Goal: Information Seeking & Learning: Find specific fact

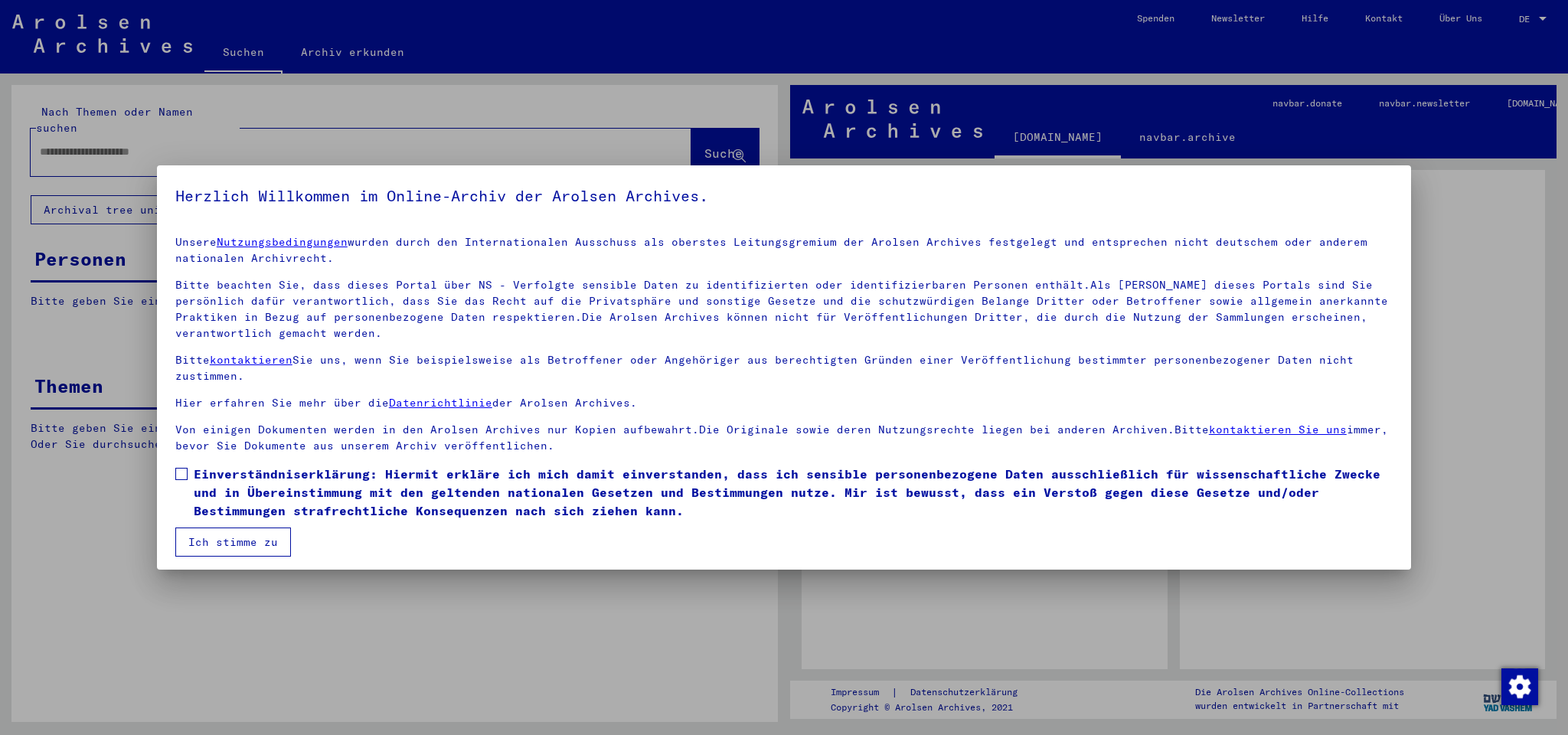
click at [260, 489] on span "Einverständniserklärung: Hiermit erkläre ich mich damit einverstanden, dass ich…" at bounding box center [793, 492] width 1199 height 55
click at [243, 540] on button "Ich stimme zu" at bounding box center [234, 541] width 116 height 29
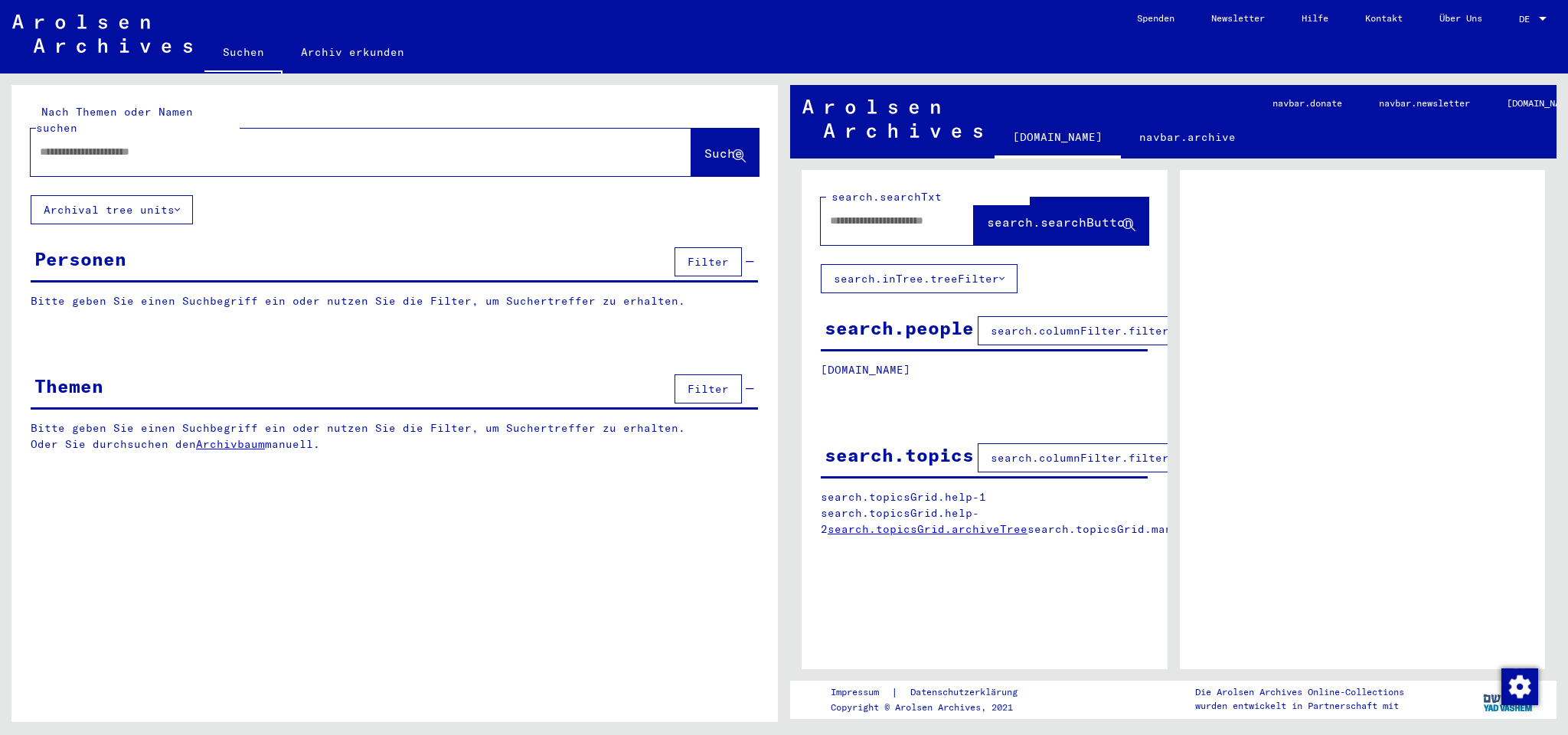
click at [201, 154] on div at bounding box center [360, 152] width 661 height 47
click at [207, 145] on div at bounding box center [342, 152] width 623 height 35
click at [206, 144] on input "text" at bounding box center [347, 152] width 615 height 16
type input "**********"
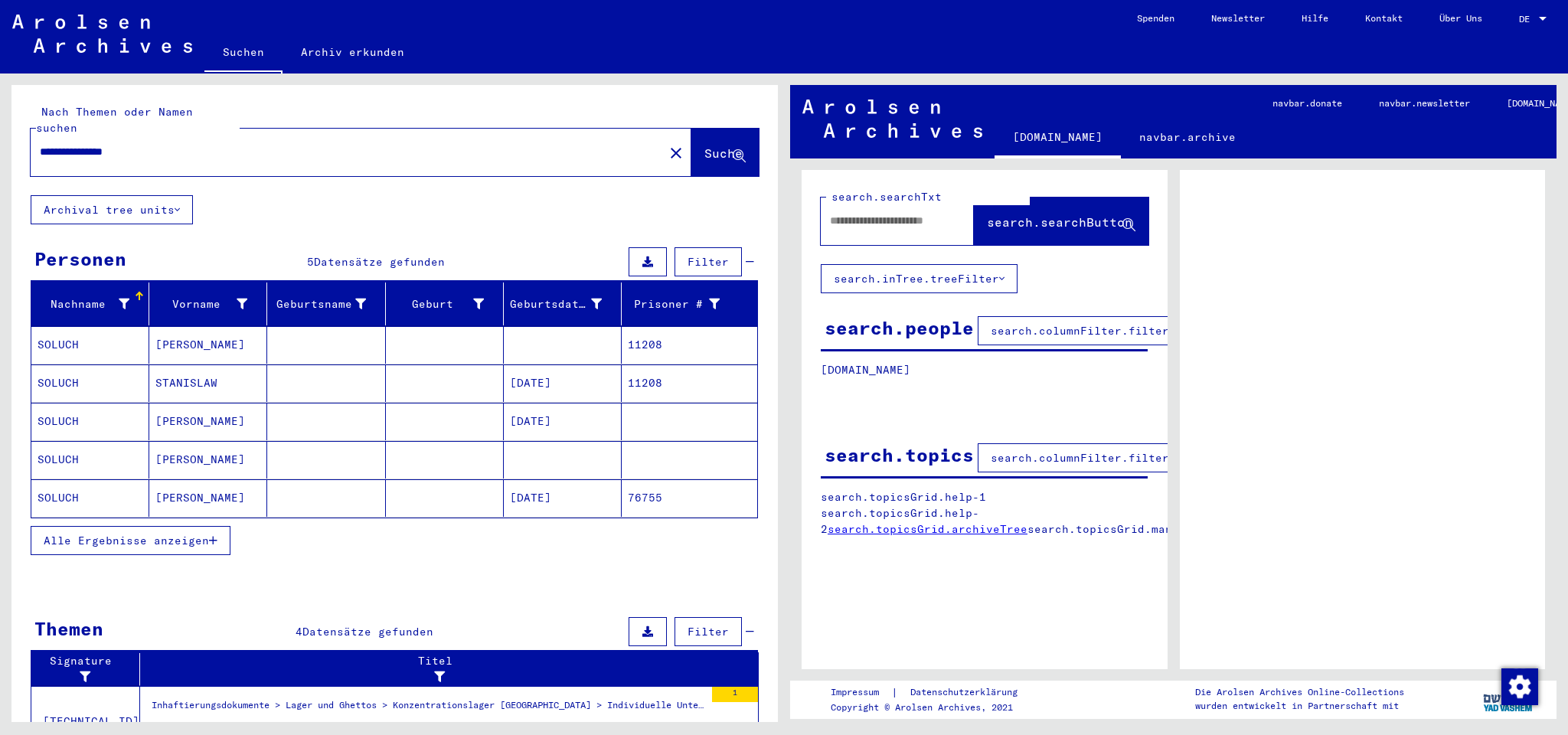
click at [1309, 0] on link "Hilfe" at bounding box center [1314, 18] width 63 height 37
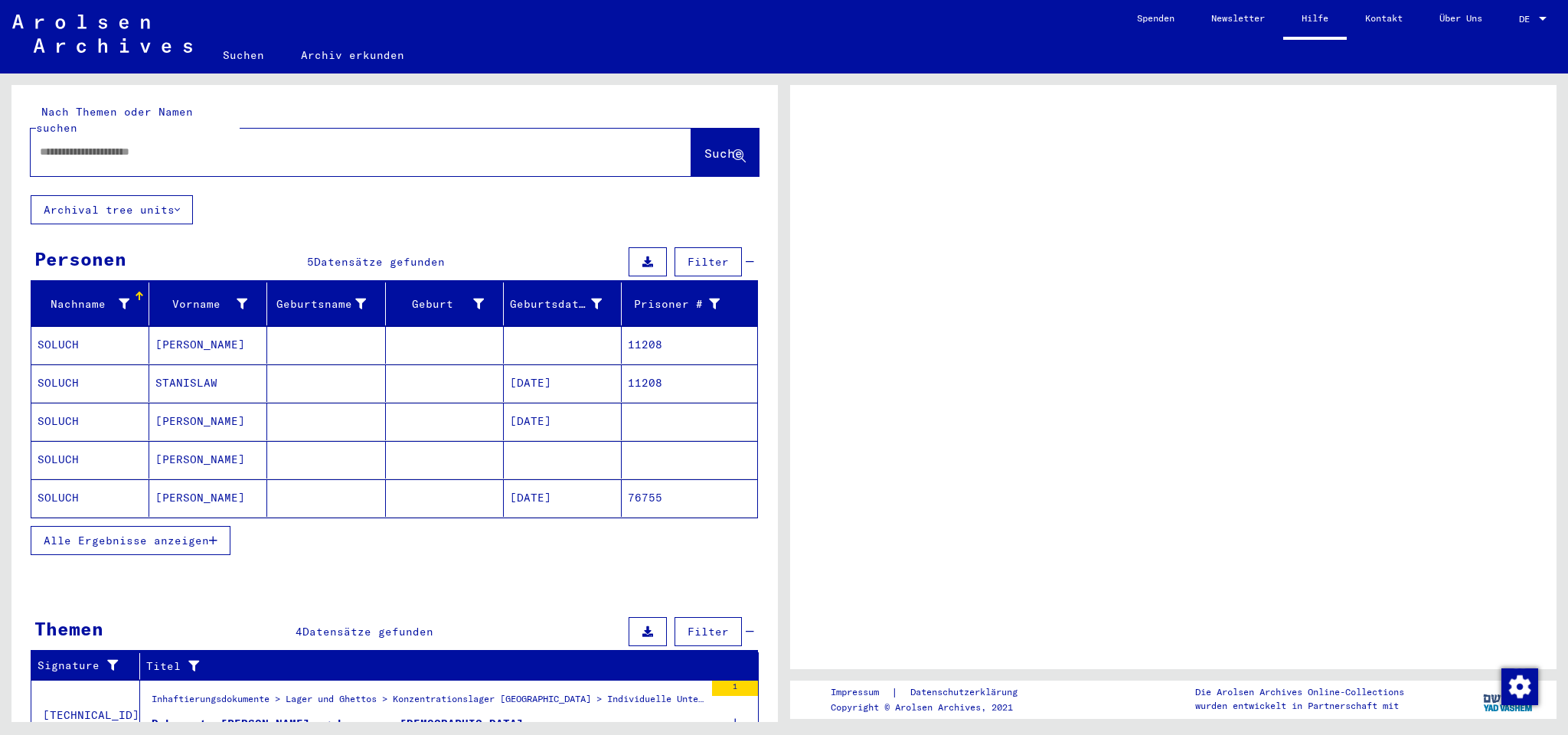
type input "**********"
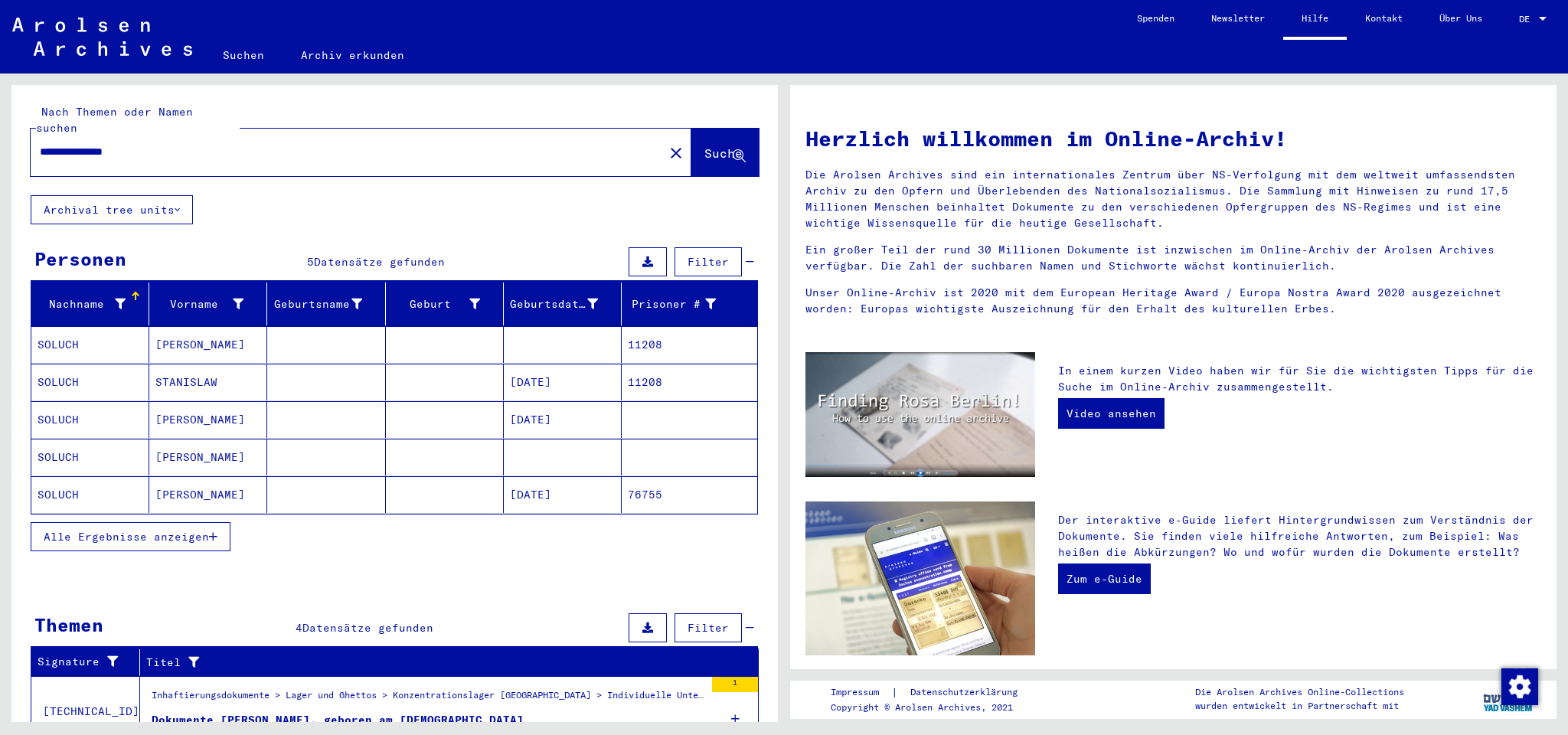
click at [526, 364] on mat-cell "[DATE]" at bounding box center [563, 382] width 118 height 37
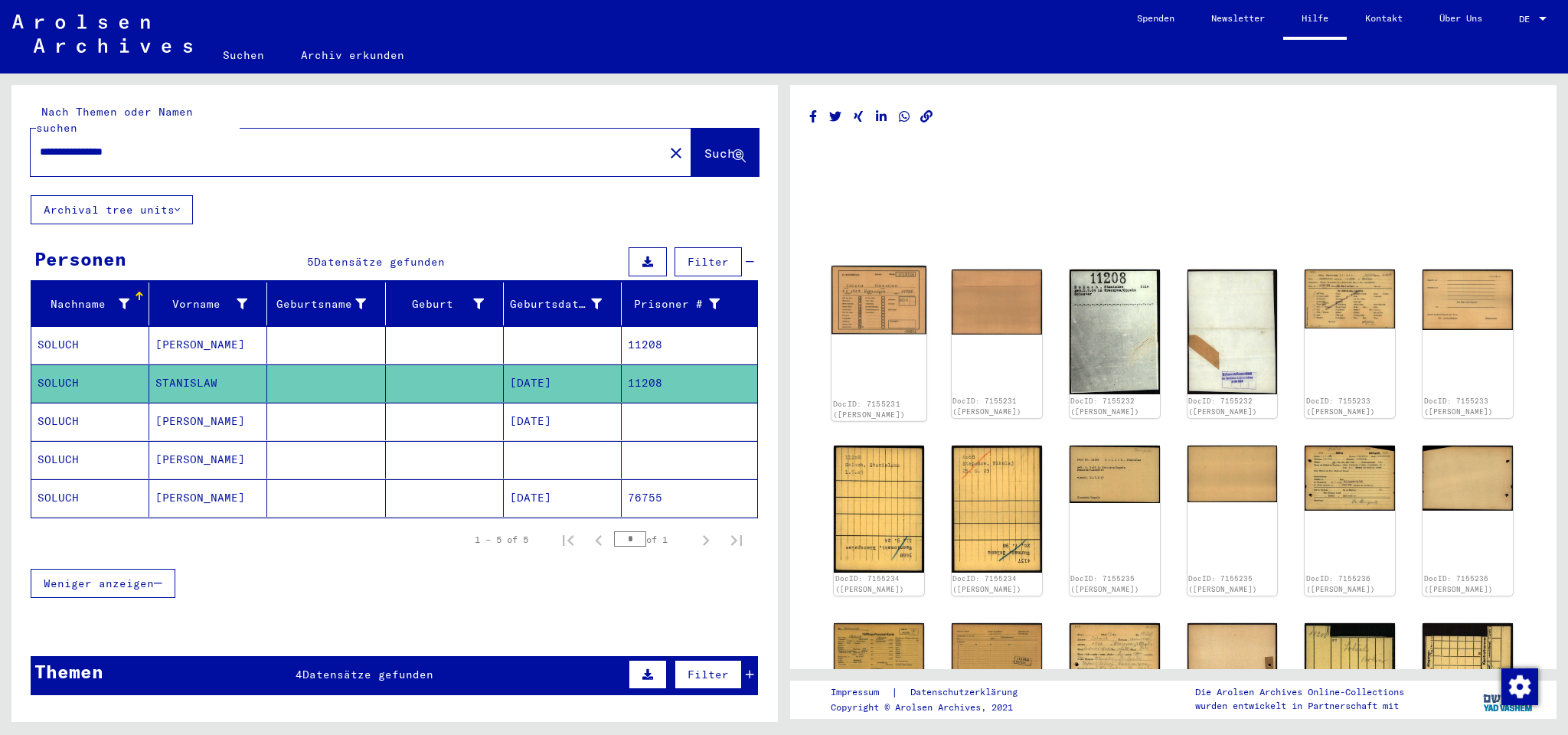
click at [862, 301] on img at bounding box center [879, 300] width 95 height 68
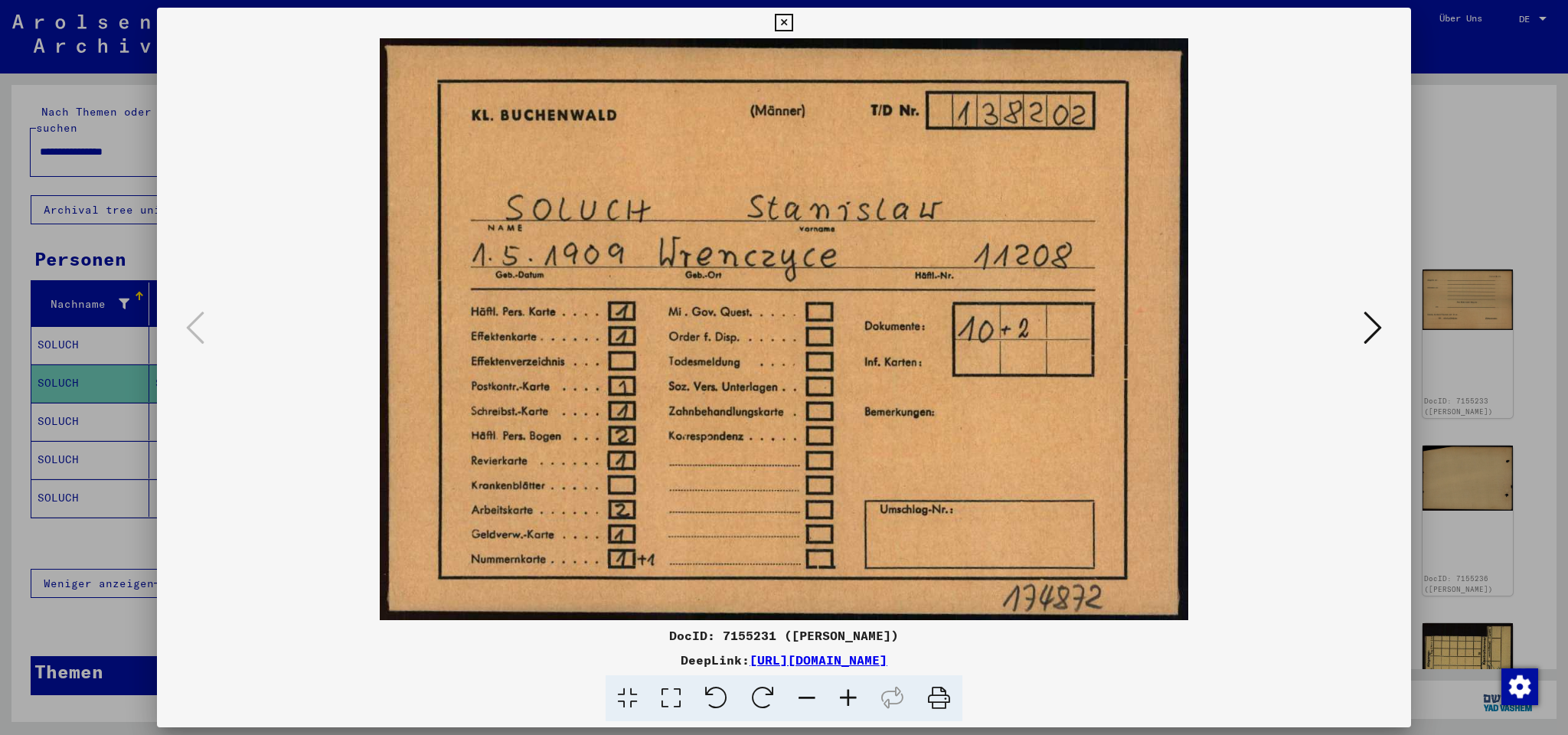
click at [1376, 310] on icon at bounding box center [1372, 327] width 19 height 37
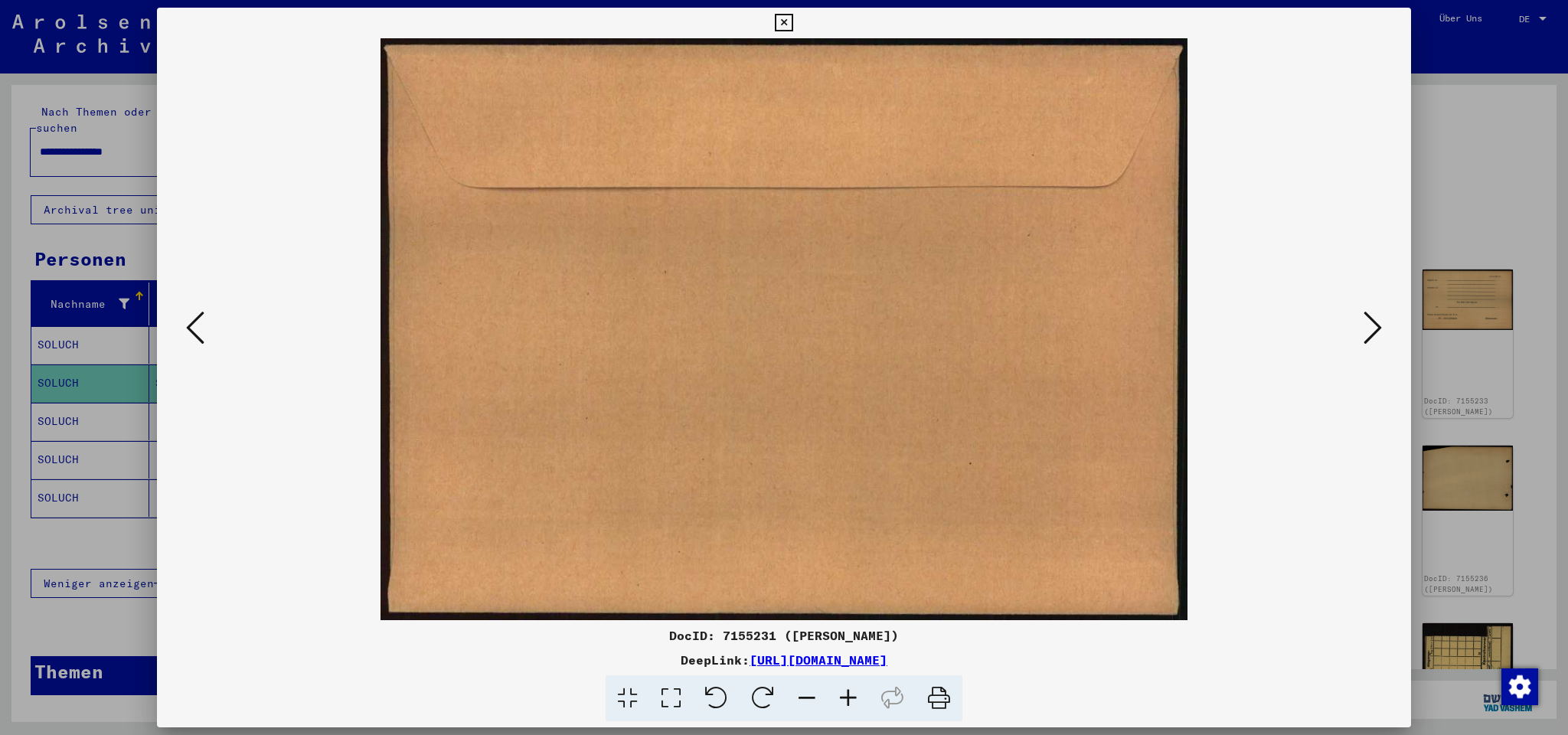
click at [1376, 320] on icon at bounding box center [1372, 327] width 19 height 37
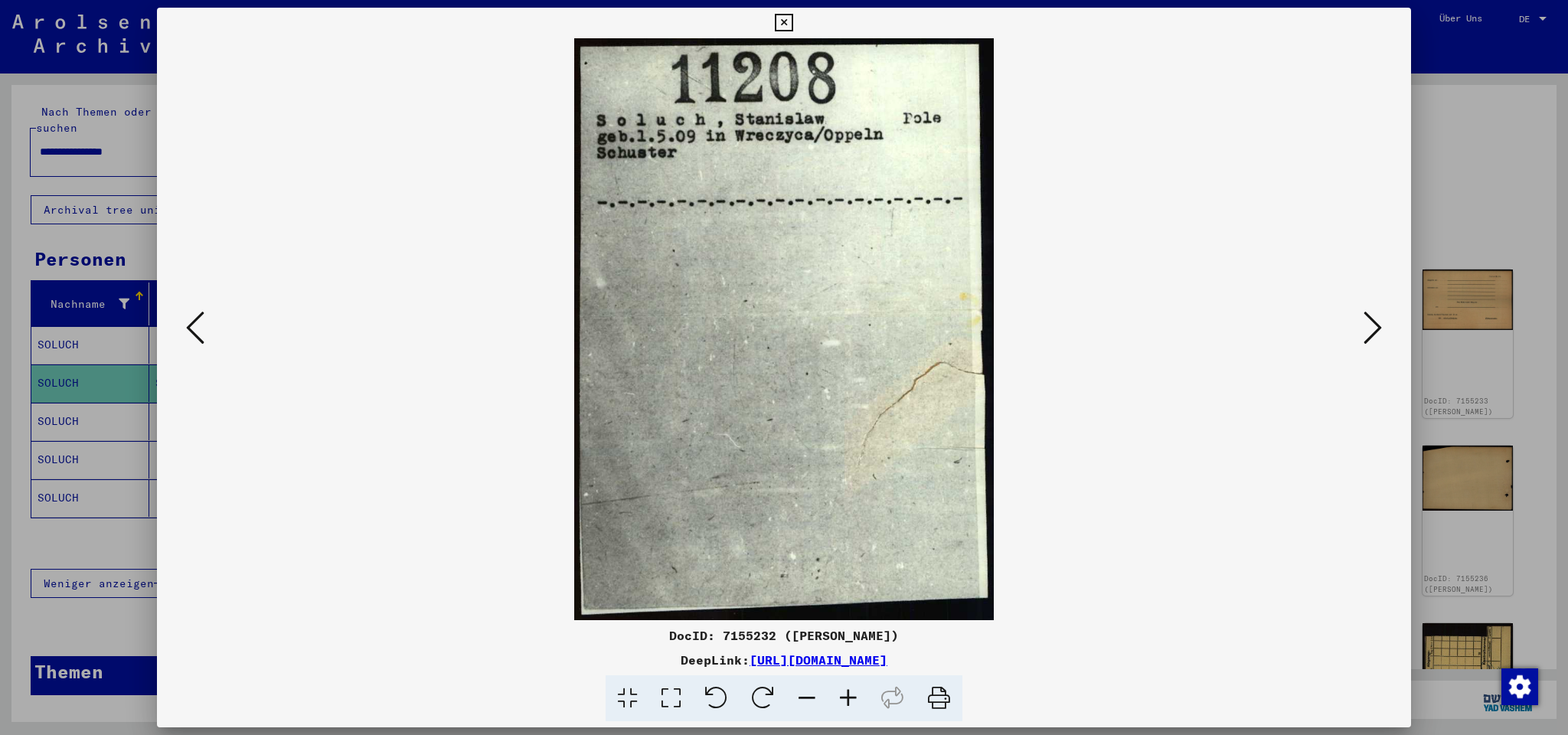
click at [1377, 329] on icon at bounding box center [1372, 327] width 19 height 37
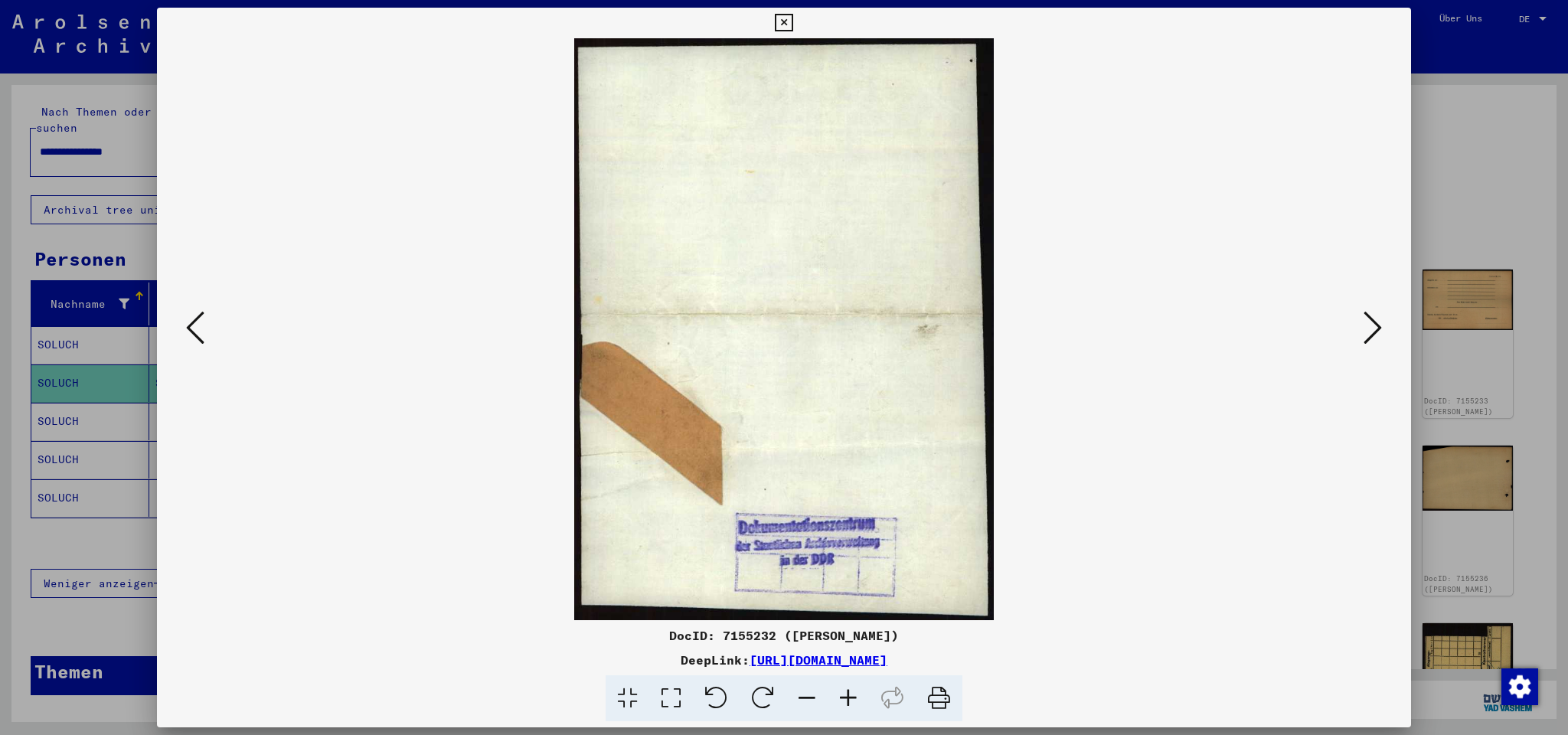
click at [1377, 329] on icon at bounding box center [1372, 327] width 19 height 37
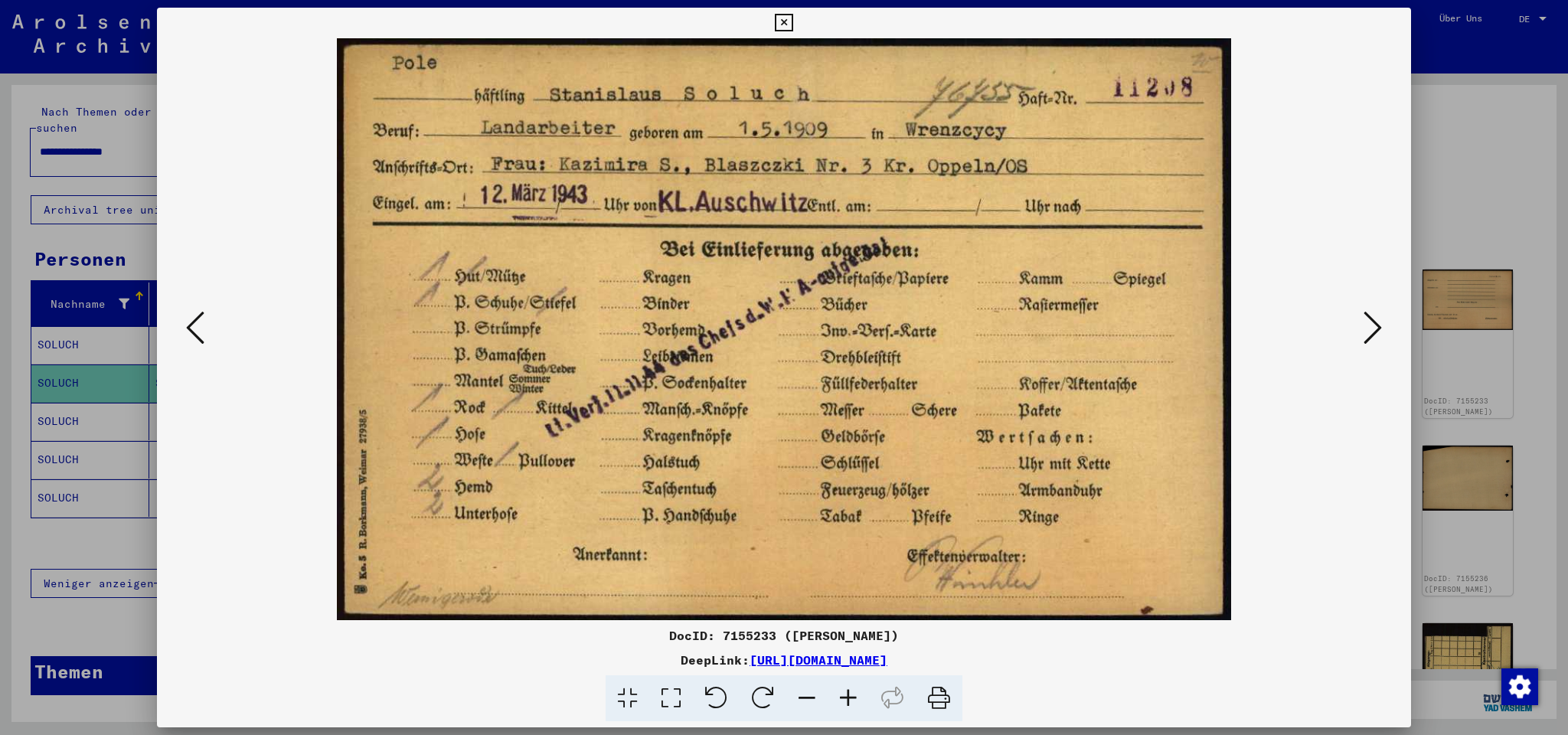
click at [1376, 329] on icon at bounding box center [1372, 327] width 19 height 37
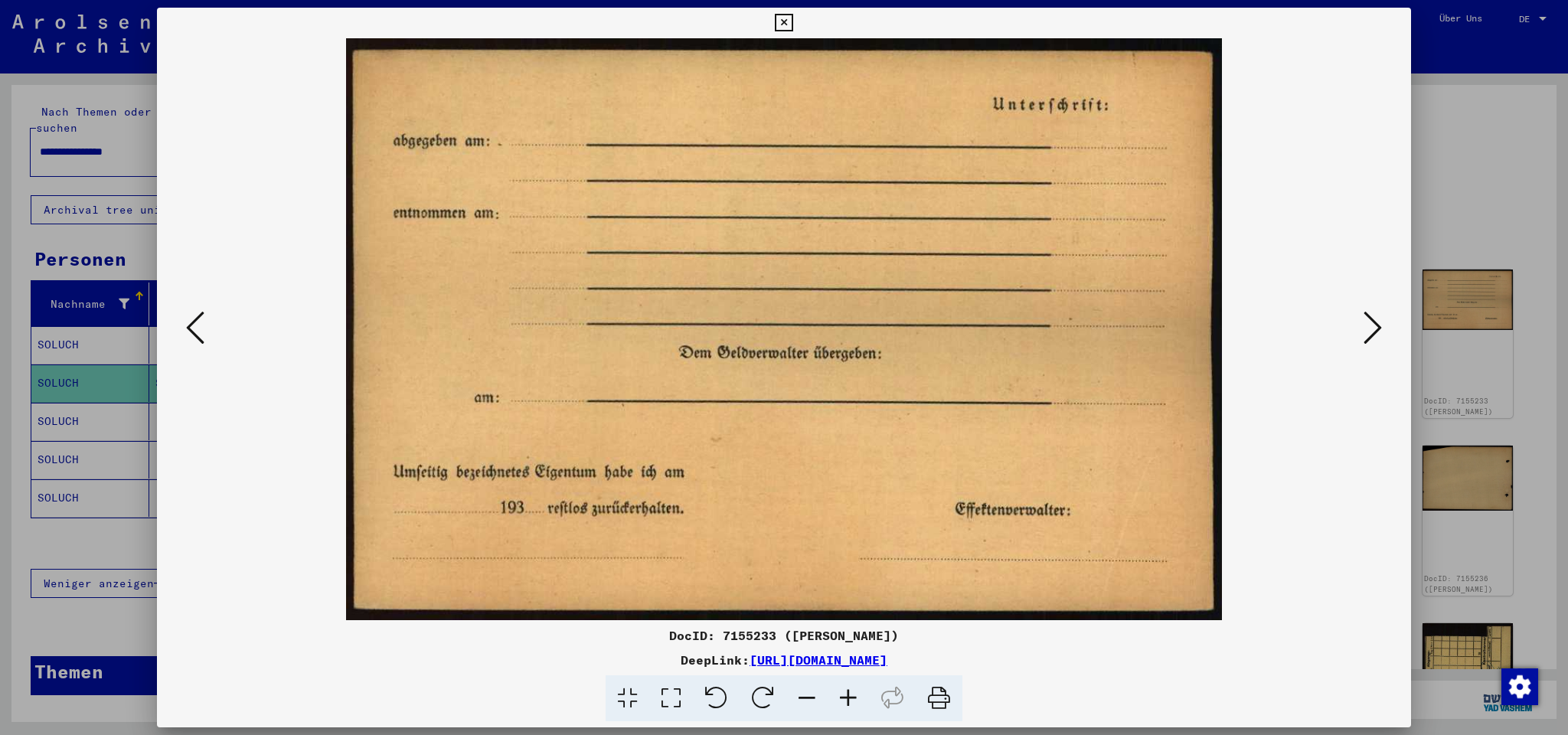
click at [1376, 328] on icon at bounding box center [1372, 327] width 19 height 37
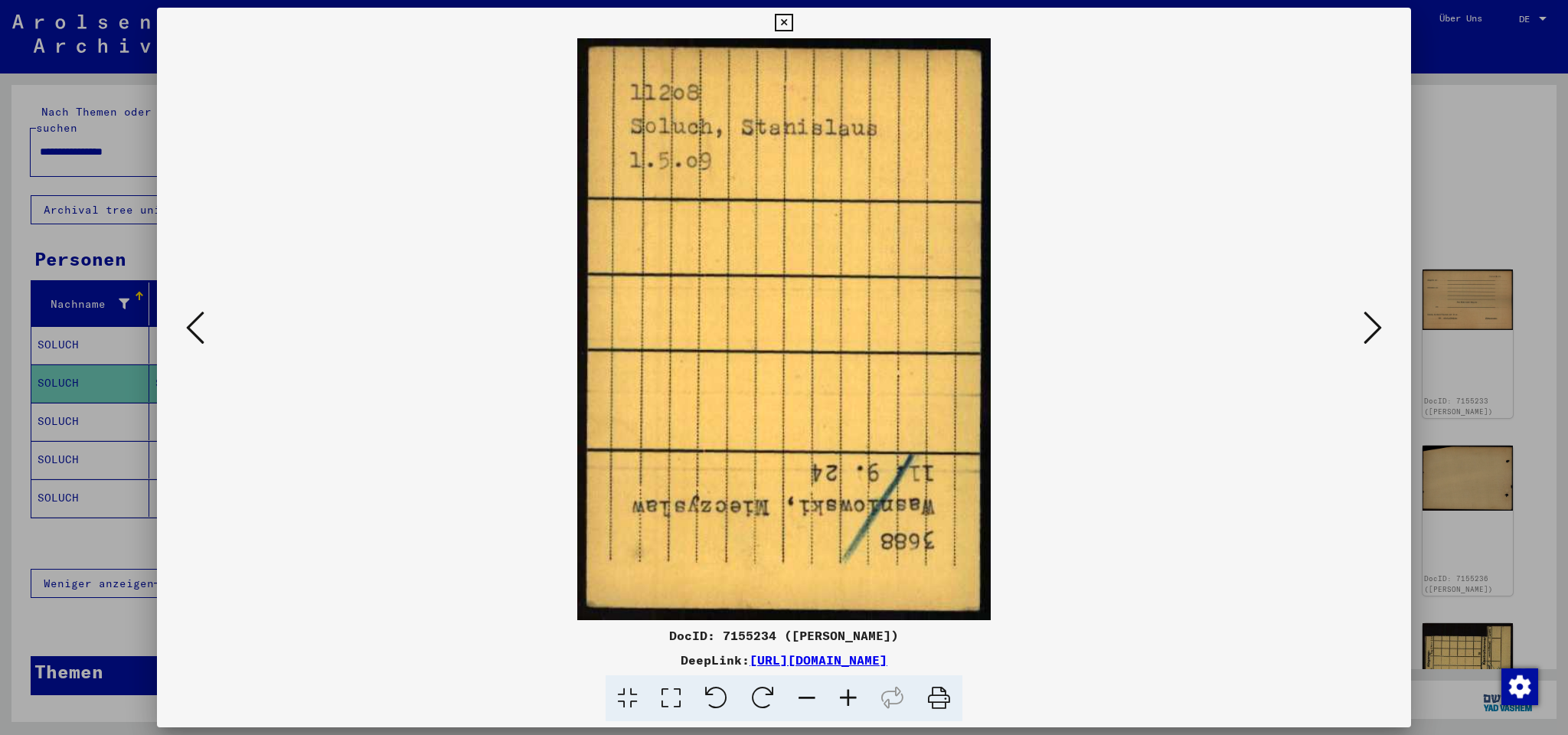
click at [1376, 326] on icon at bounding box center [1372, 327] width 19 height 37
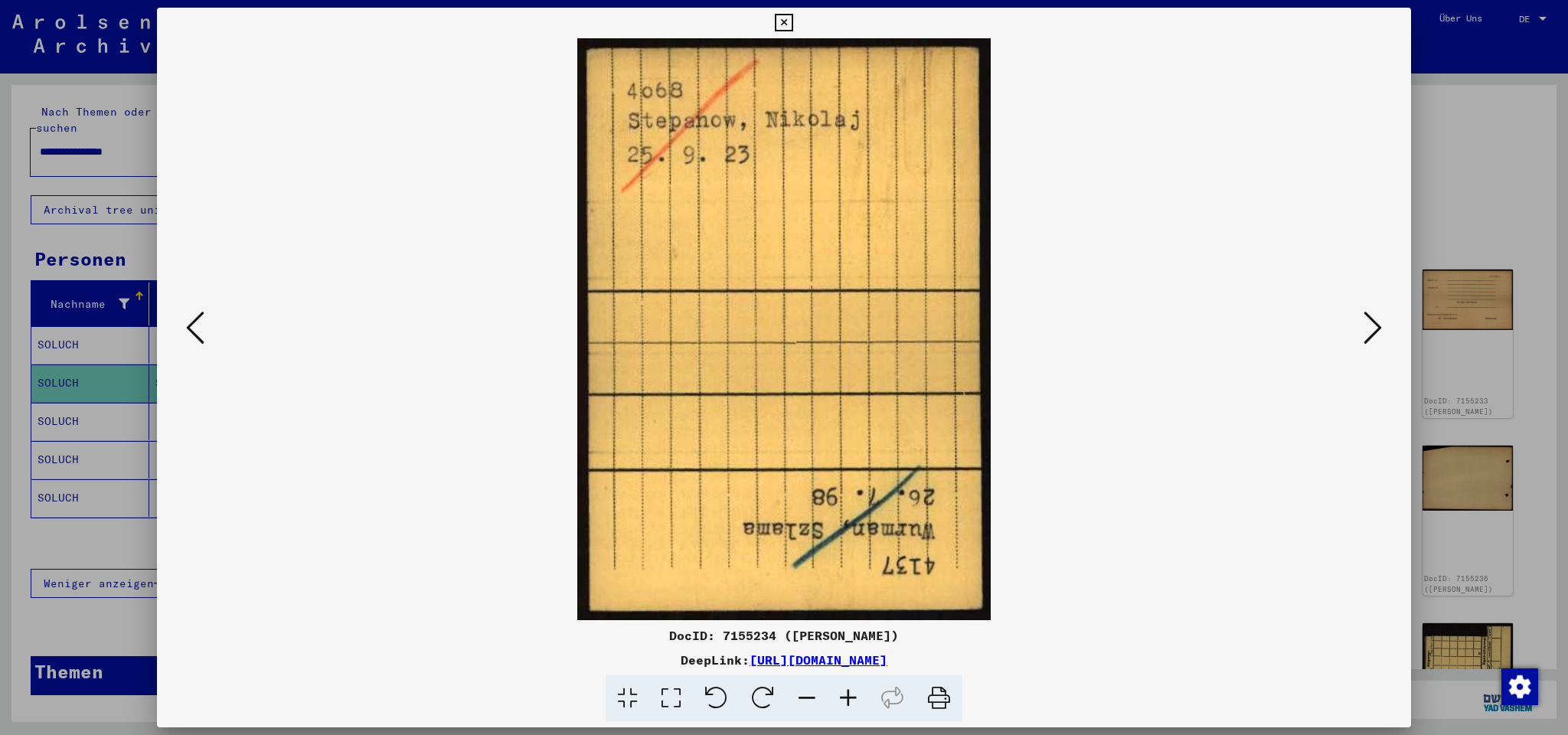
click at [1376, 326] on icon at bounding box center [1372, 327] width 19 height 37
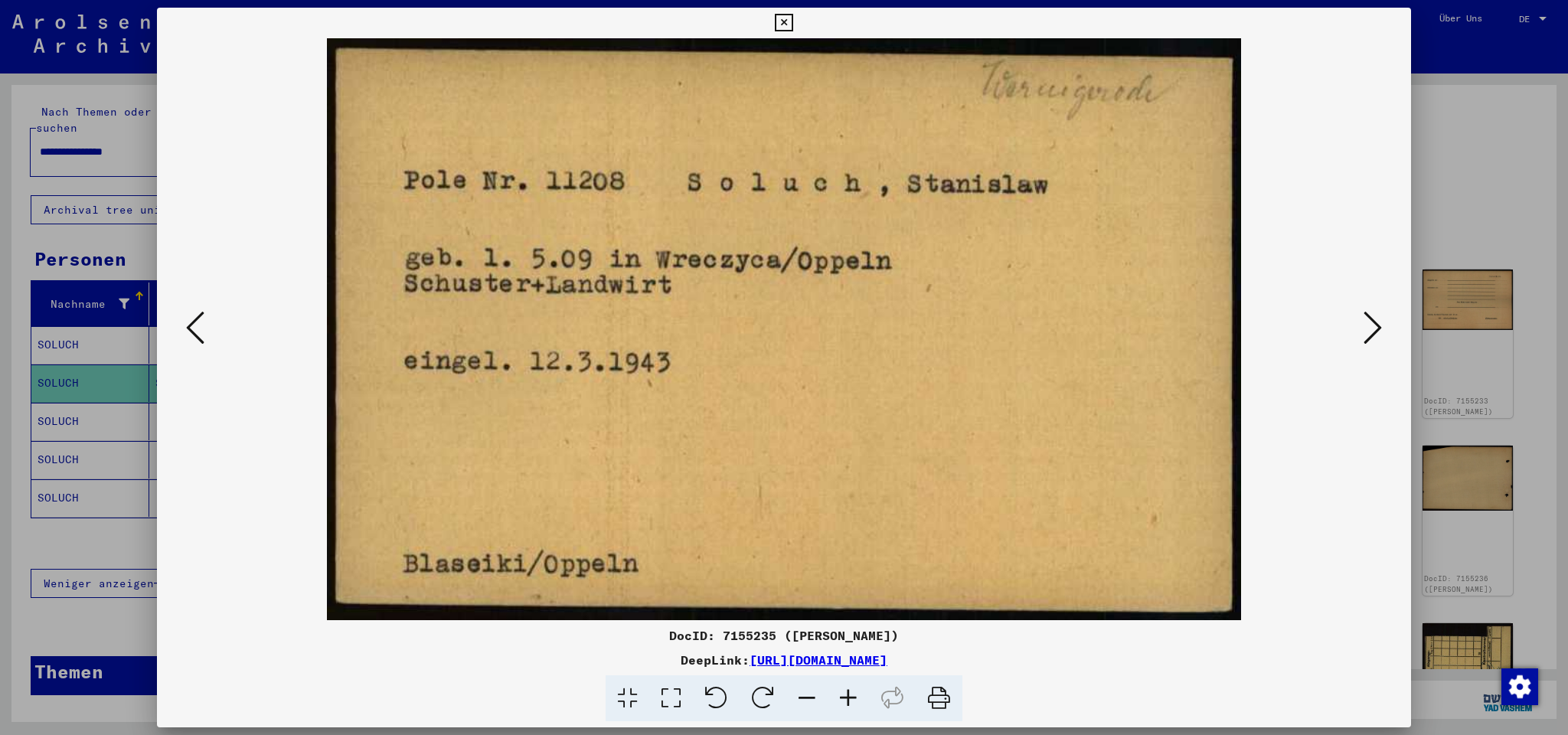
click at [1376, 326] on icon at bounding box center [1372, 327] width 19 height 37
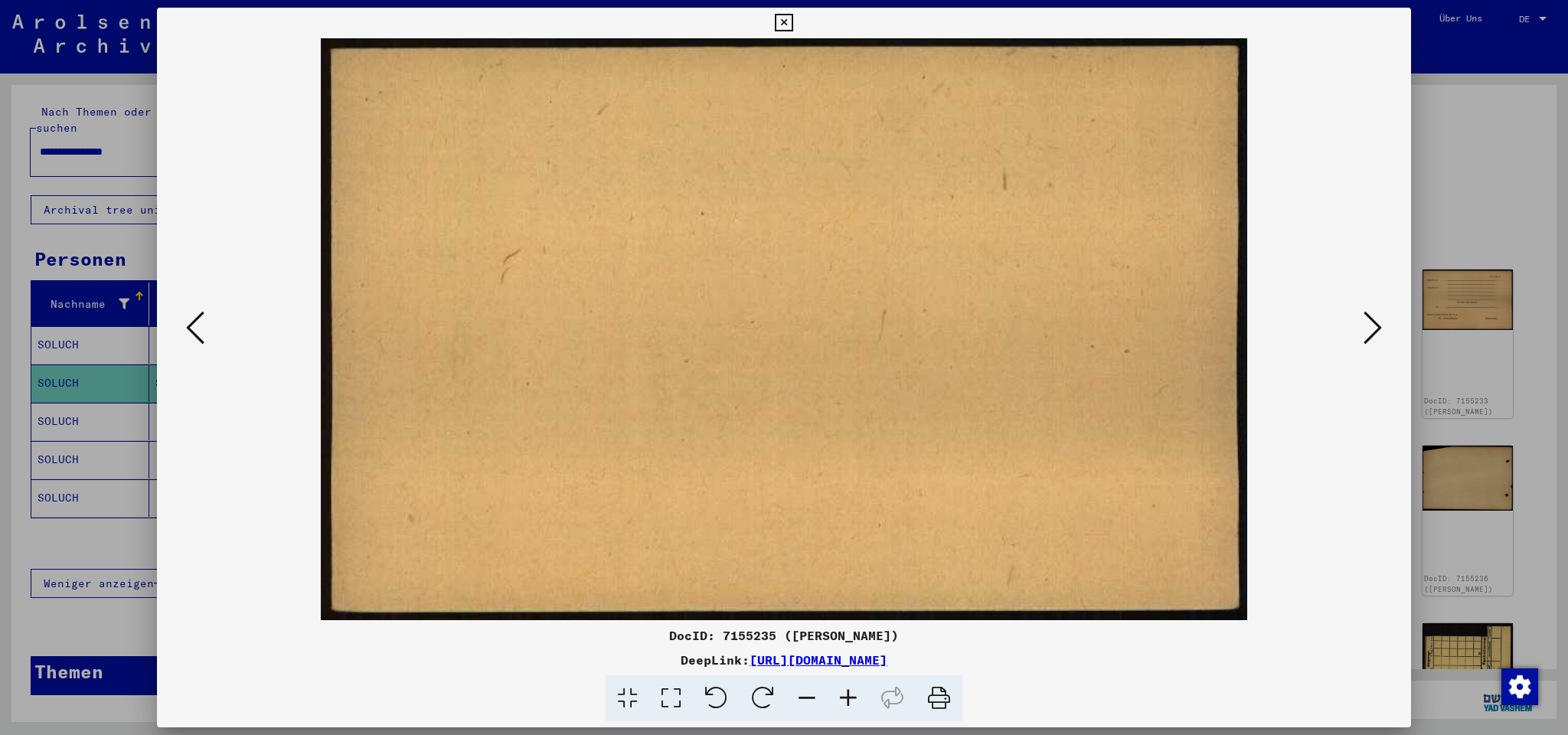
click at [1376, 326] on icon at bounding box center [1372, 327] width 19 height 37
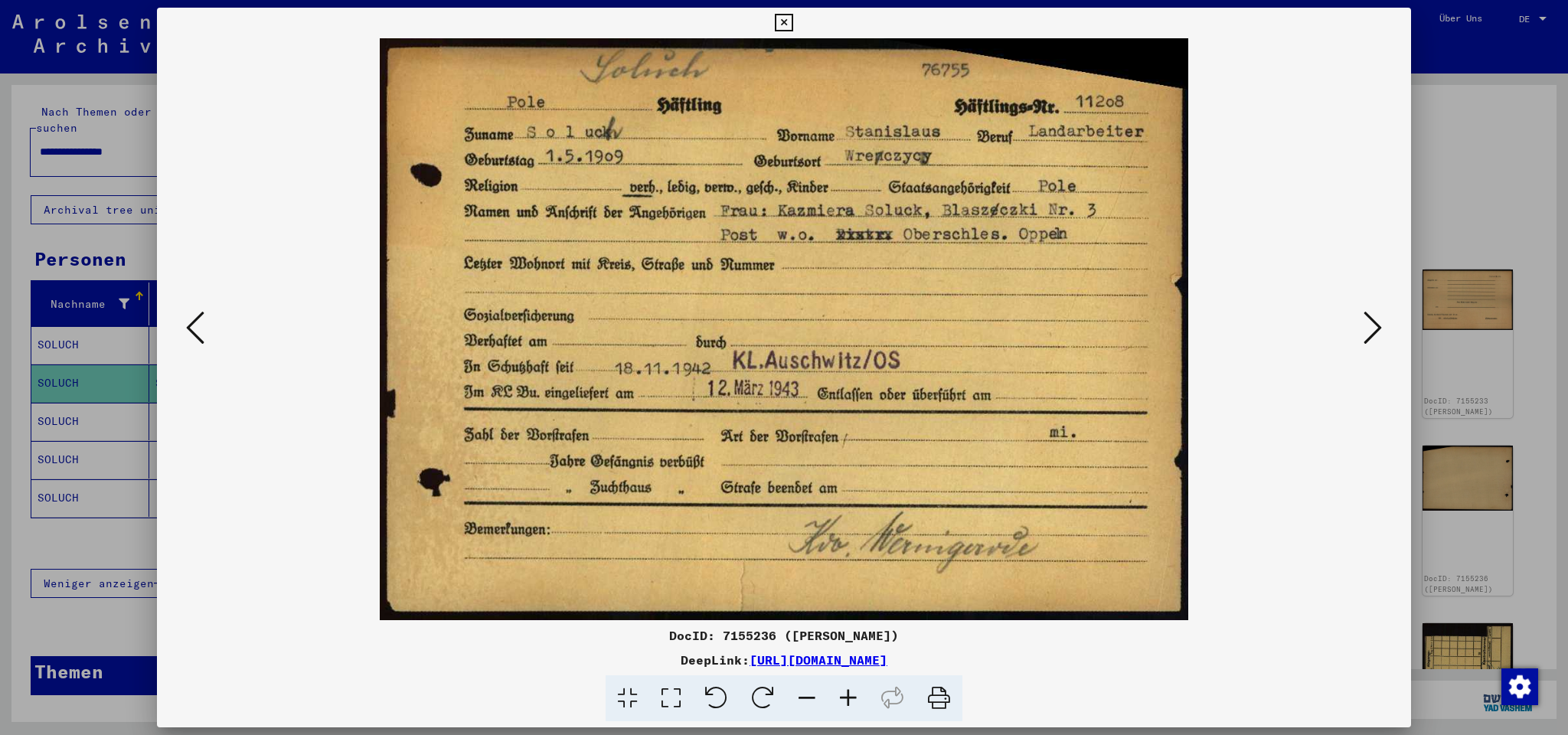
click at [1361, 326] on button at bounding box center [1372, 328] width 28 height 44
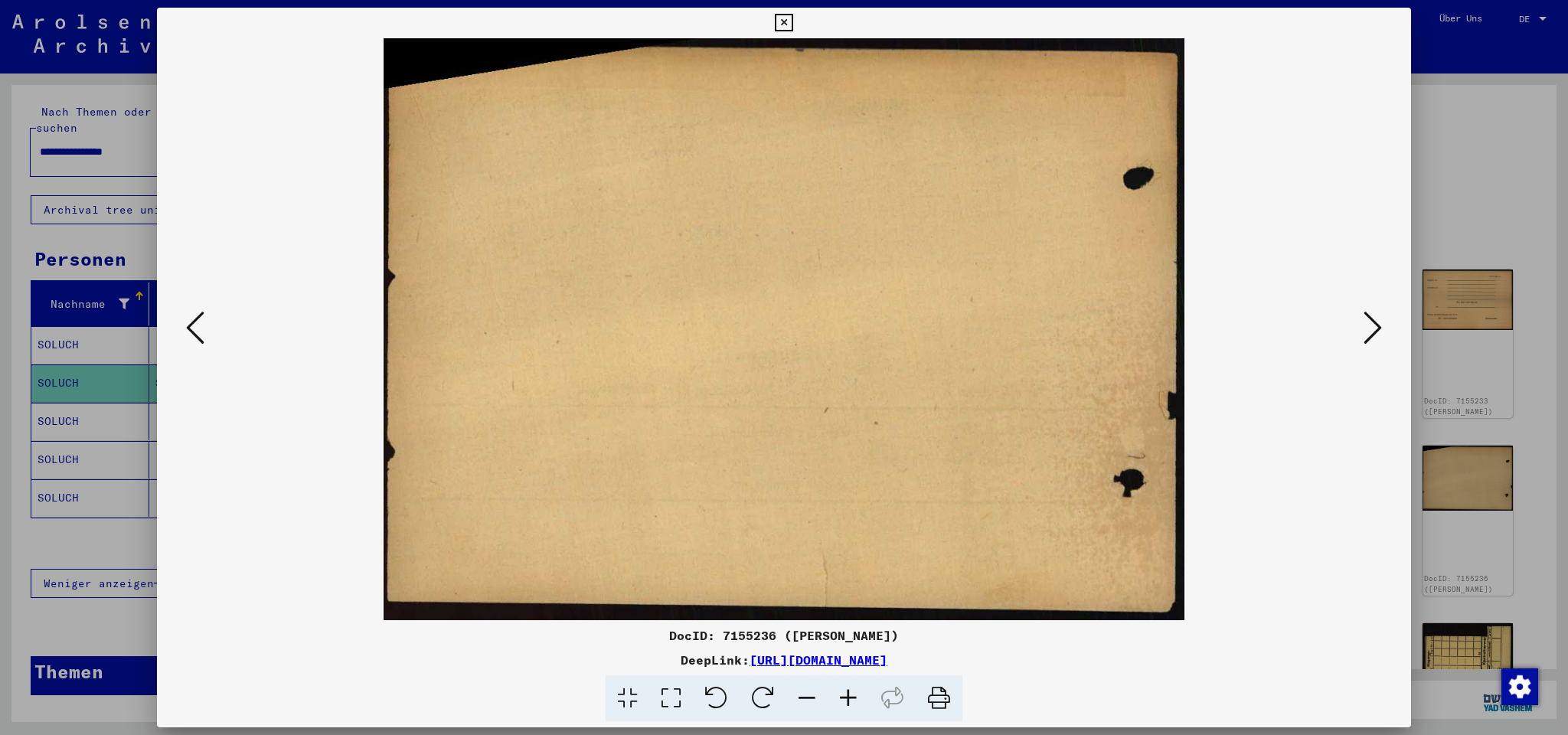
click at [1363, 334] on button at bounding box center [1372, 328] width 28 height 44
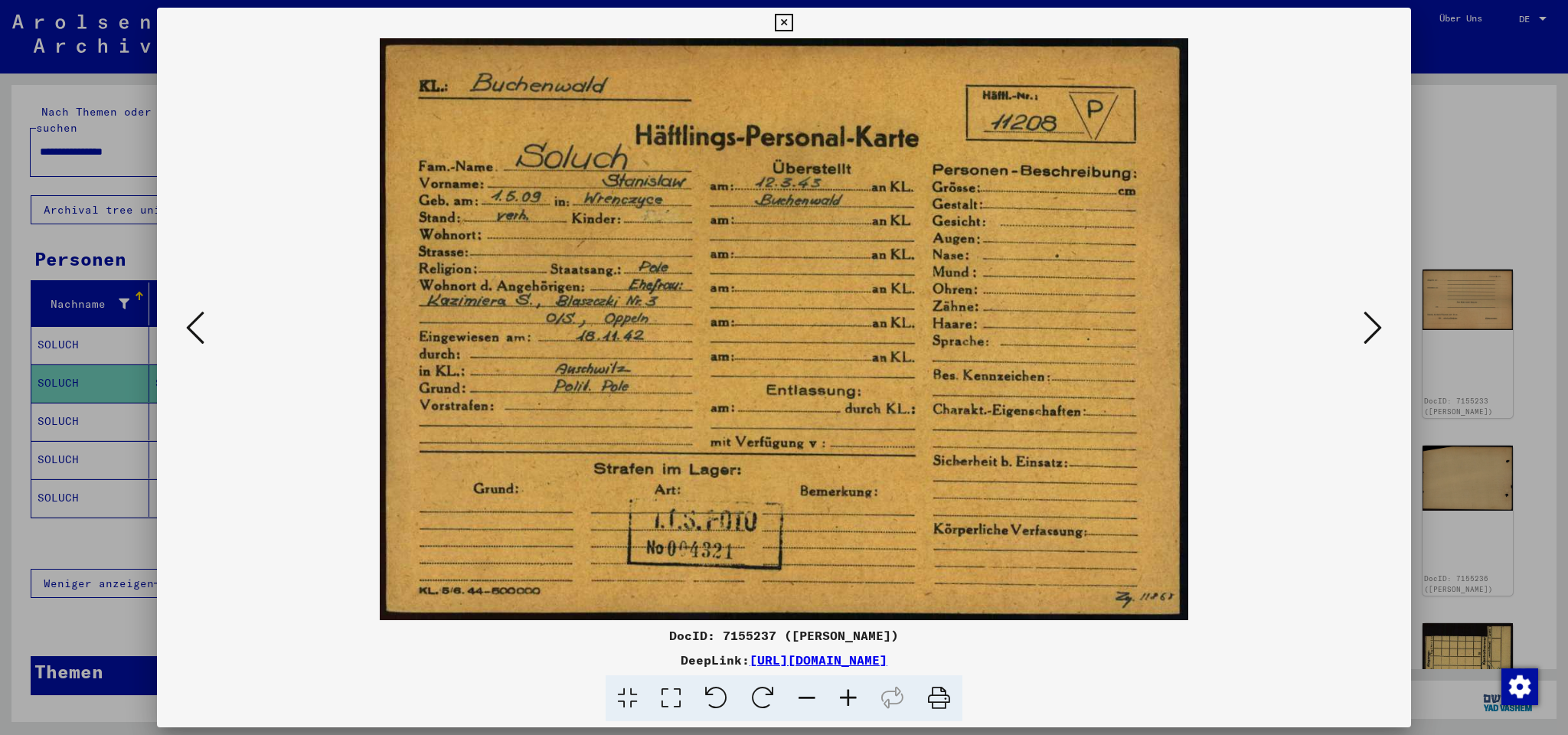
click at [1366, 321] on icon at bounding box center [1372, 327] width 19 height 37
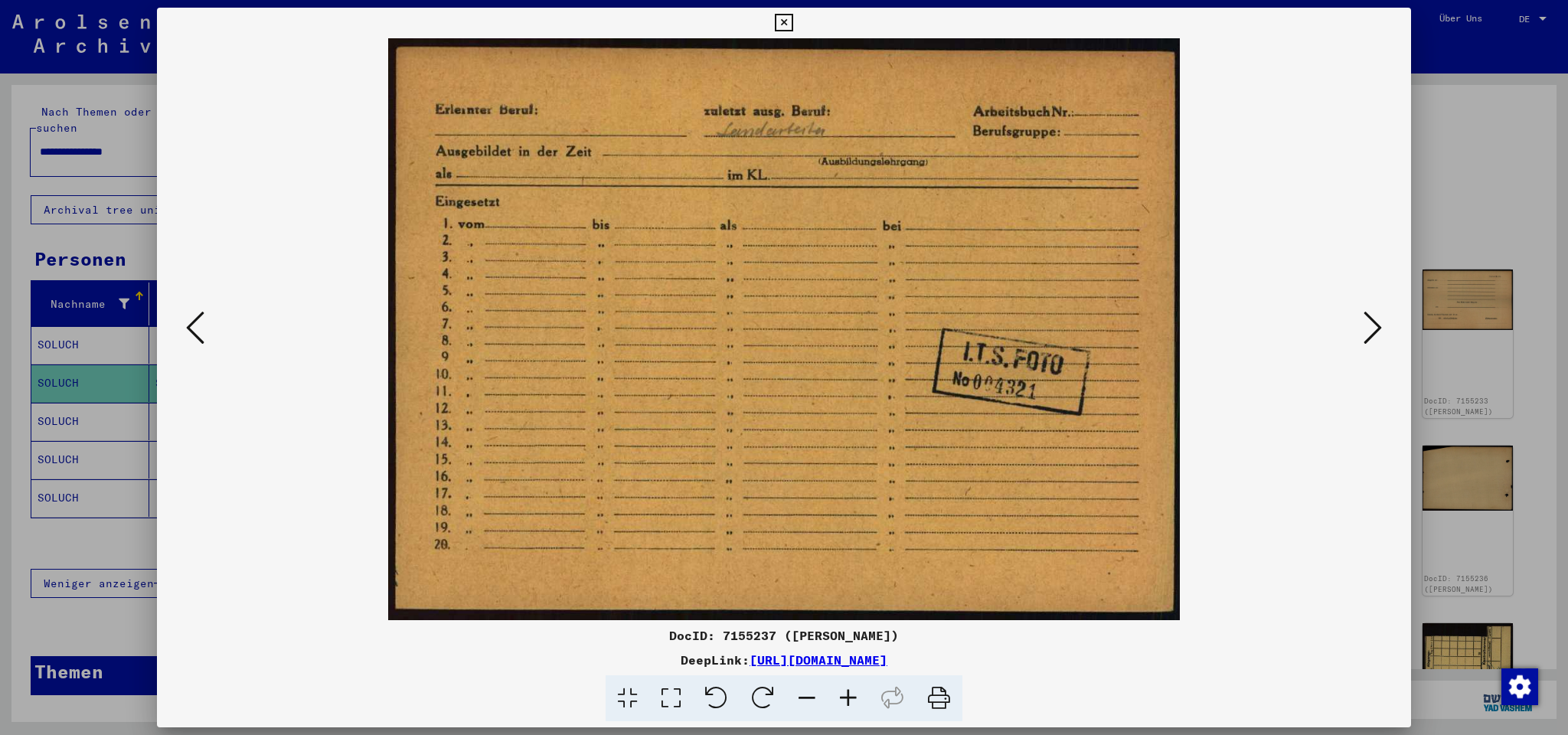
click at [1366, 321] on icon at bounding box center [1372, 327] width 19 height 37
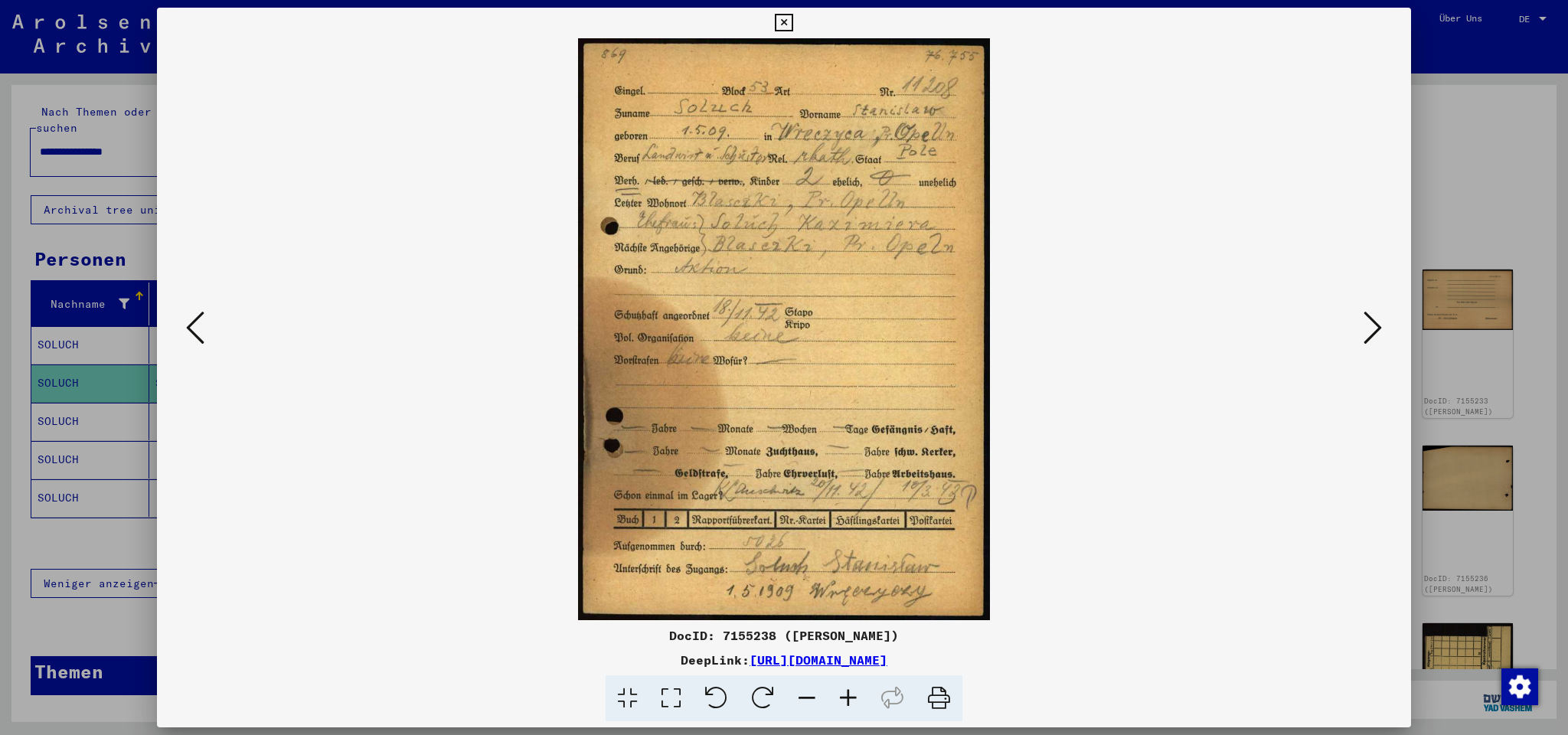
click at [1371, 321] on icon at bounding box center [1372, 327] width 19 height 37
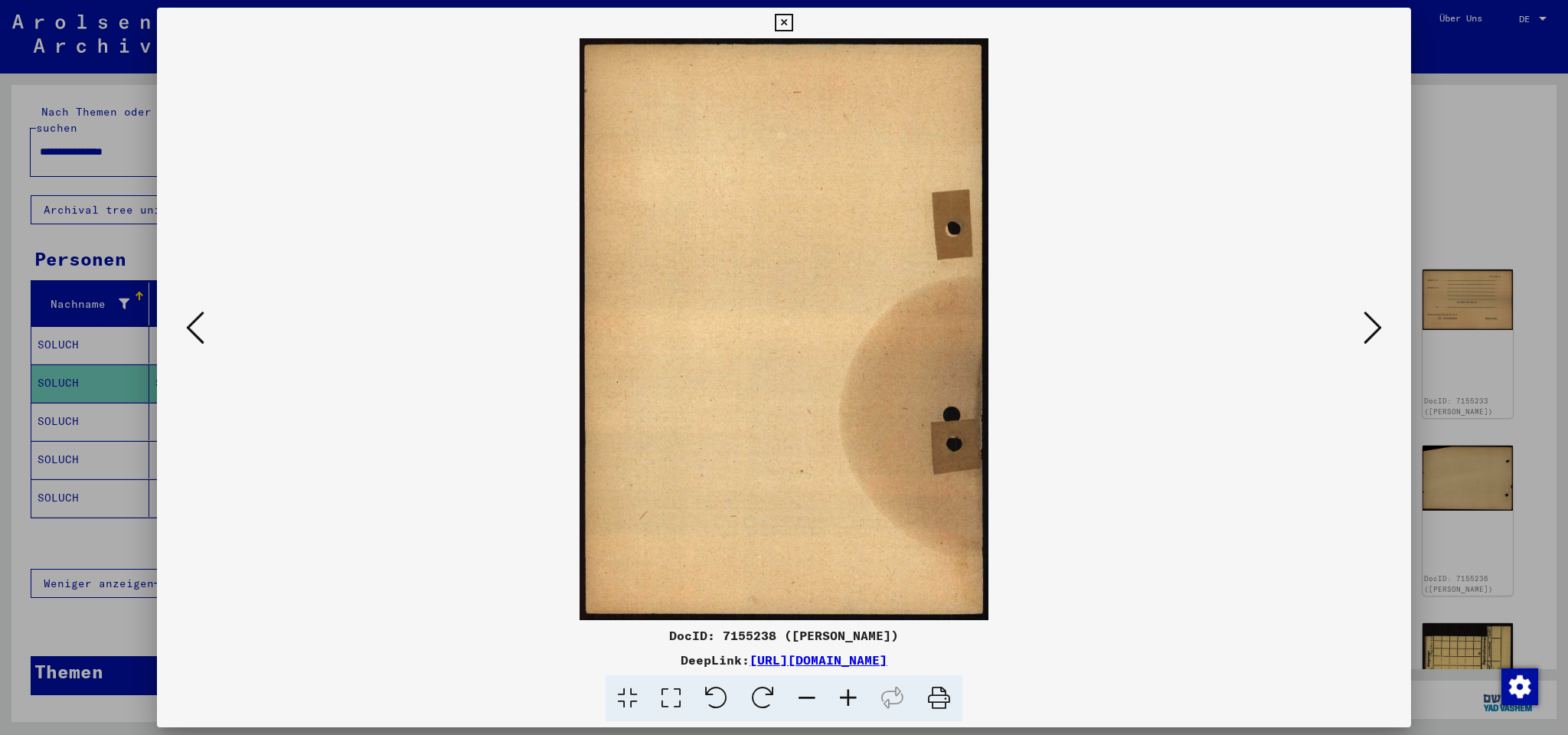
click at [1371, 321] on icon at bounding box center [1372, 327] width 19 height 37
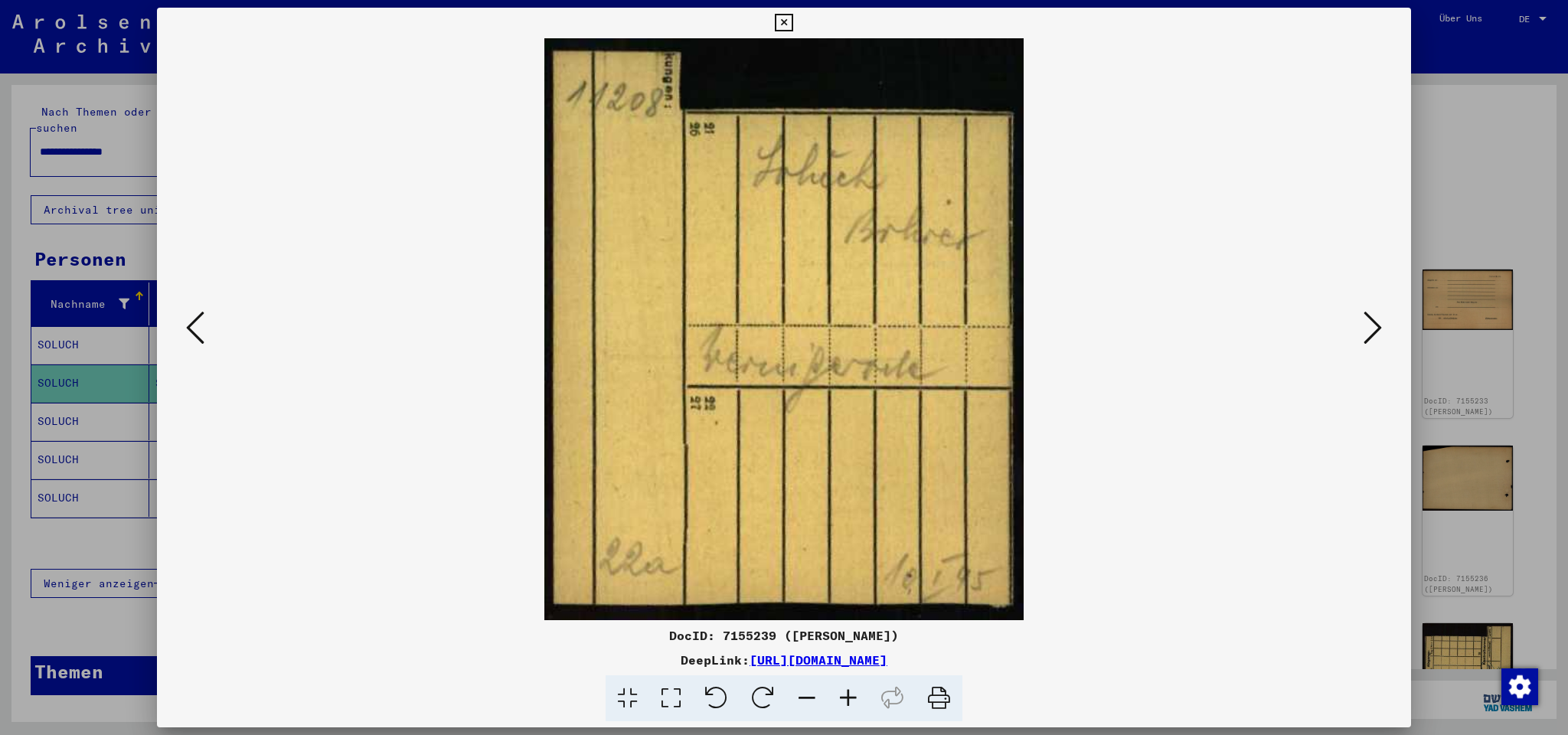
click at [1371, 321] on icon at bounding box center [1372, 327] width 19 height 37
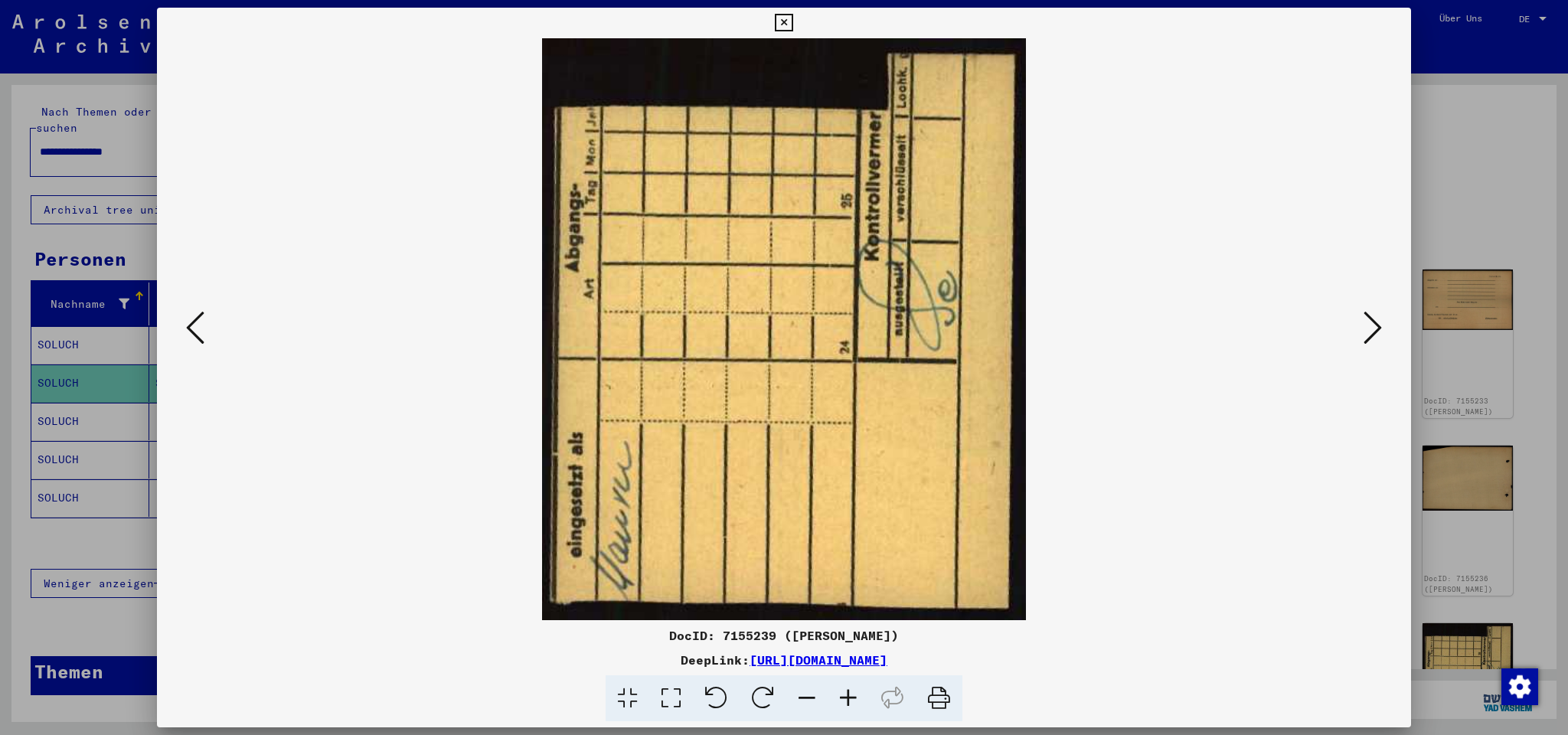
click at [1371, 321] on icon at bounding box center [1372, 327] width 19 height 37
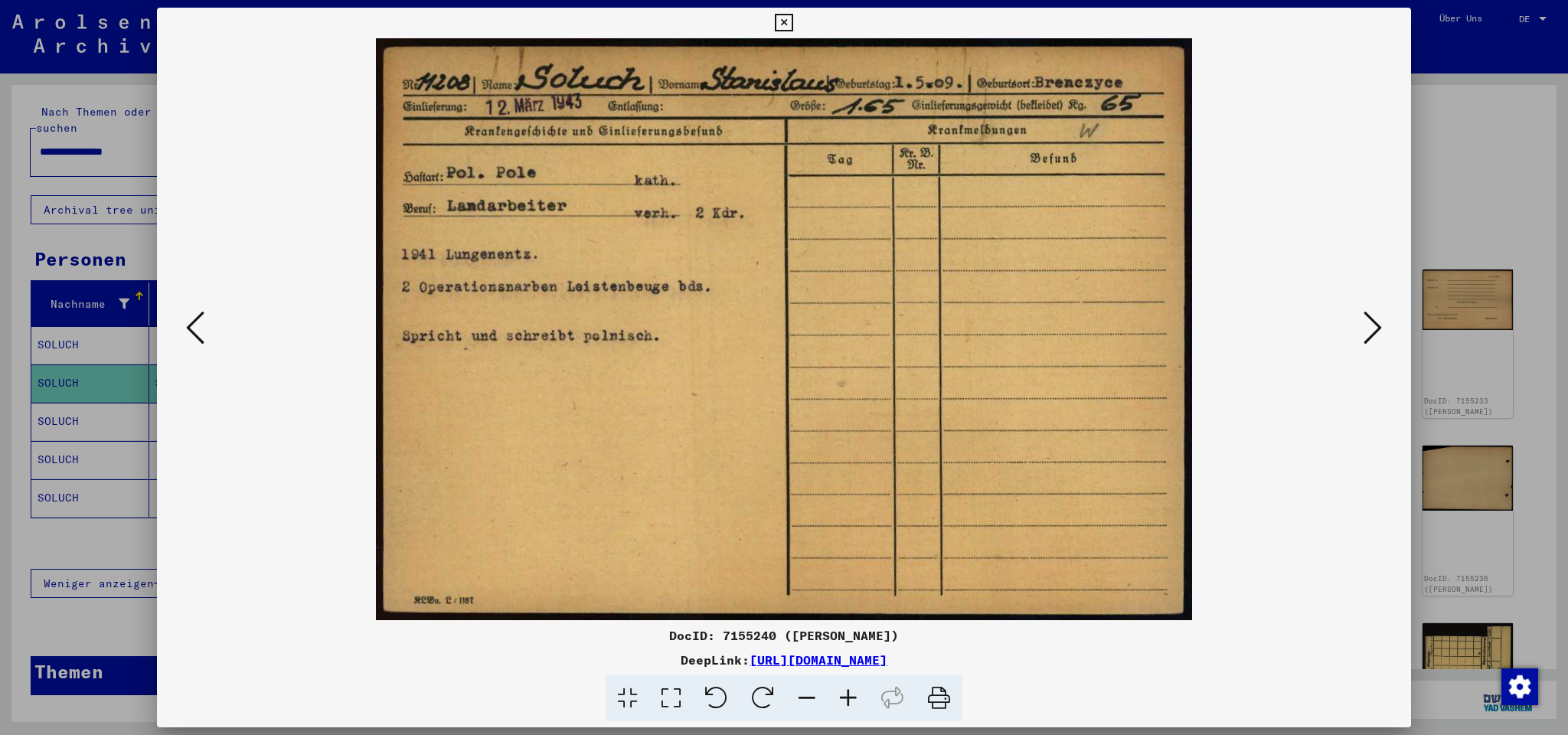
click at [1371, 320] on icon at bounding box center [1372, 327] width 19 height 37
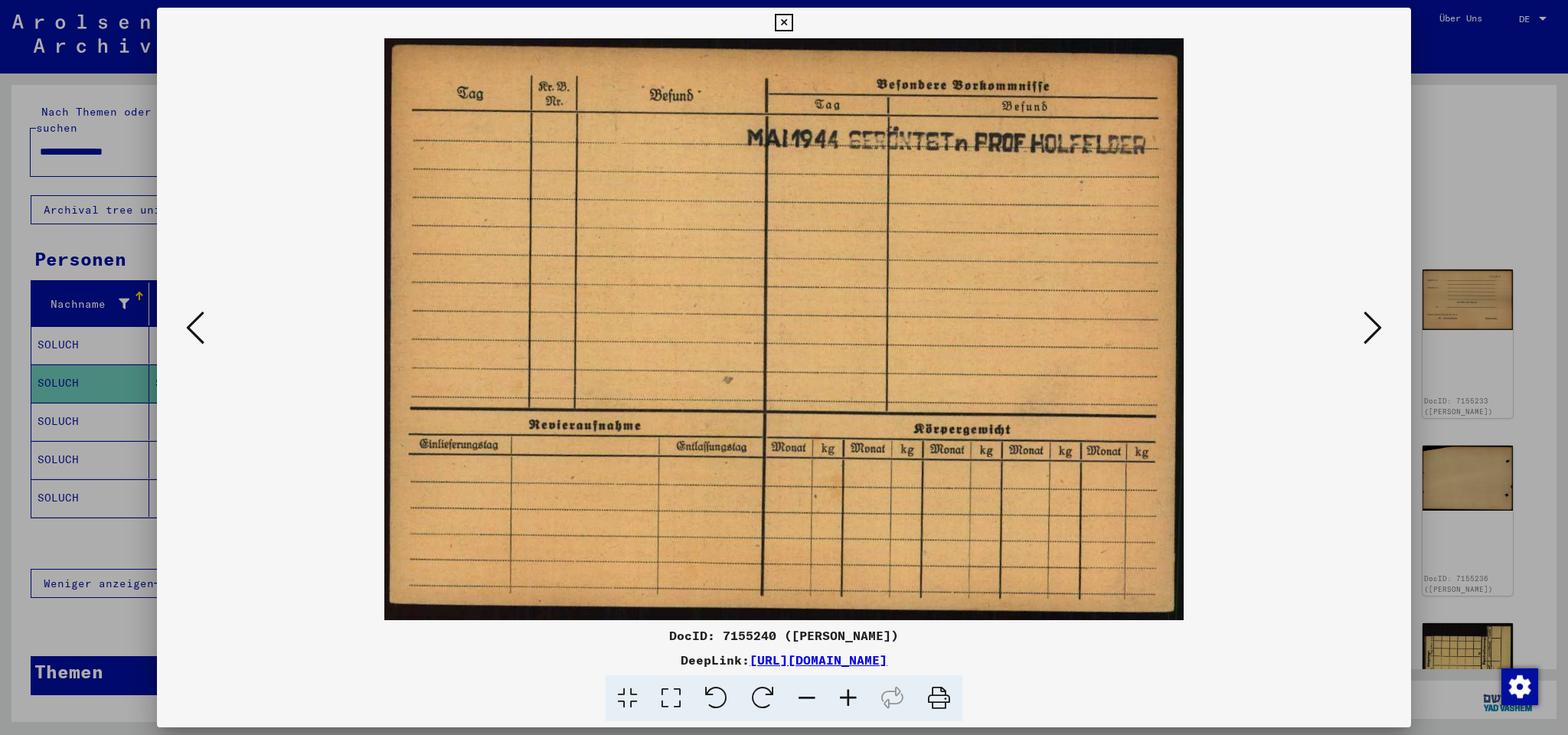
click at [1367, 321] on icon at bounding box center [1372, 327] width 19 height 37
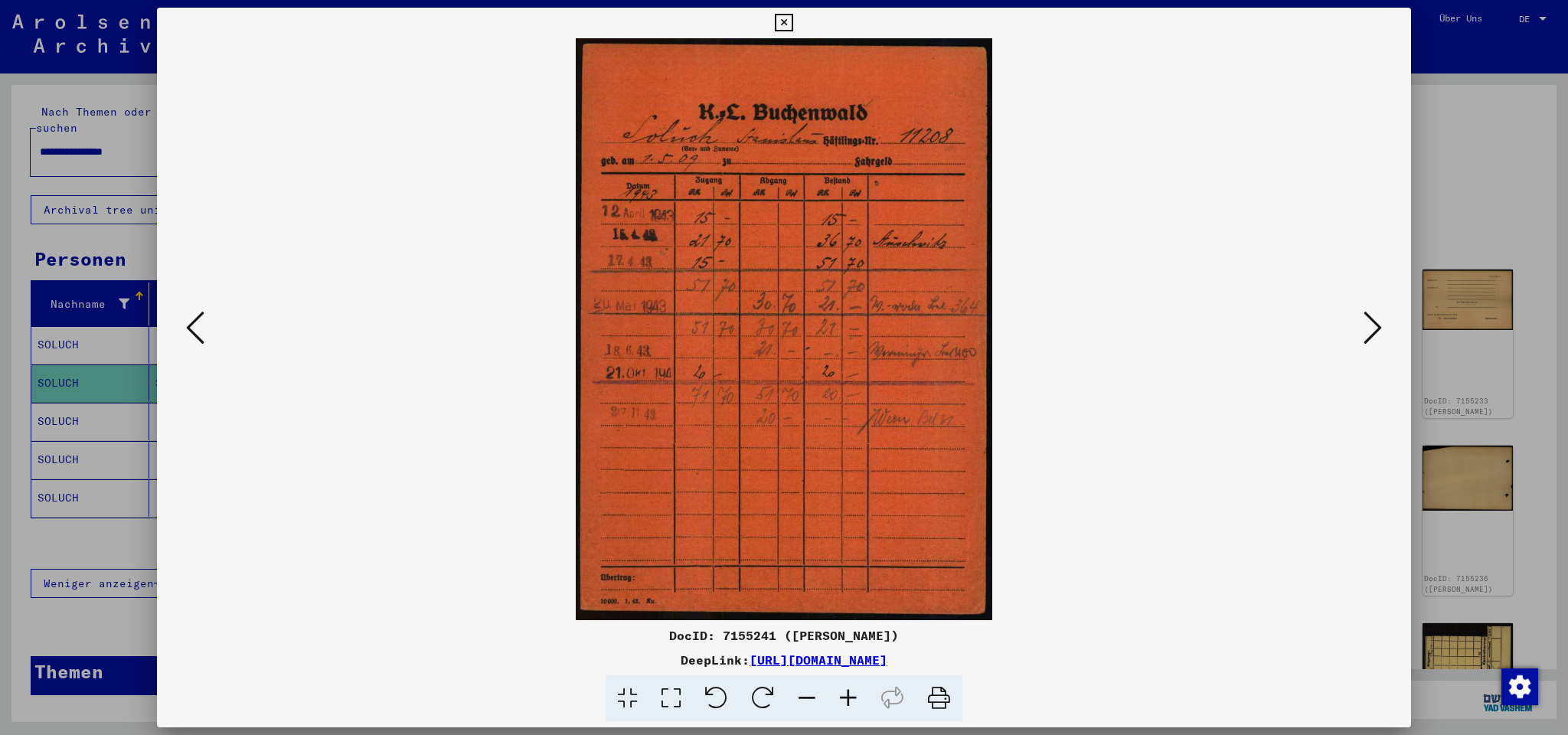
click at [1367, 321] on icon at bounding box center [1372, 327] width 19 height 37
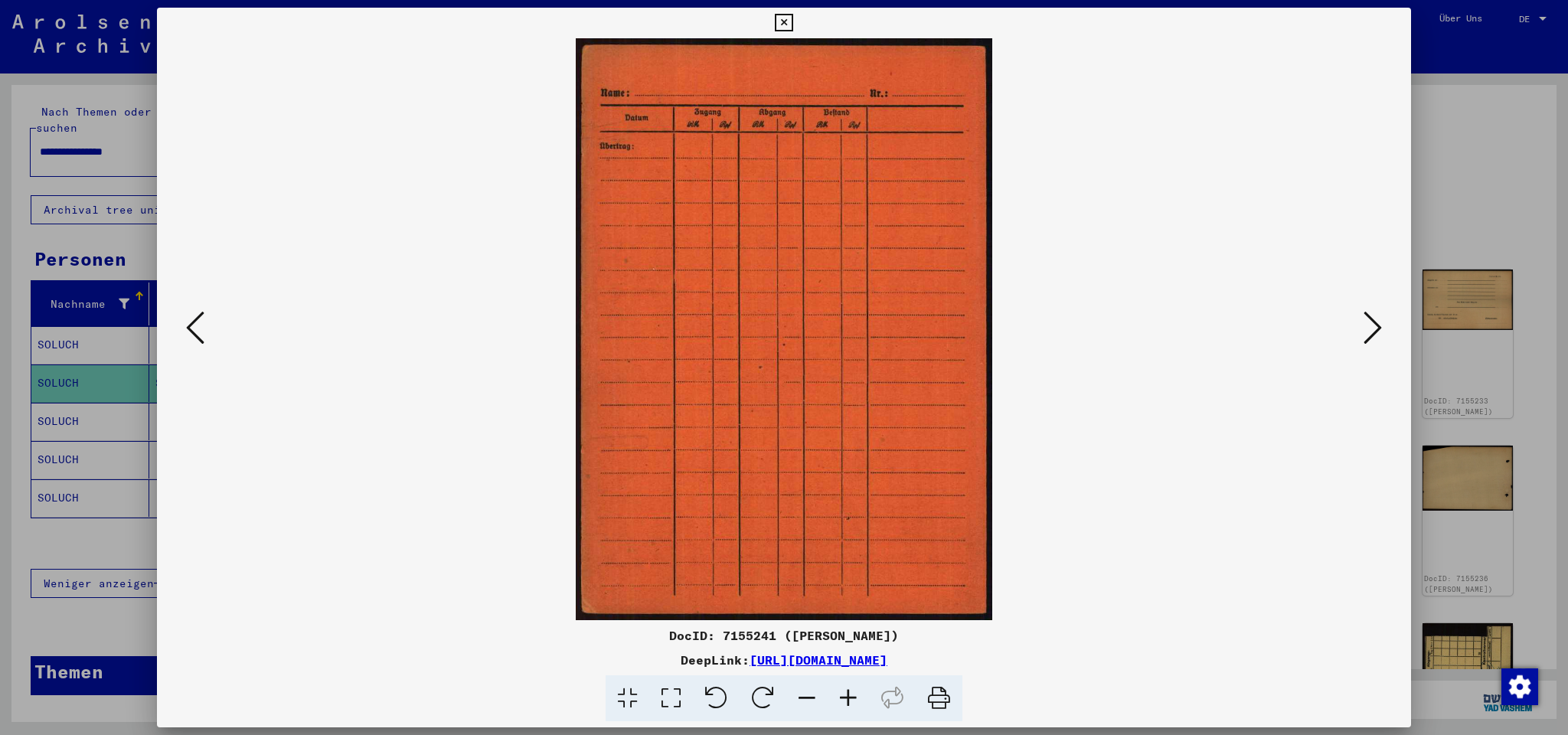
click at [1367, 321] on icon at bounding box center [1372, 327] width 19 height 37
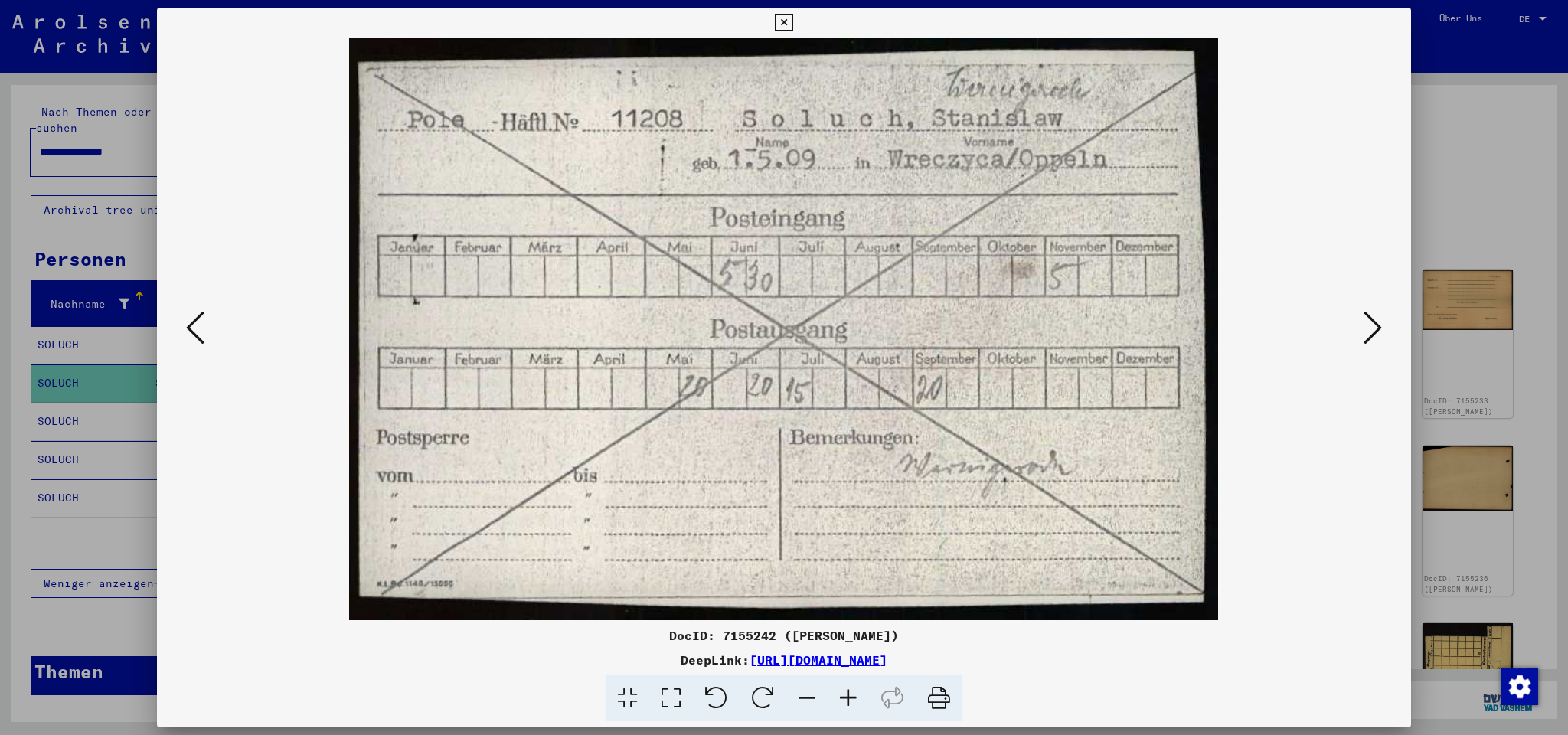
click at [1366, 322] on icon at bounding box center [1372, 327] width 19 height 37
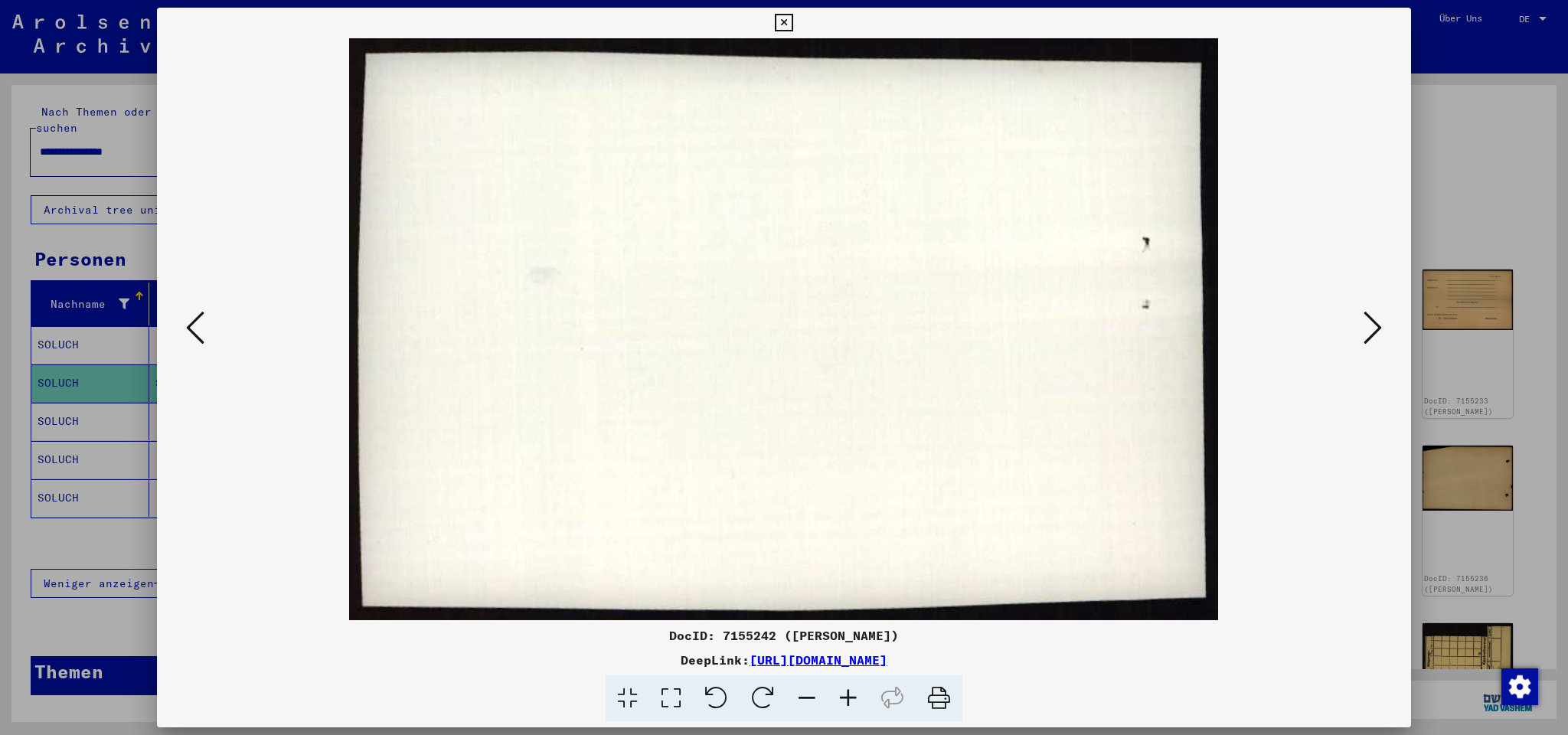
click at [1366, 322] on icon at bounding box center [1372, 327] width 19 height 37
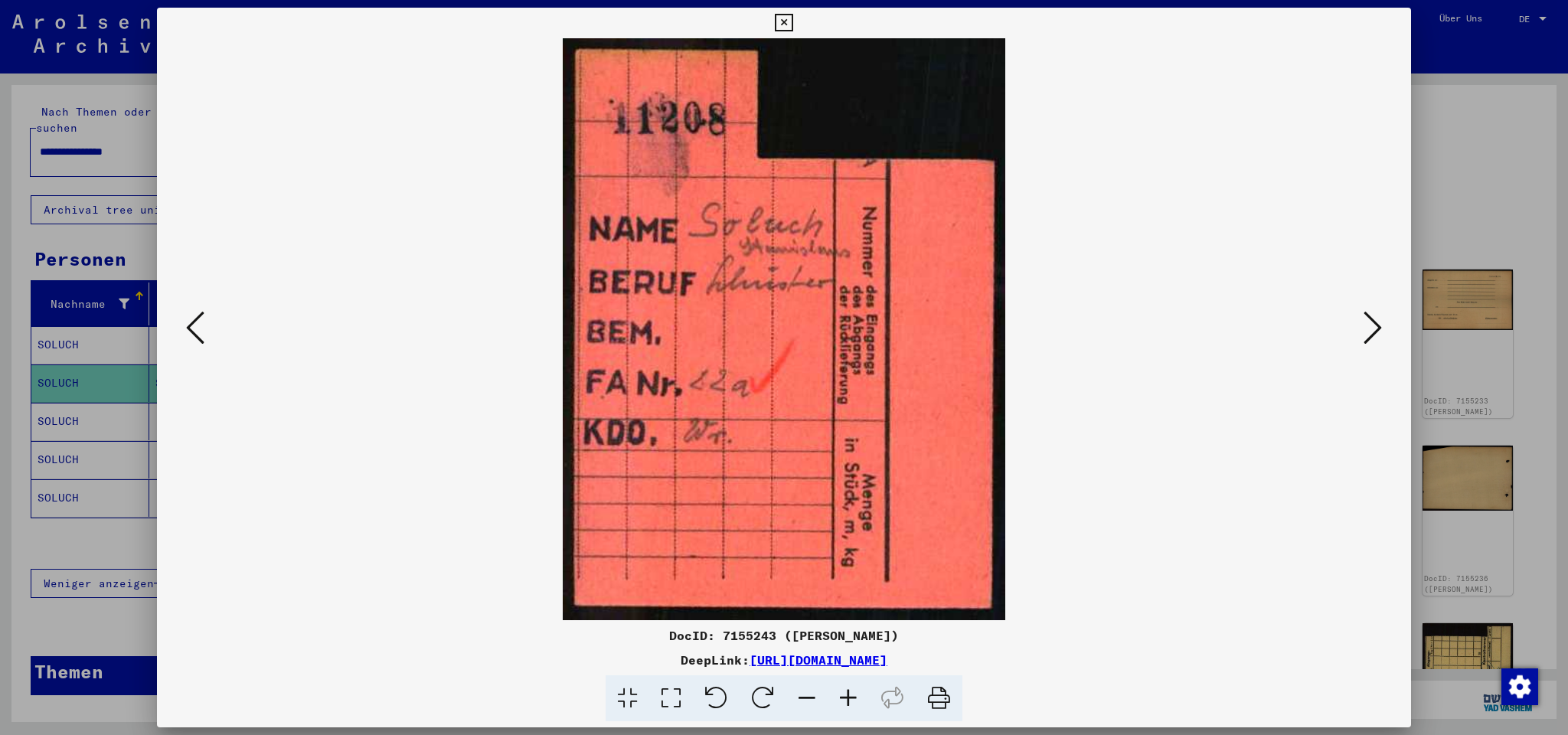
click at [1366, 321] on icon at bounding box center [1372, 327] width 19 height 37
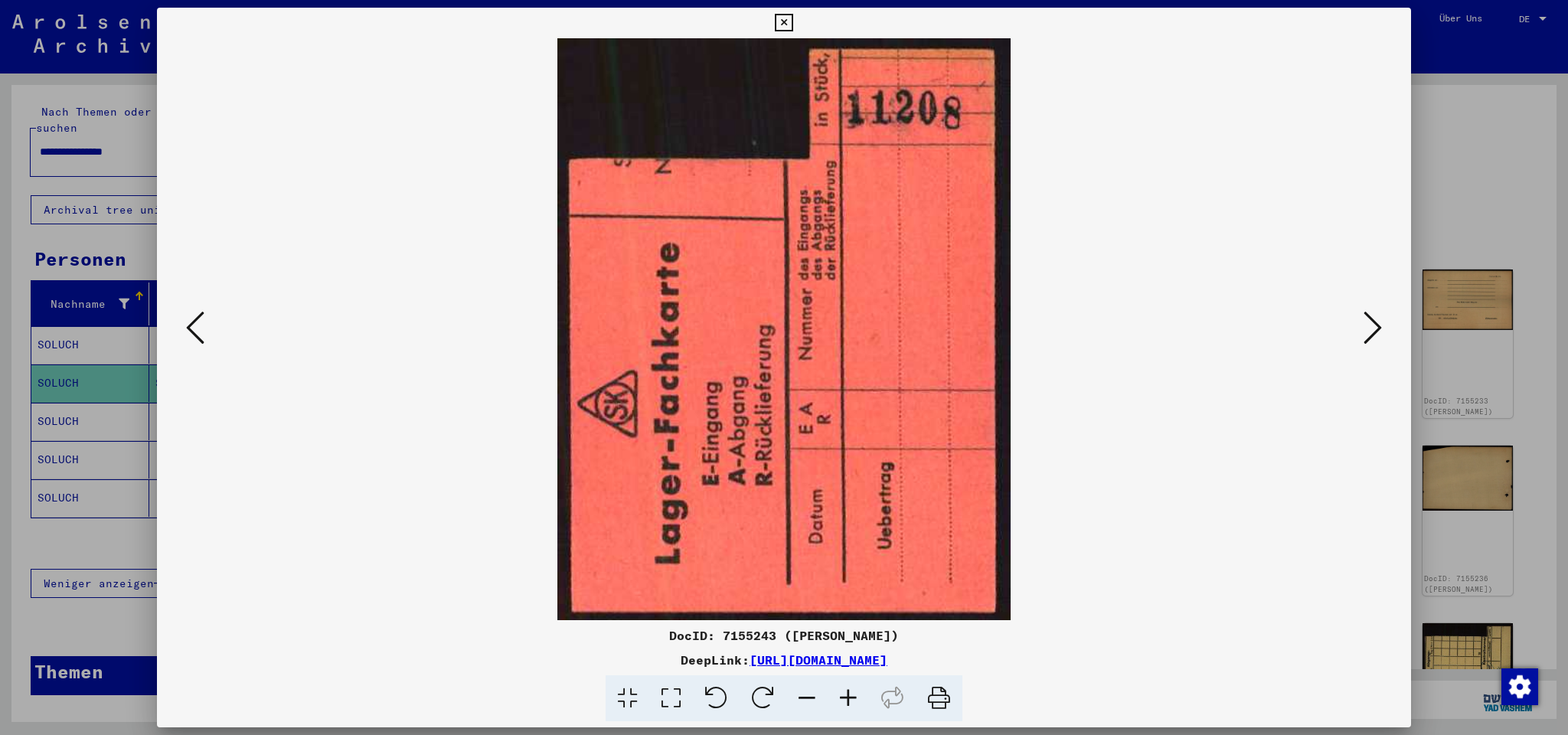
click at [1366, 323] on icon at bounding box center [1372, 327] width 19 height 37
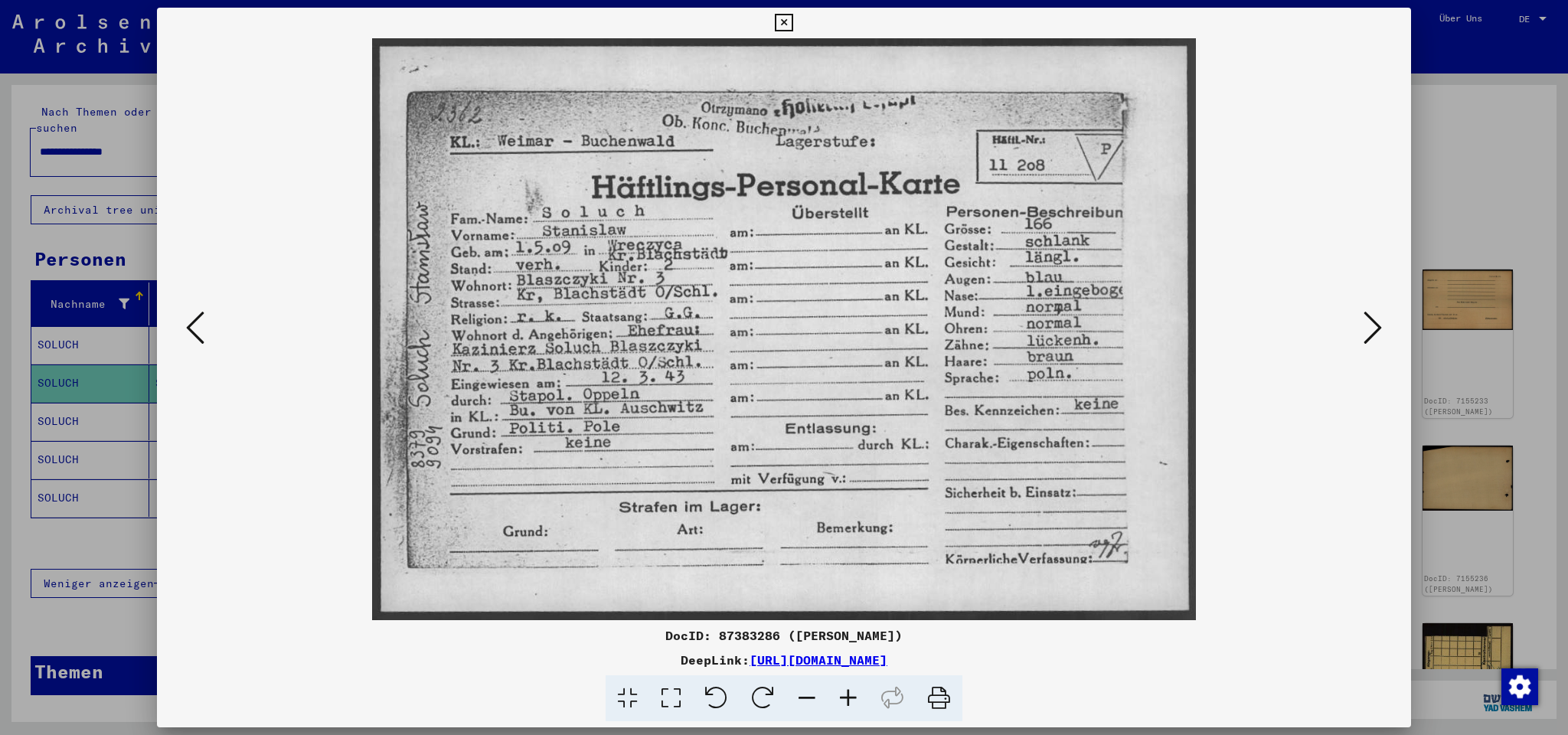
click at [1366, 323] on icon at bounding box center [1372, 327] width 19 height 37
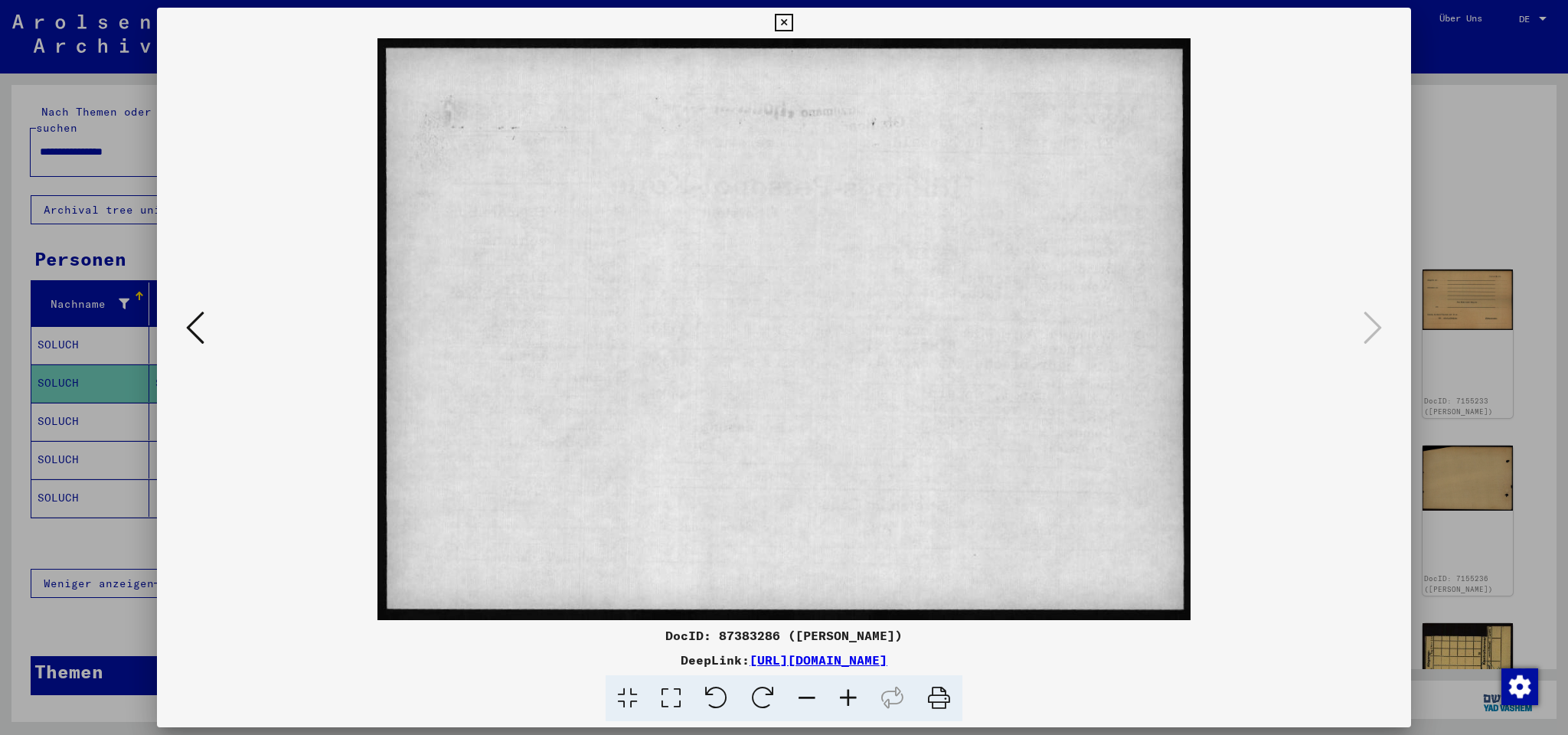
click at [1366, 323] on icon at bounding box center [1372, 327] width 19 height 37
click at [792, 21] on icon at bounding box center [783, 22] width 18 height 19
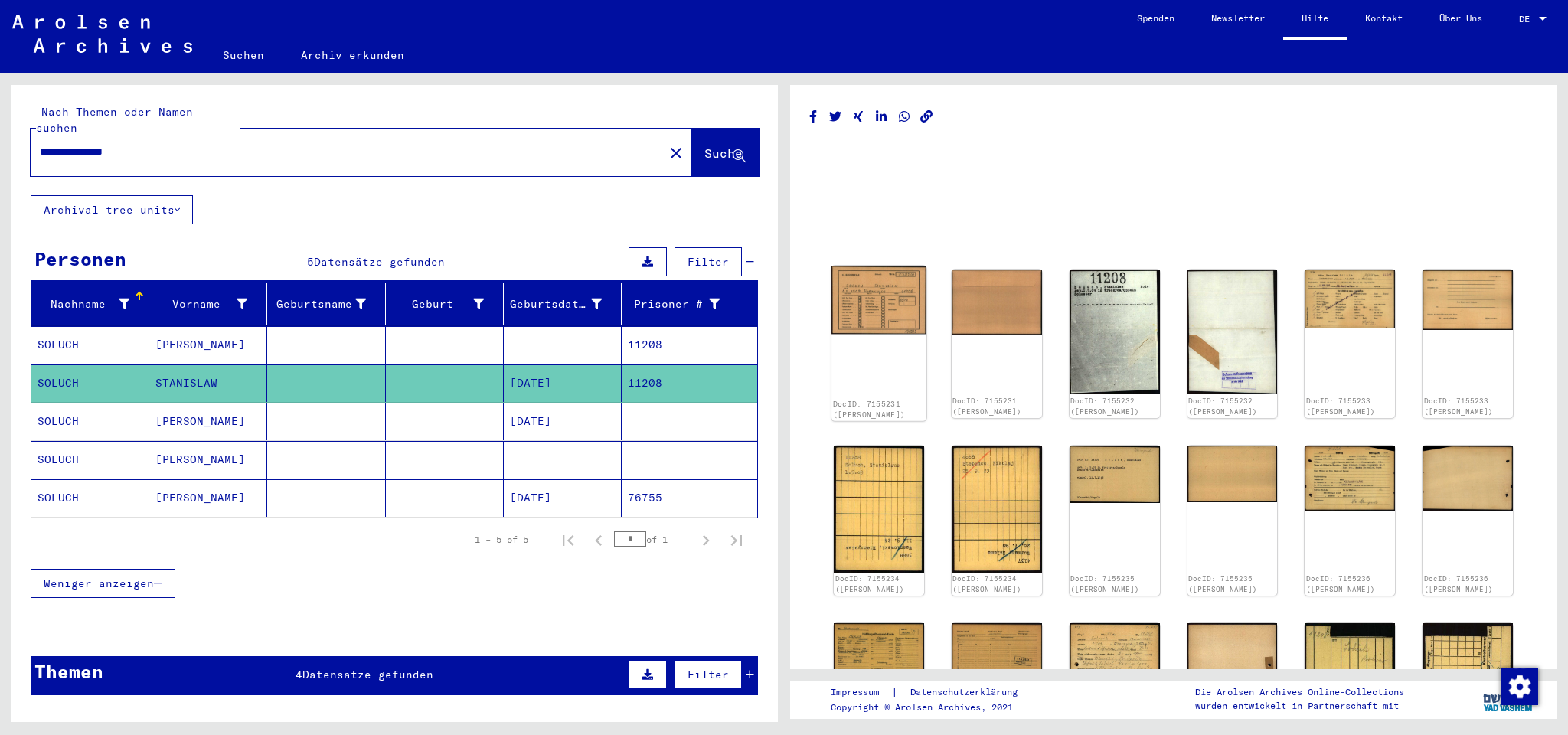
click at [862, 305] on img at bounding box center [879, 300] width 95 height 68
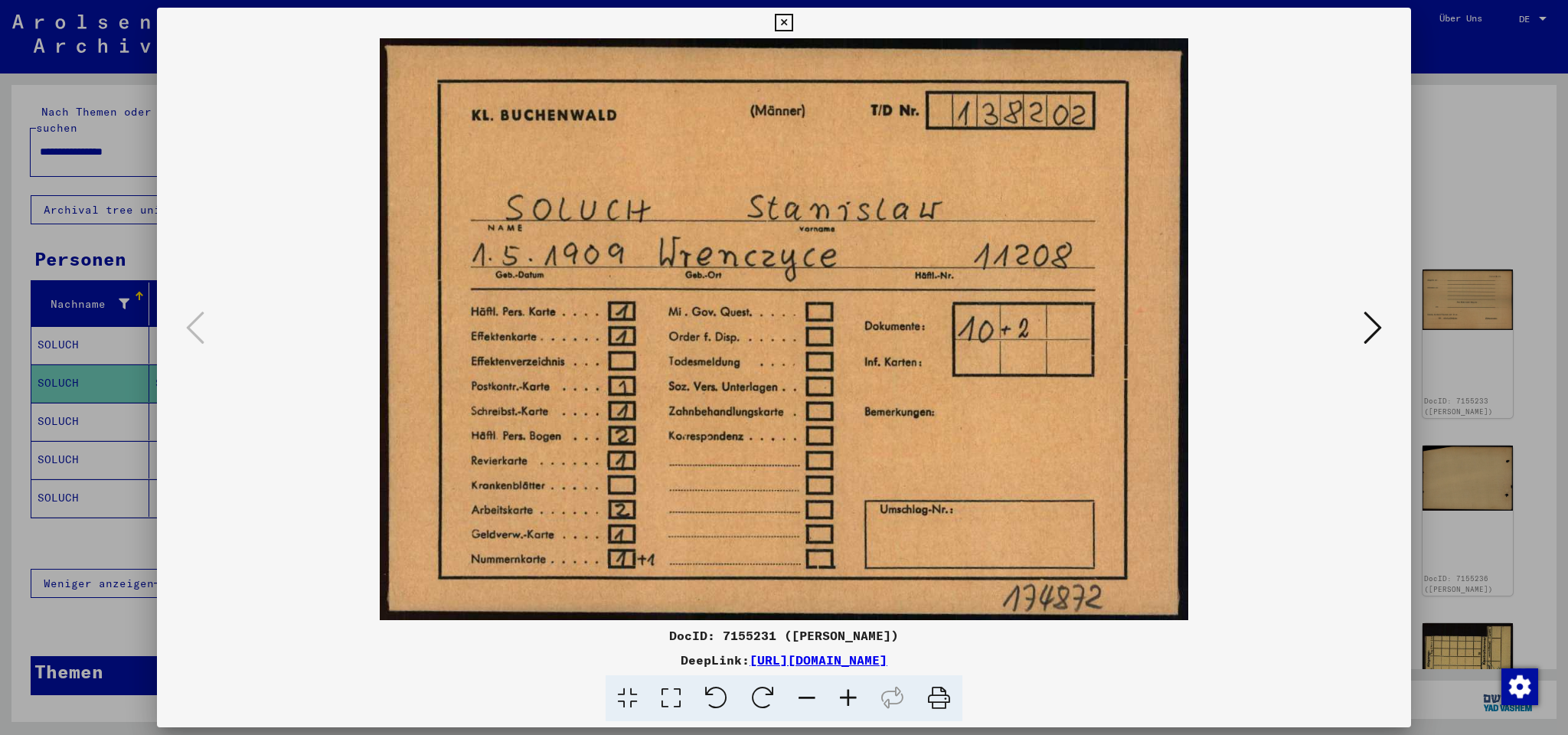
click at [749, 657] on link "[URL][DOMAIN_NAME]" at bounding box center [818, 659] width 137 height 15
click at [1368, 327] on icon at bounding box center [1372, 327] width 19 height 37
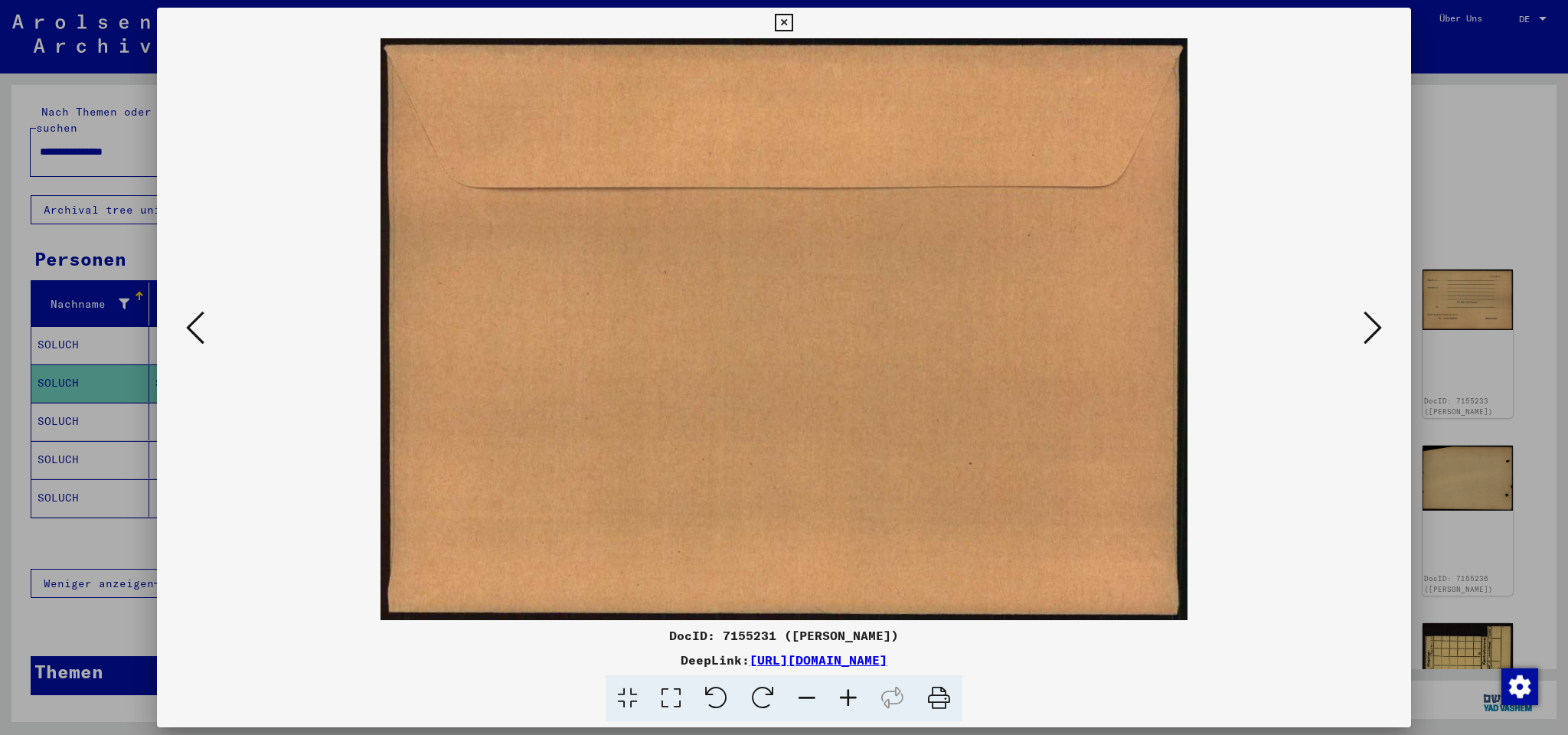
click at [1368, 327] on icon at bounding box center [1372, 327] width 19 height 37
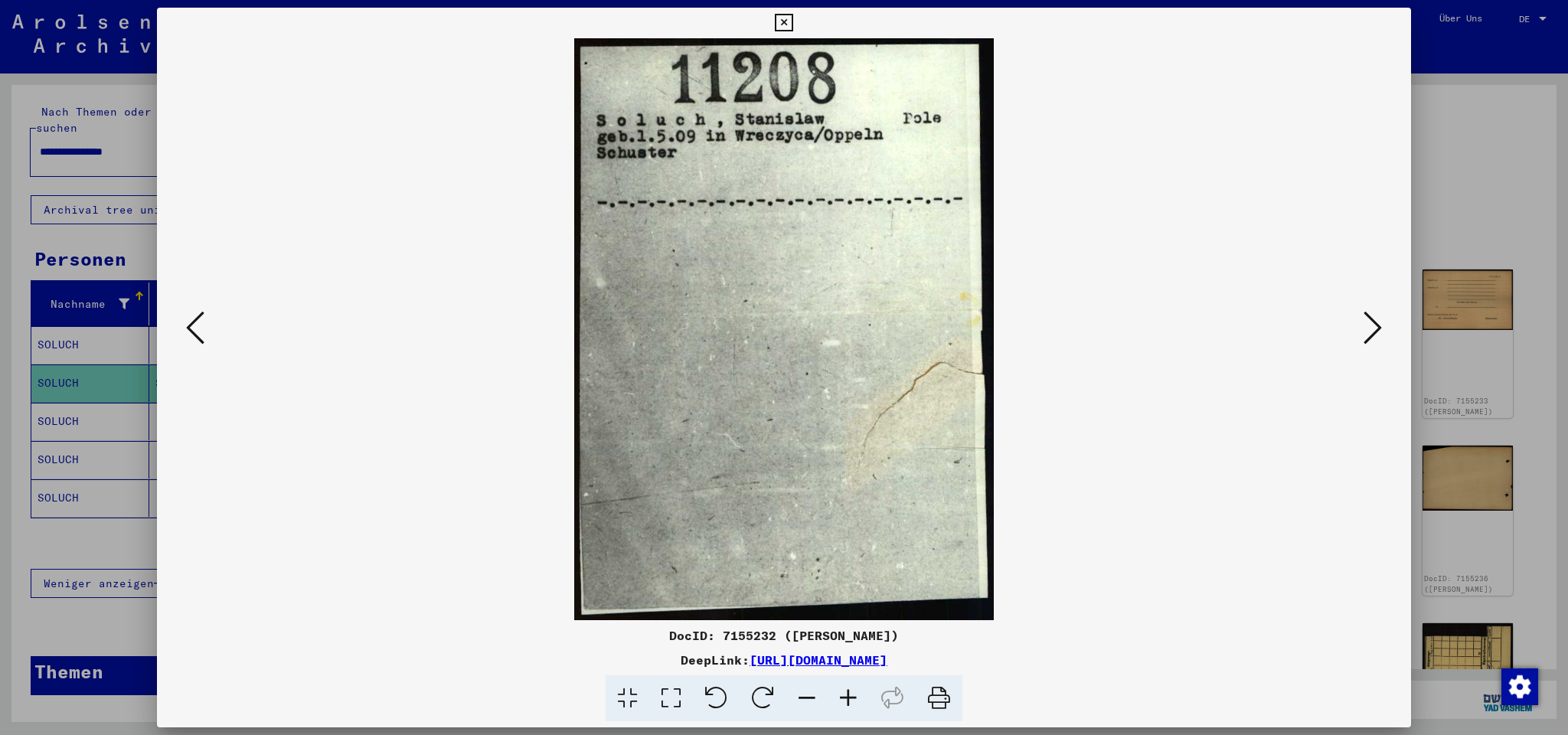
click at [224, 333] on img at bounding box center [783, 329] width 1150 height 582
click at [202, 328] on icon at bounding box center [195, 327] width 19 height 37
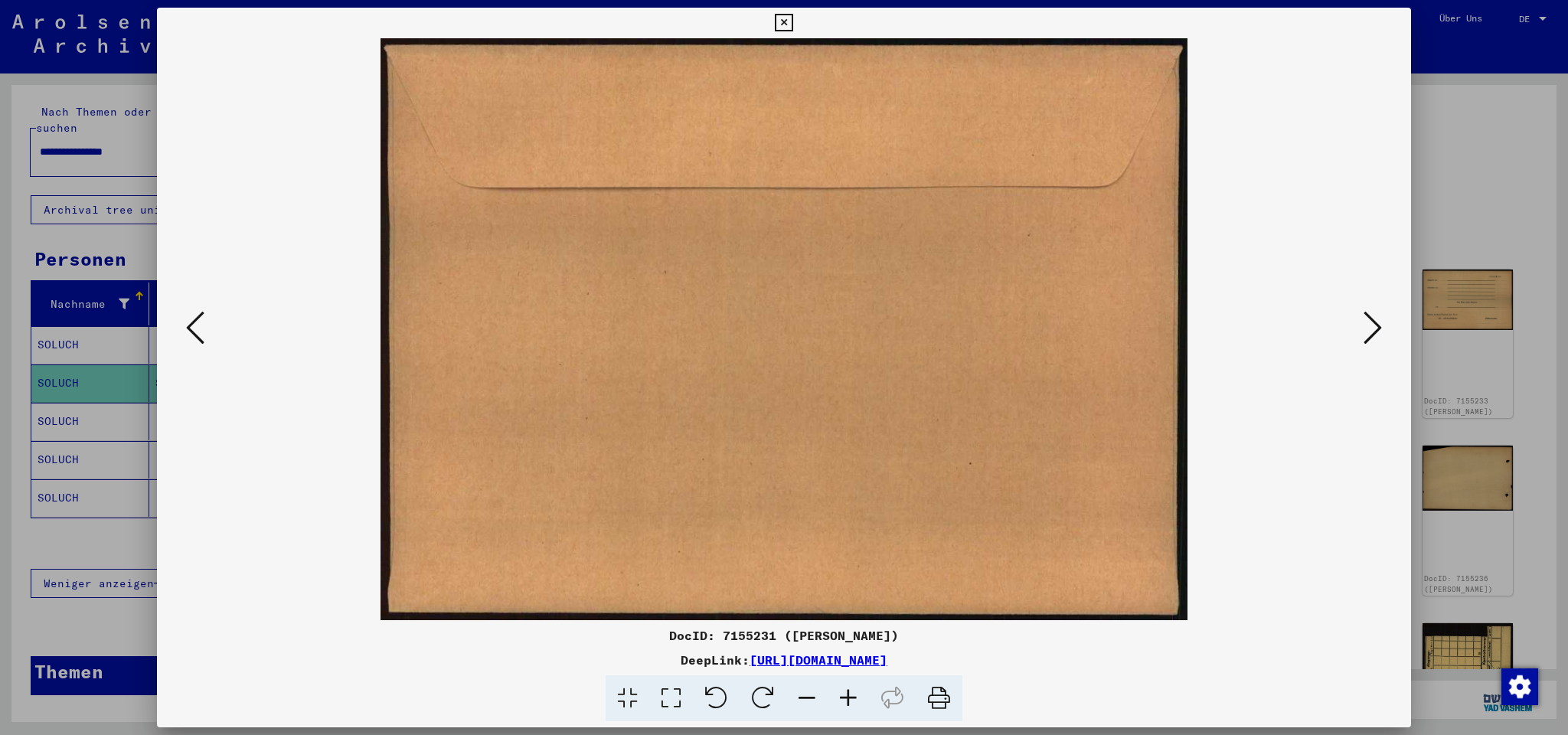
click at [202, 328] on icon at bounding box center [195, 327] width 19 height 37
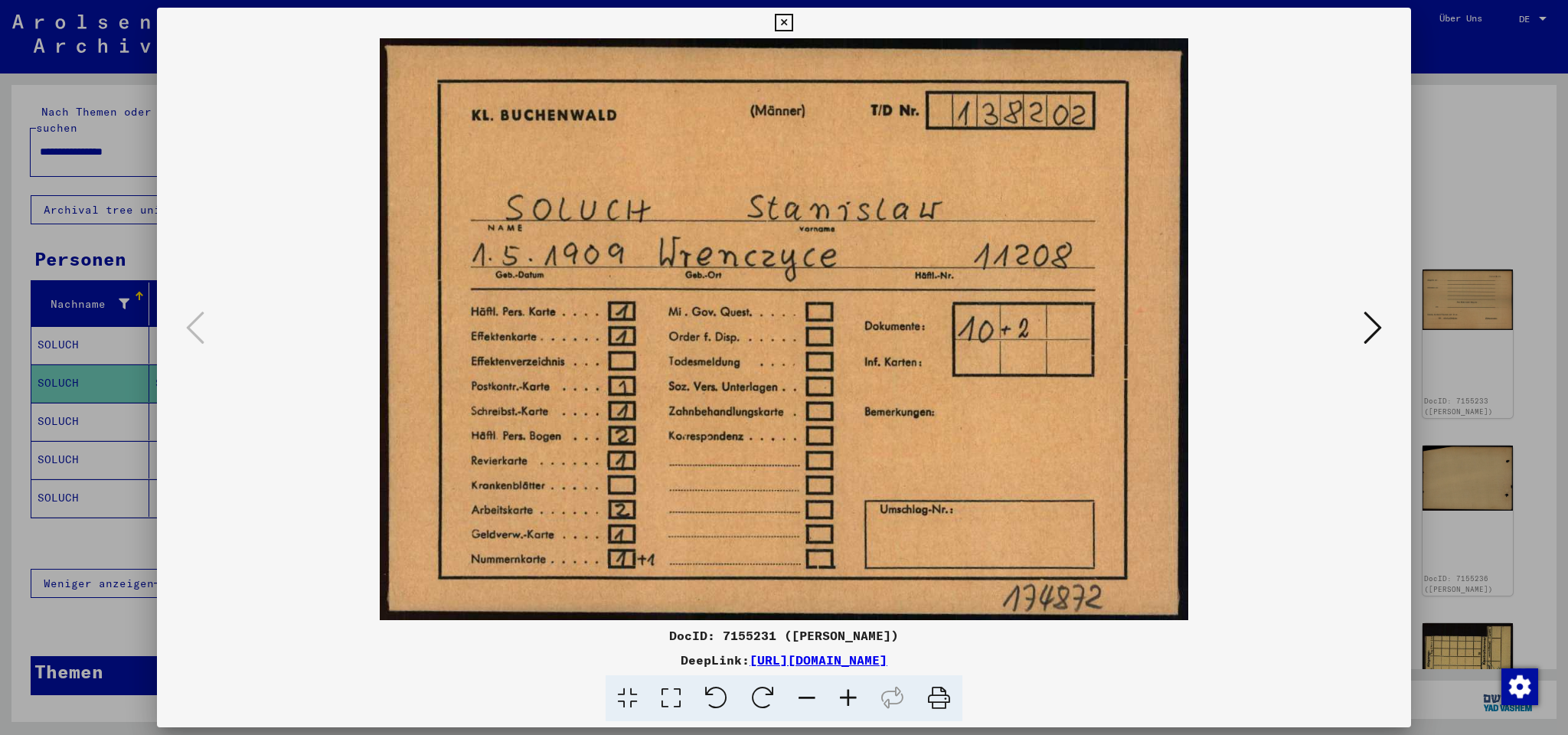
click at [1368, 325] on icon at bounding box center [1372, 327] width 19 height 37
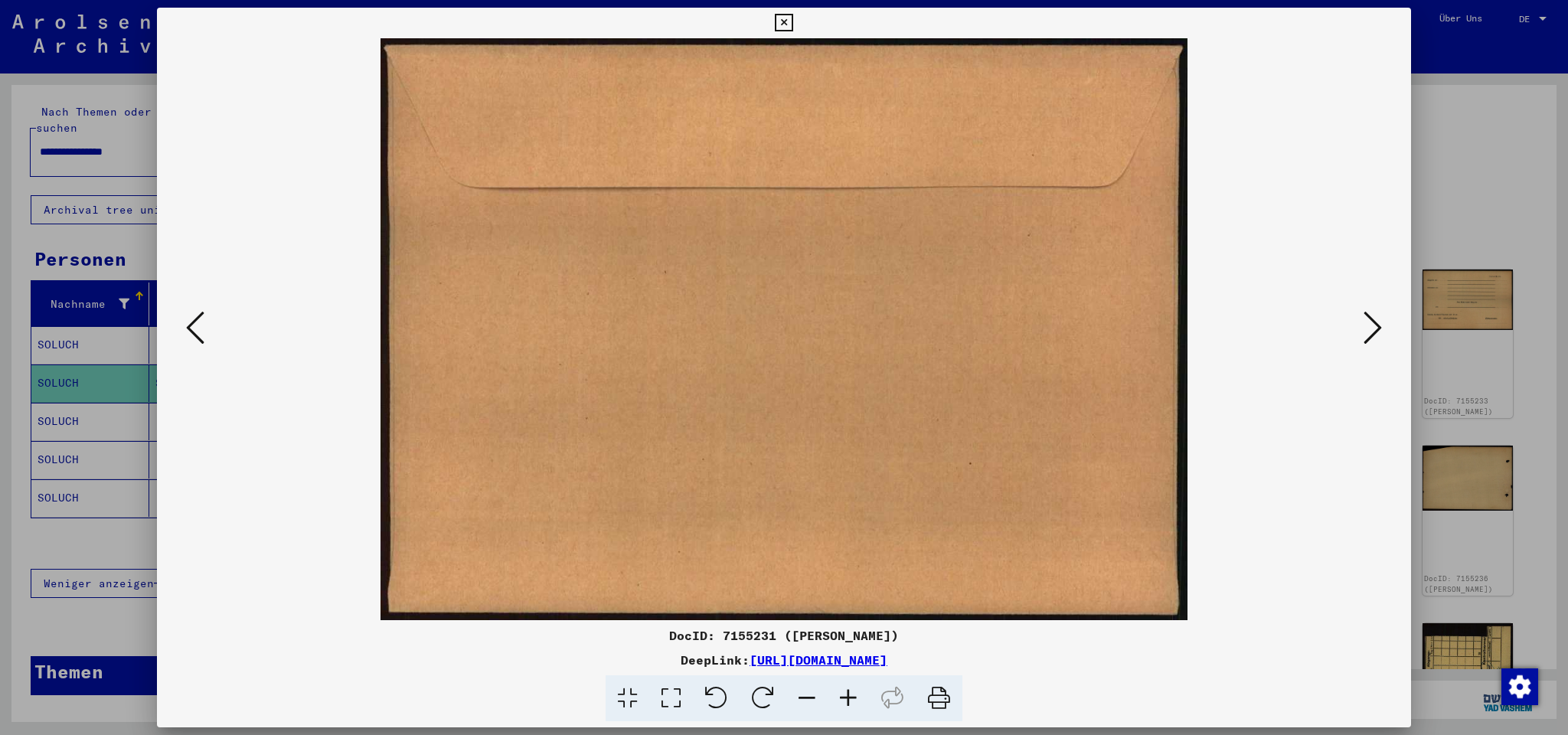
click at [1368, 325] on icon at bounding box center [1372, 327] width 19 height 37
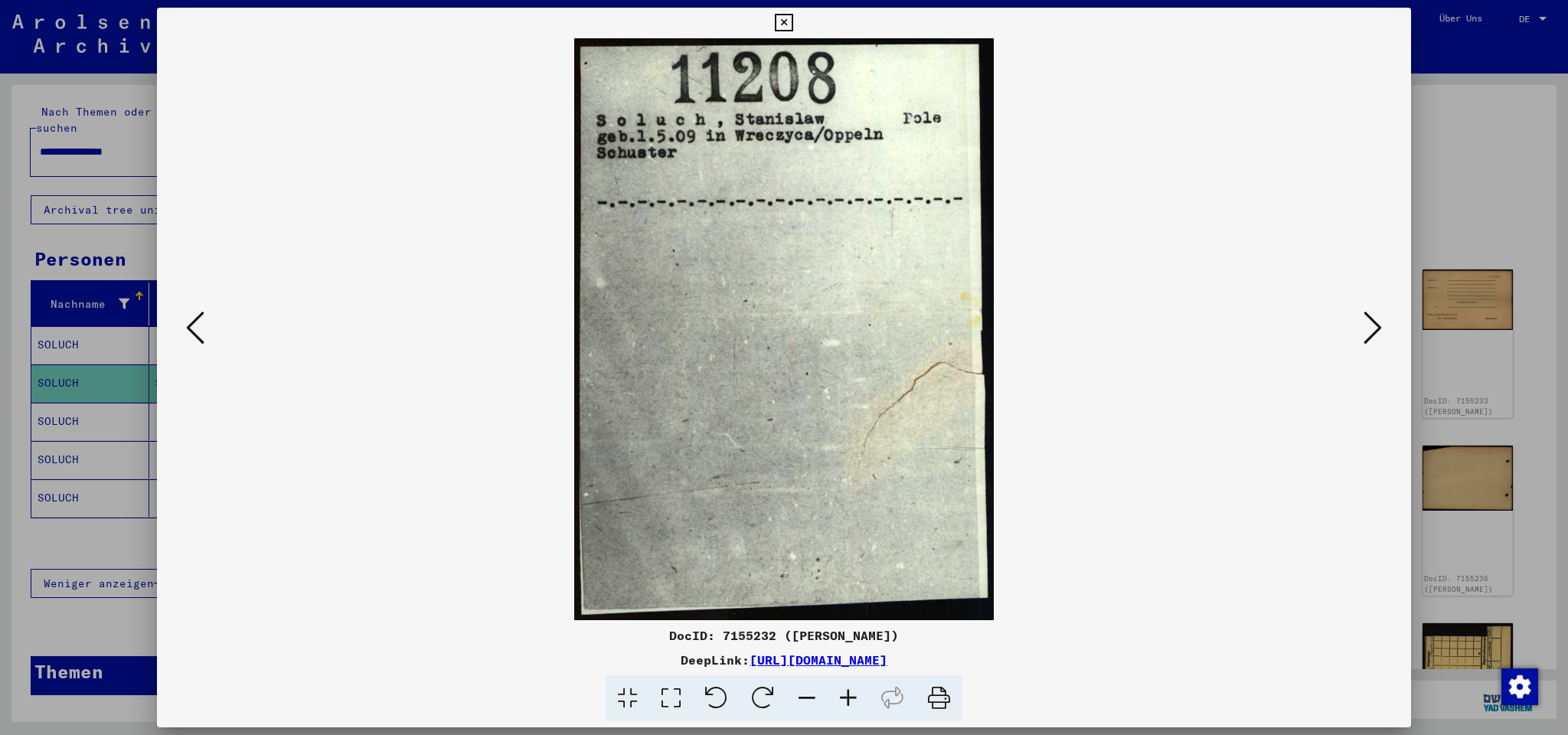
click at [887, 662] on link "[URL][DOMAIN_NAME]" at bounding box center [818, 659] width 137 height 15
click at [1371, 331] on icon at bounding box center [1372, 327] width 19 height 37
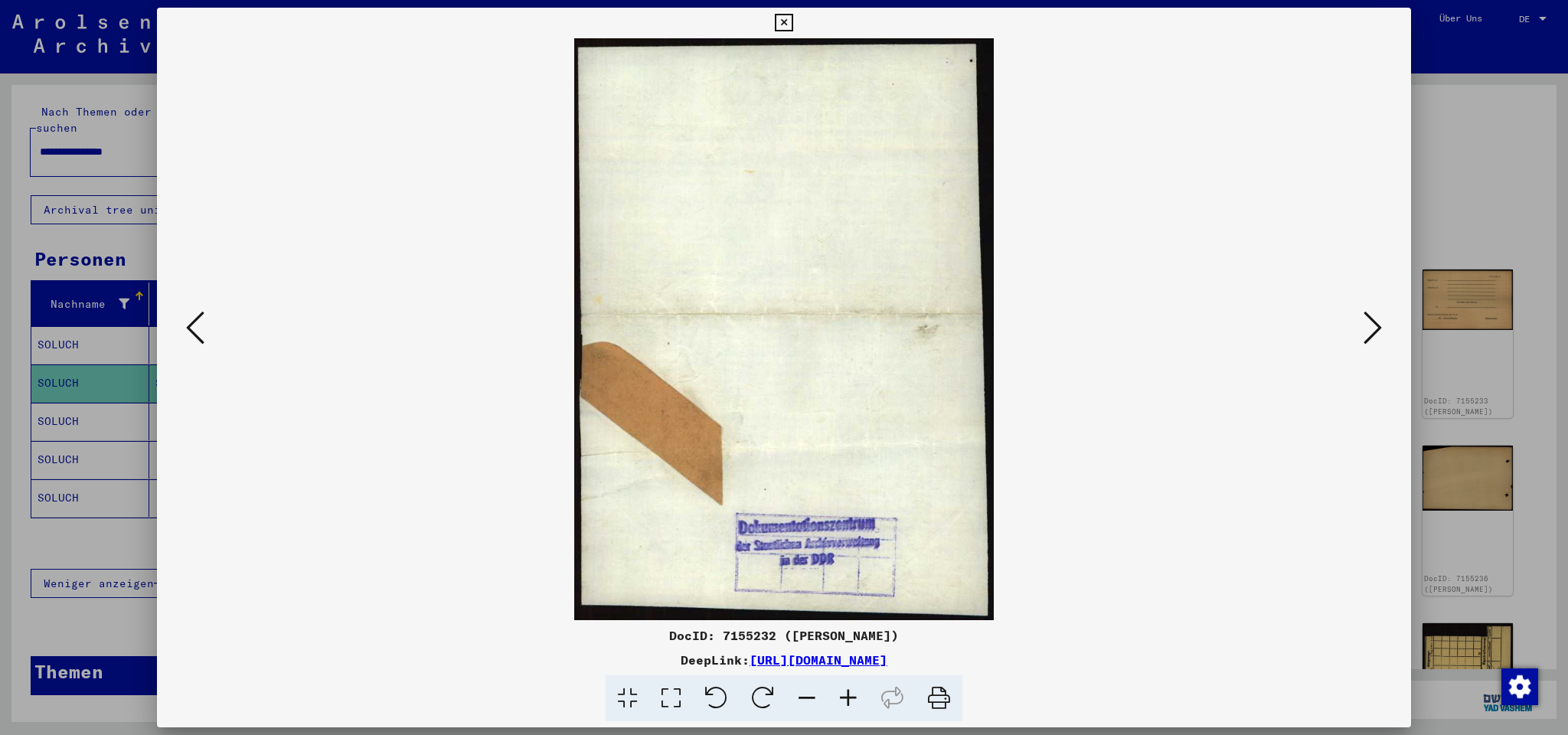
click at [1371, 331] on icon at bounding box center [1372, 327] width 19 height 37
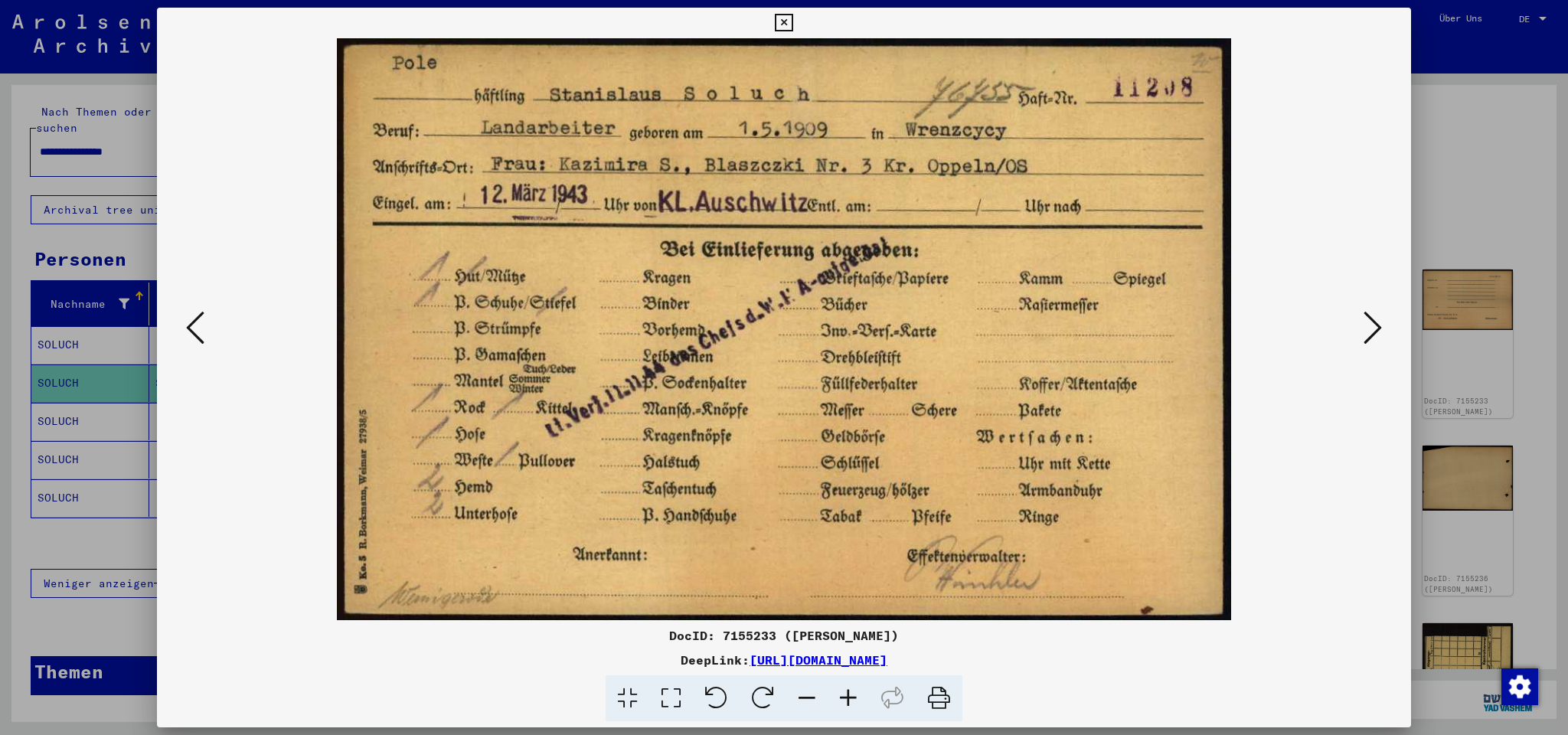
click at [887, 661] on link "[URL][DOMAIN_NAME]" at bounding box center [818, 659] width 137 height 15
click at [1375, 326] on icon at bounding box center [1372, 327] width 19 height 37
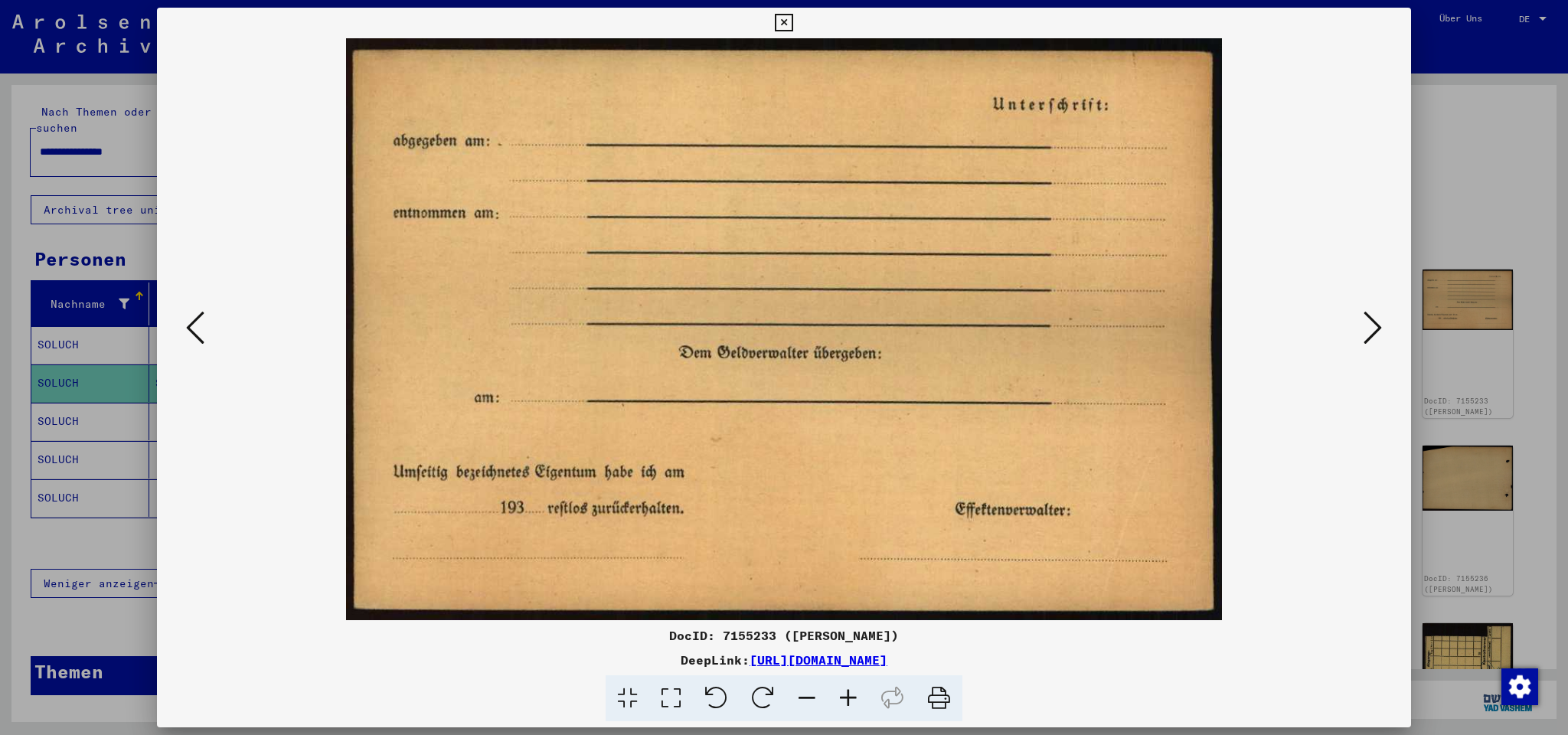
click at [1375, 326] on icon at bounding box center [1372, 327] width 19 height 37
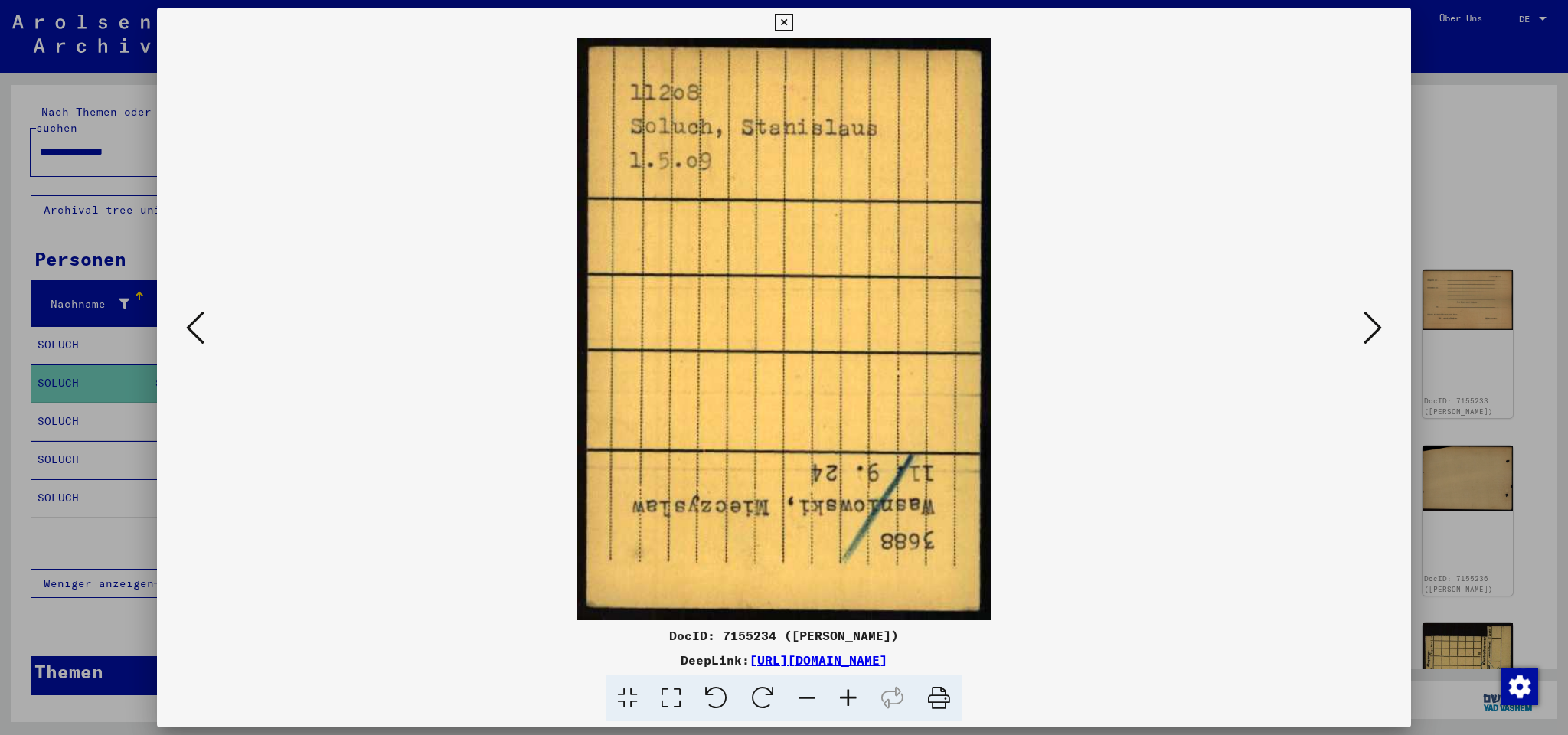
click at [887, 664] on link "[URL][DOMAIN_NAME]" at bounding box center [818, 659] width 137 height 15
click at [1373, 321] on icon at bounding box center [1372, 327] width 19 height 37
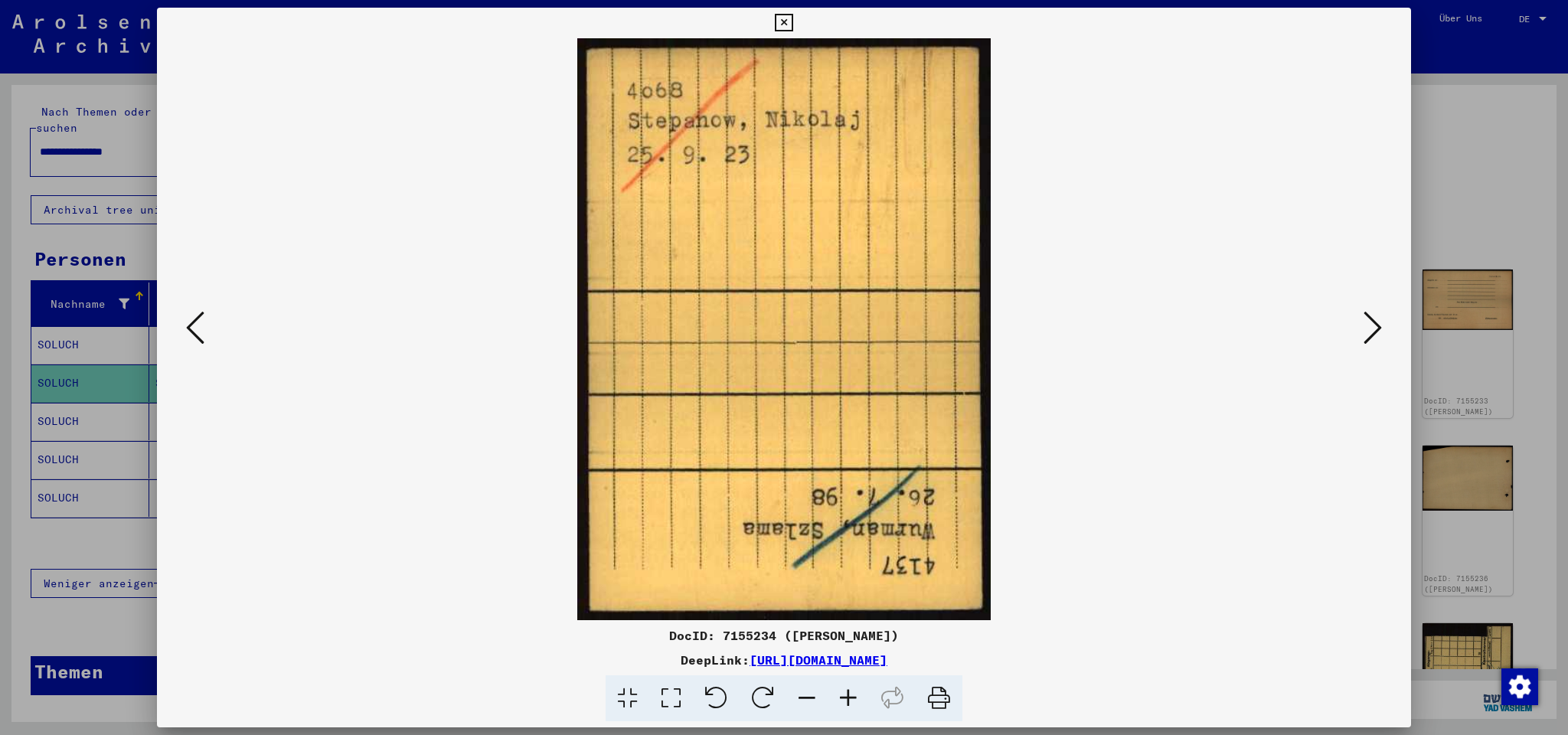
click at [1373, 321] on icon at bounding box center [1372, 327] width 19 height 37
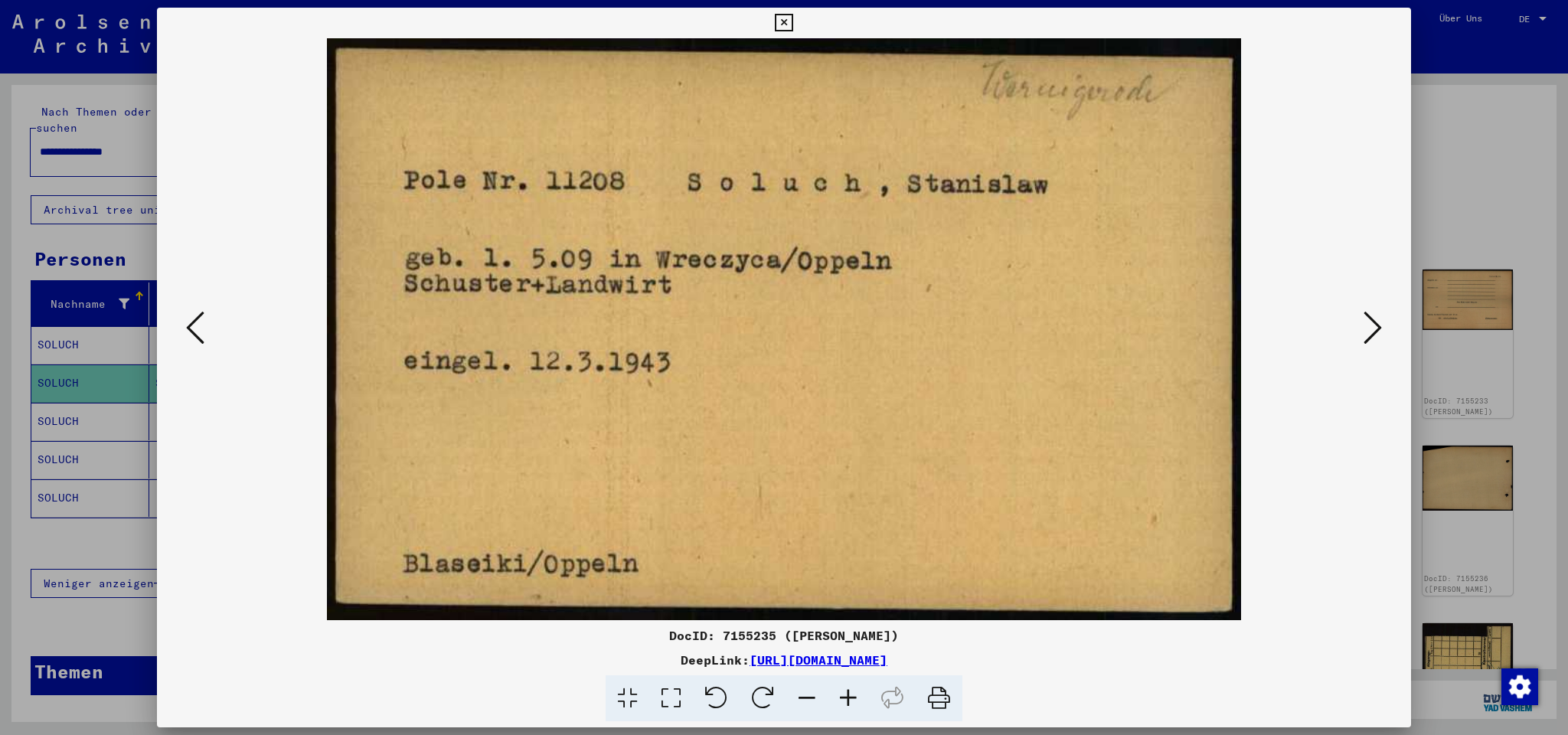
click at [887, 661] on link "[URL][DOMAIN_NAME]" at bounding box center [818, 659] width 137 height 15
click at [1362, 338] on button at bounding box center [1372, 328] width 28 height 44
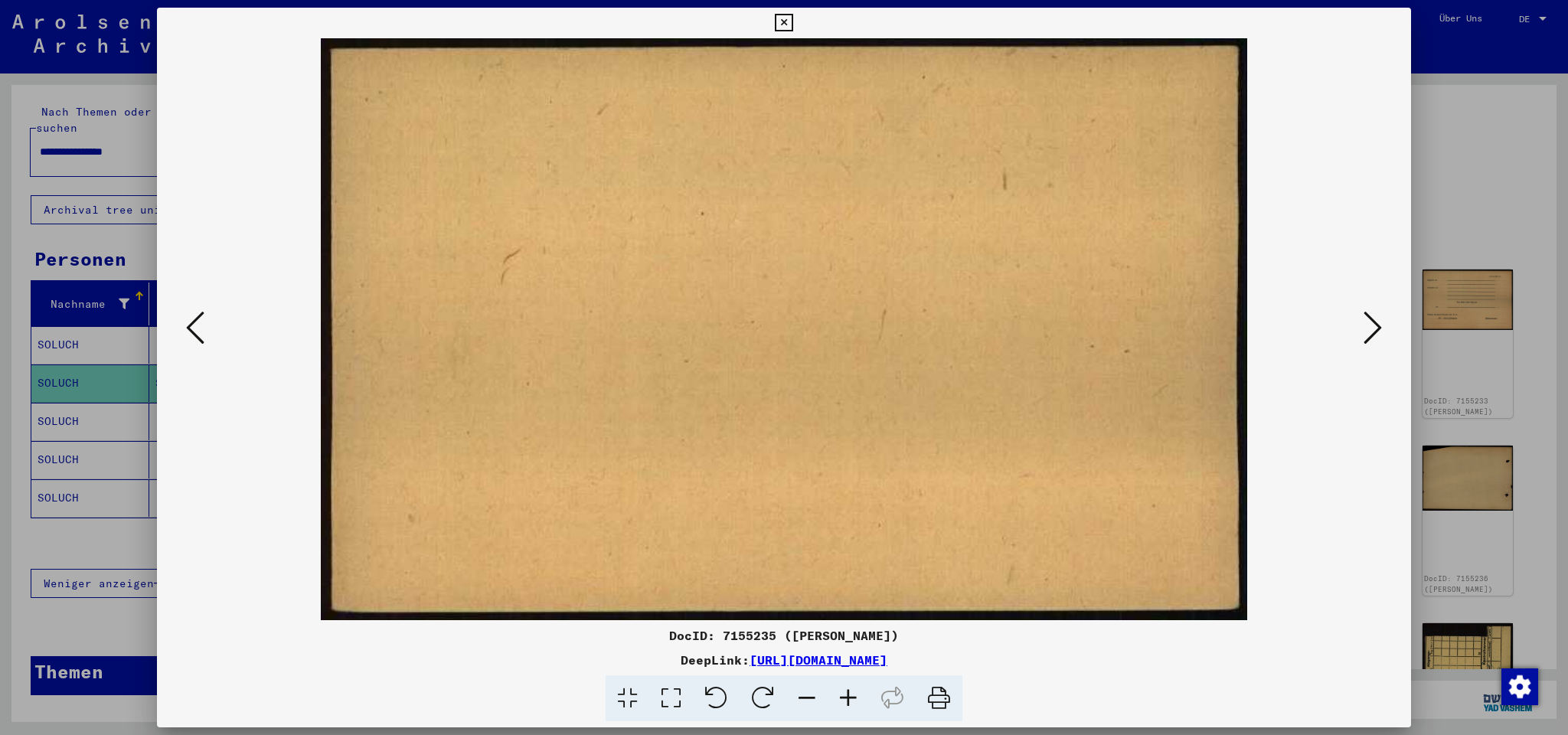
click at [1362, 338] on button at bounding box center [1372, 328] width 28 height 44
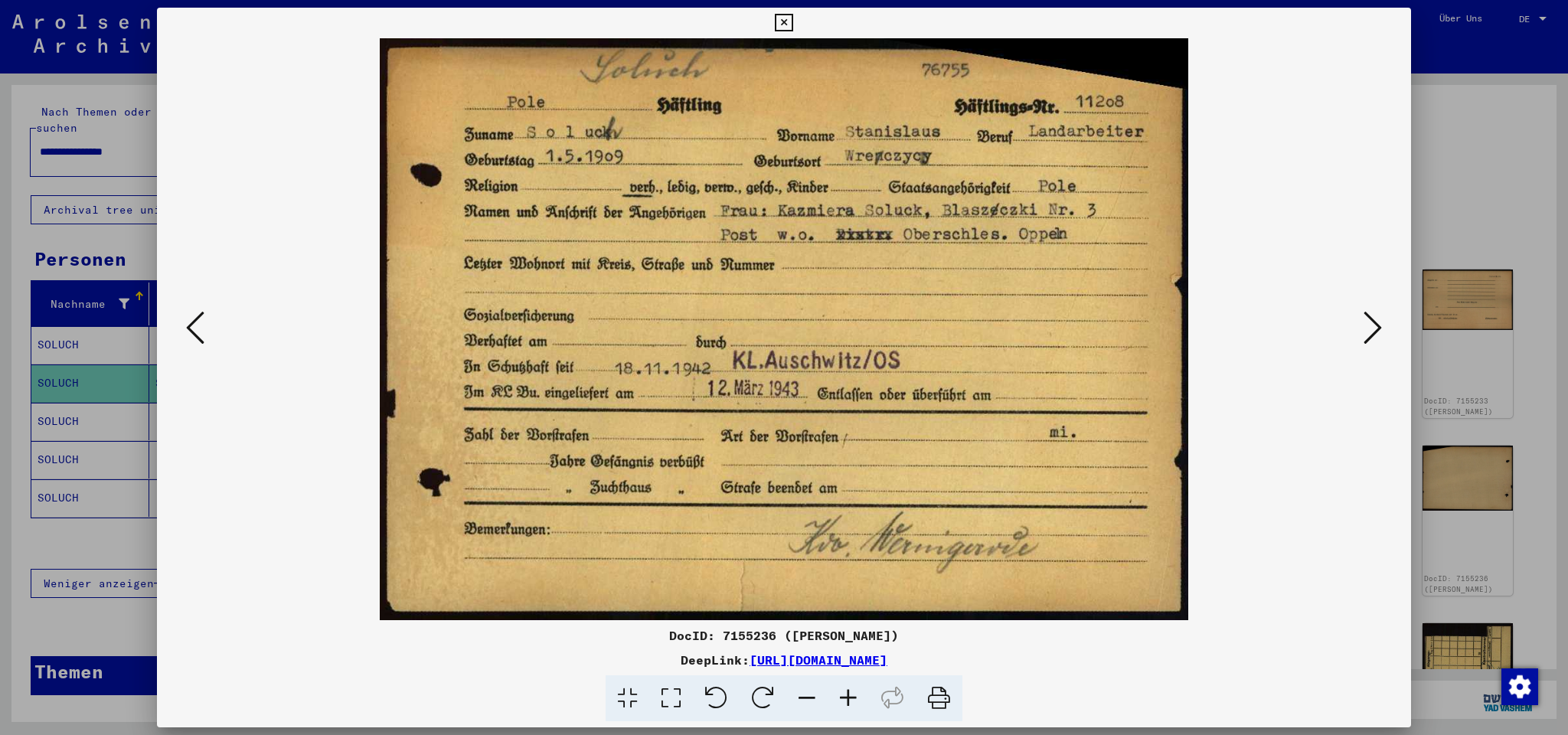
click at [887, 658] on link "[URL][DOMAIN_NAME]" at bounding box center [818, 659] width 137 height 15
click at [1357, 332] on img at bounding box center [783, 329] width 1150 height 582
click at [1374, 326] on icon at bounding box center [1372, 327] width 19 height 37
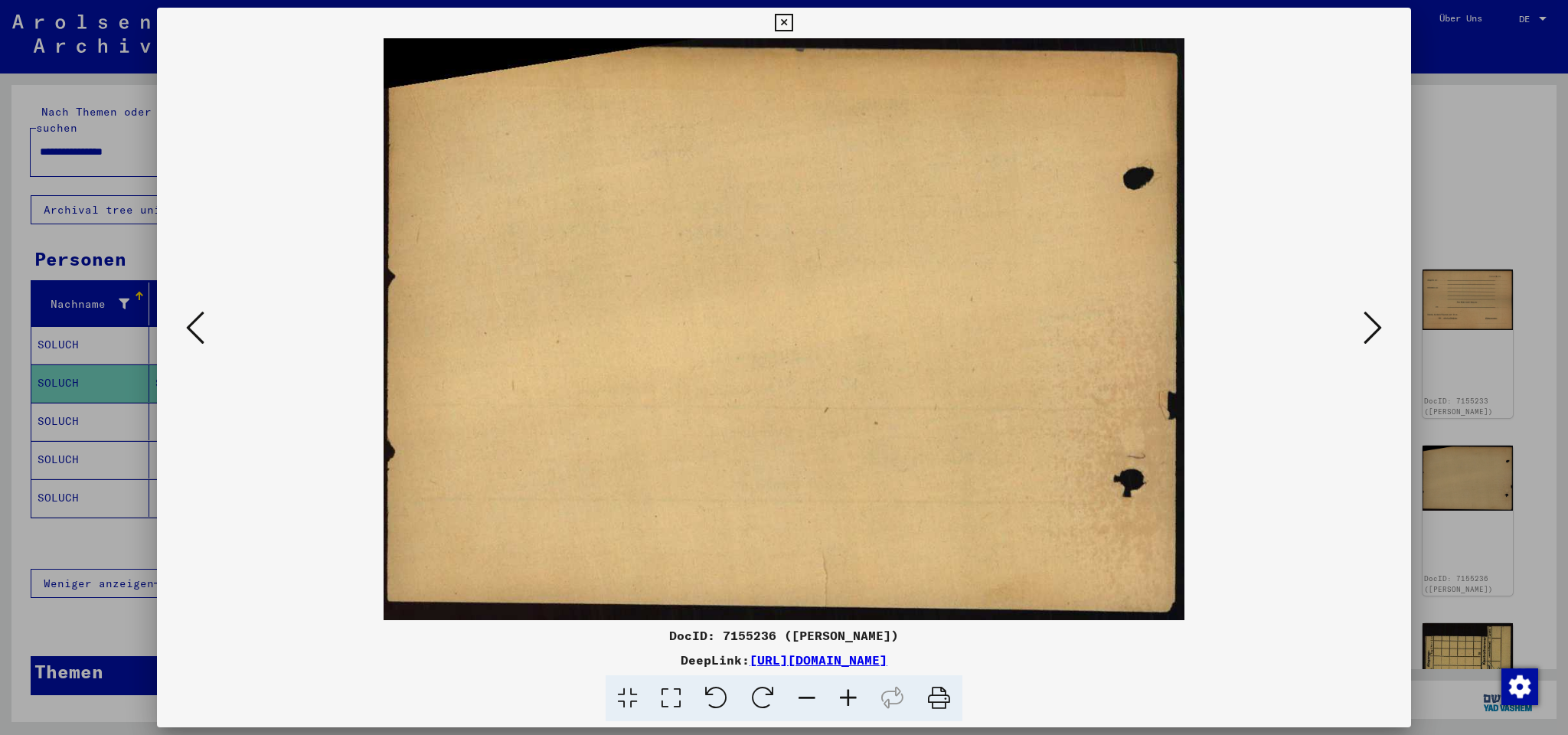
click at [1374, 325] on icon at bounding box center [1372, 327] width 19 height 37
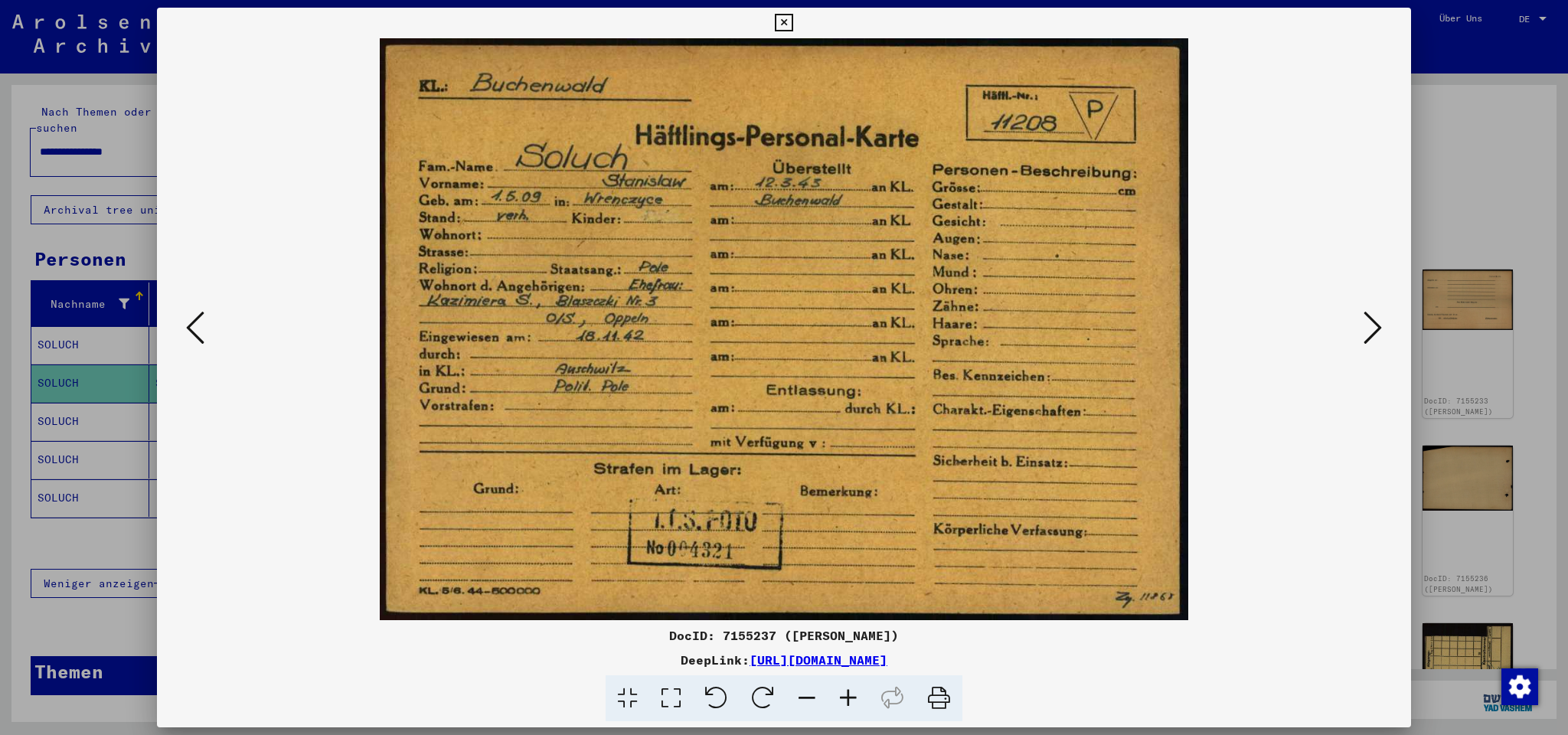
click at [887, 657] on link "[URL][DOMAIN_NAME]" at bounding box center [818, 659] width 137 height 15
click at [1373, 318] on icon at bounding box center [1372, 327] width 19 height 37
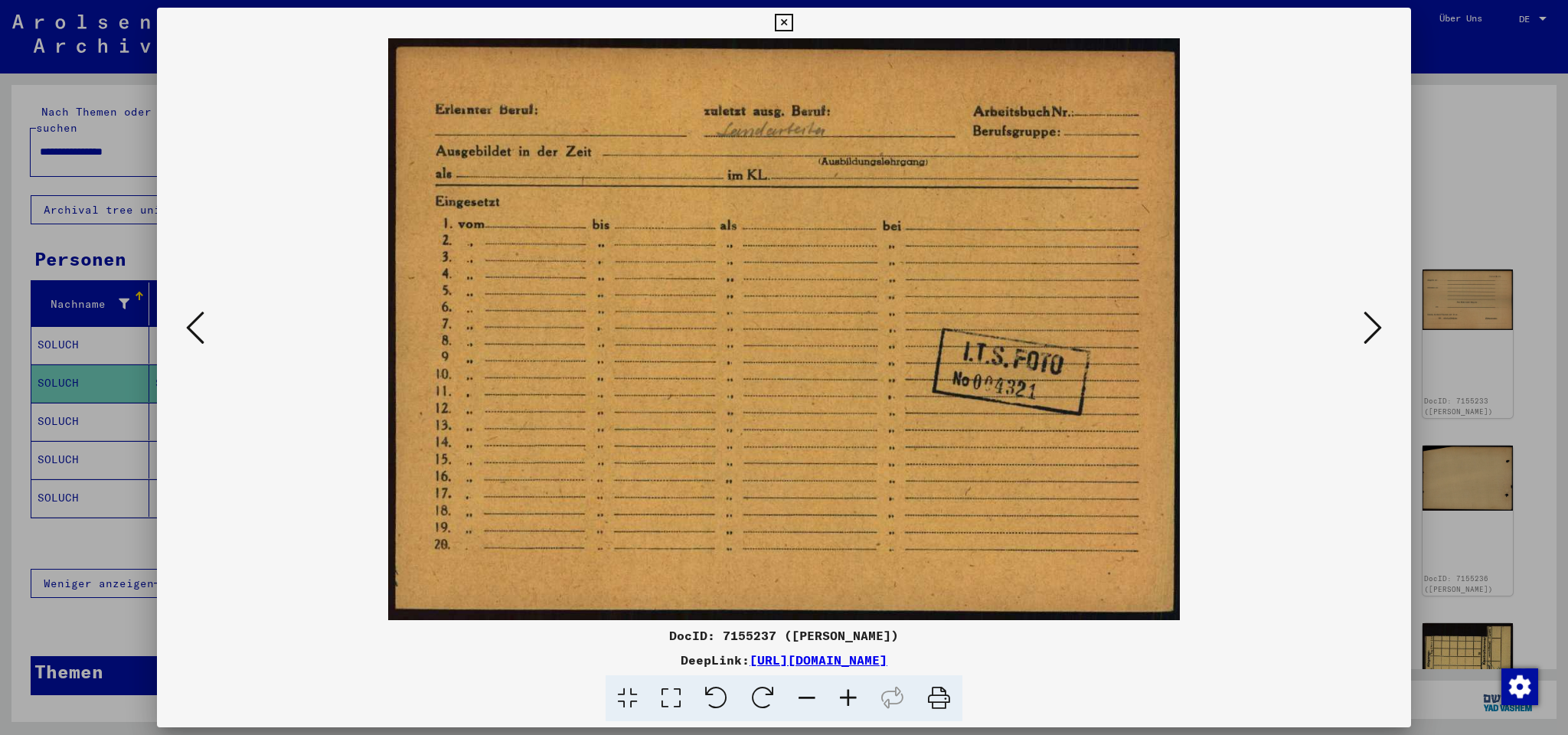
click at [1373, 318] on icon at bounding box center [1372, 327] width 19 height 37
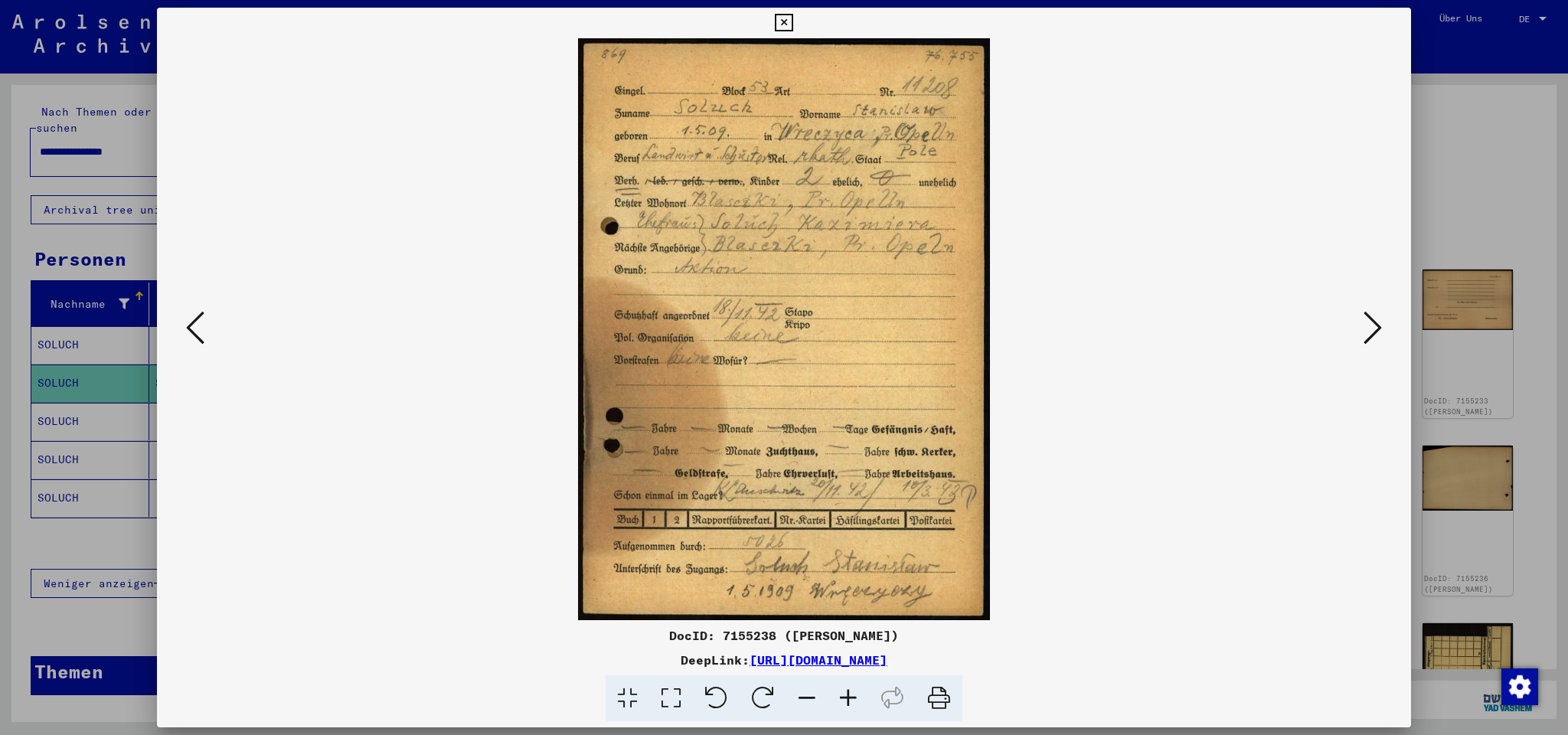
click at [887, 658] on link "[URL][DOMAIN_NAME]" at bounding box center [818, 659] width 137 height 15
click at [1374, 330] on icon at bounding box center [1372, 327] width 19 height 37
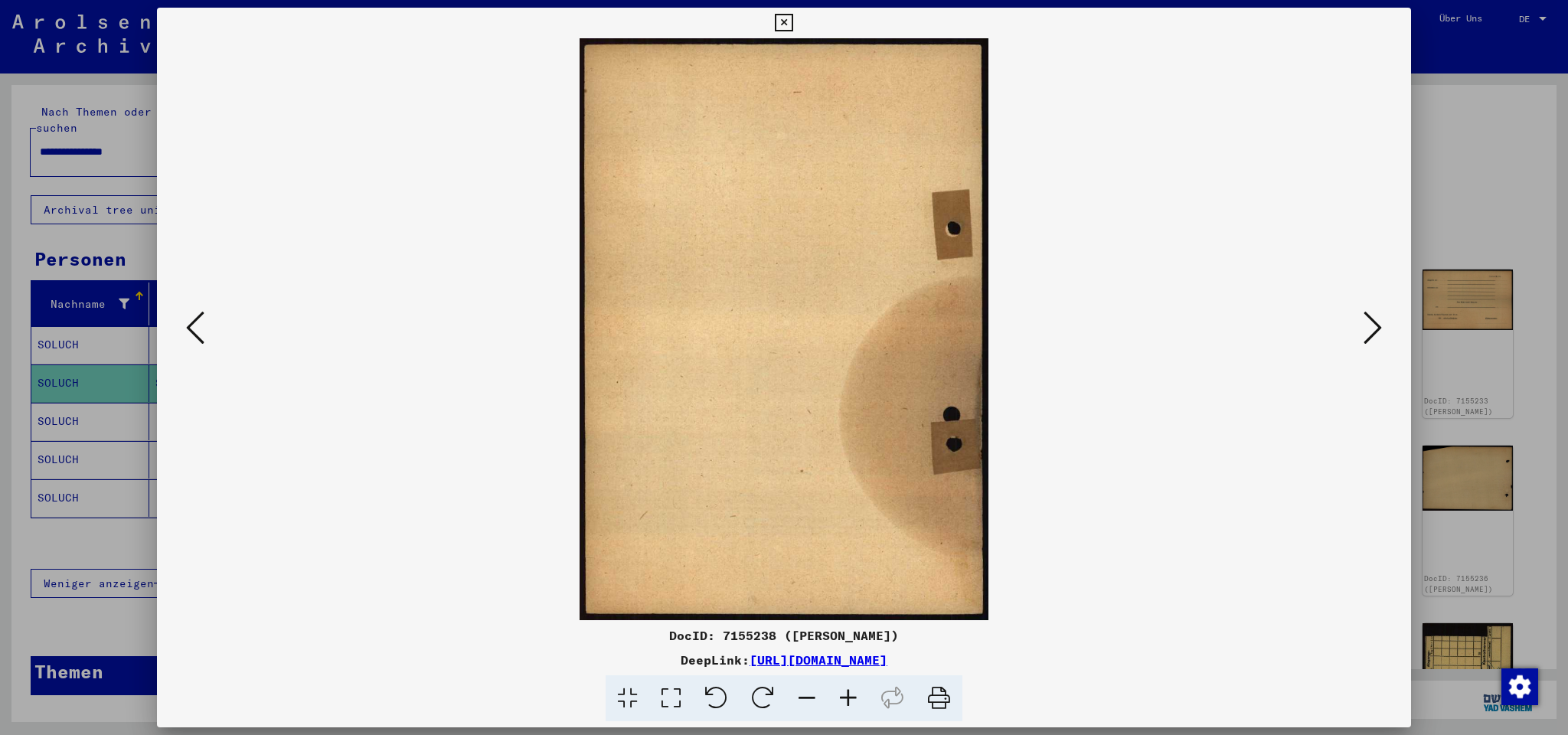
click at [1374, 329] on icon at bounding box center [1372, 327] width 19 height 37
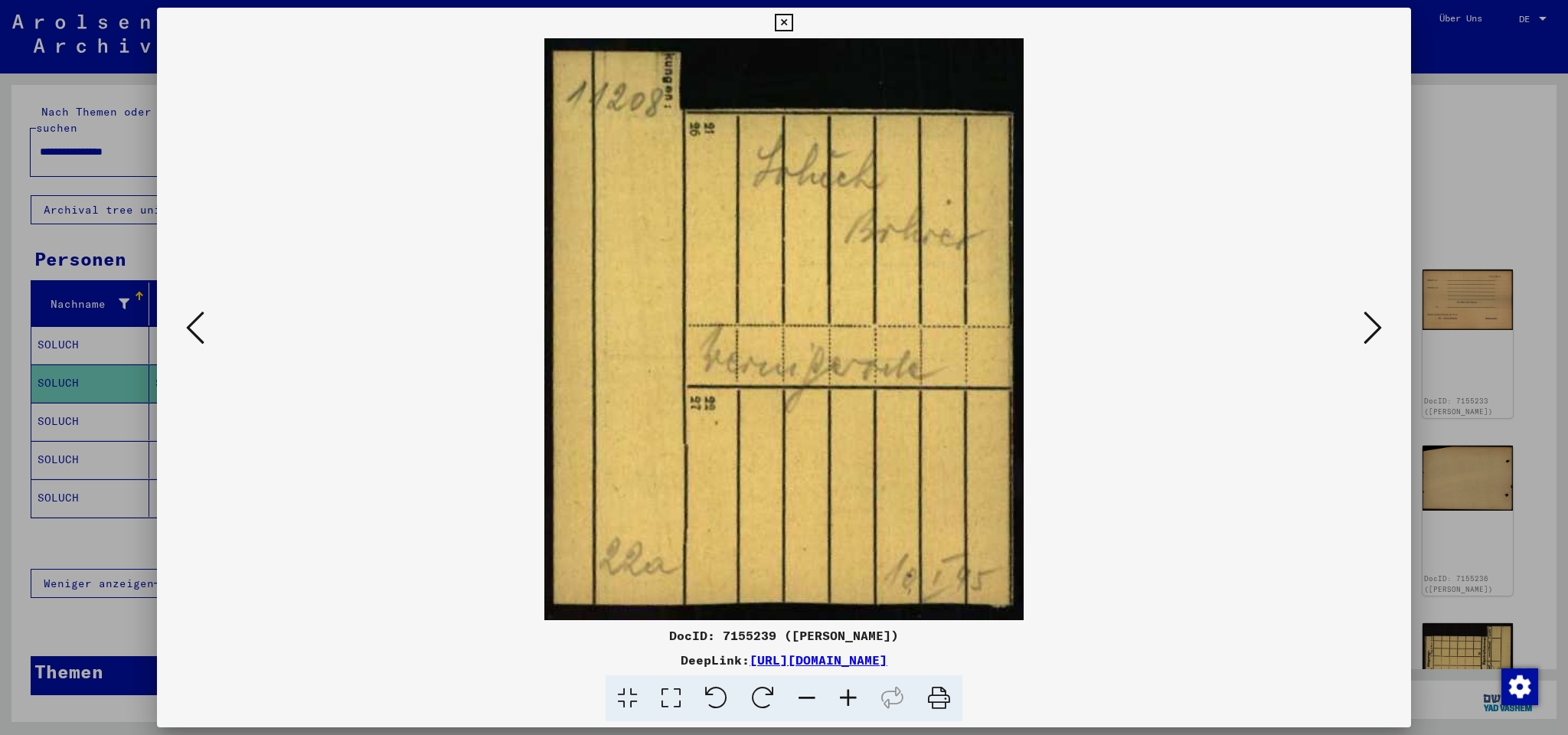
click at [1051, 665] on div "DeepLink: [URL][DOMAIN_NAME]" at bounding box center [784, 659] width 1254 height 19
click at [887, 662] on link "[URL][DOMAIN_NAME]" at bounding box center [818, 659] width 137 height 15
click at [1379, 326] on icon at bounding box center [1372, 327] width 19 height 37
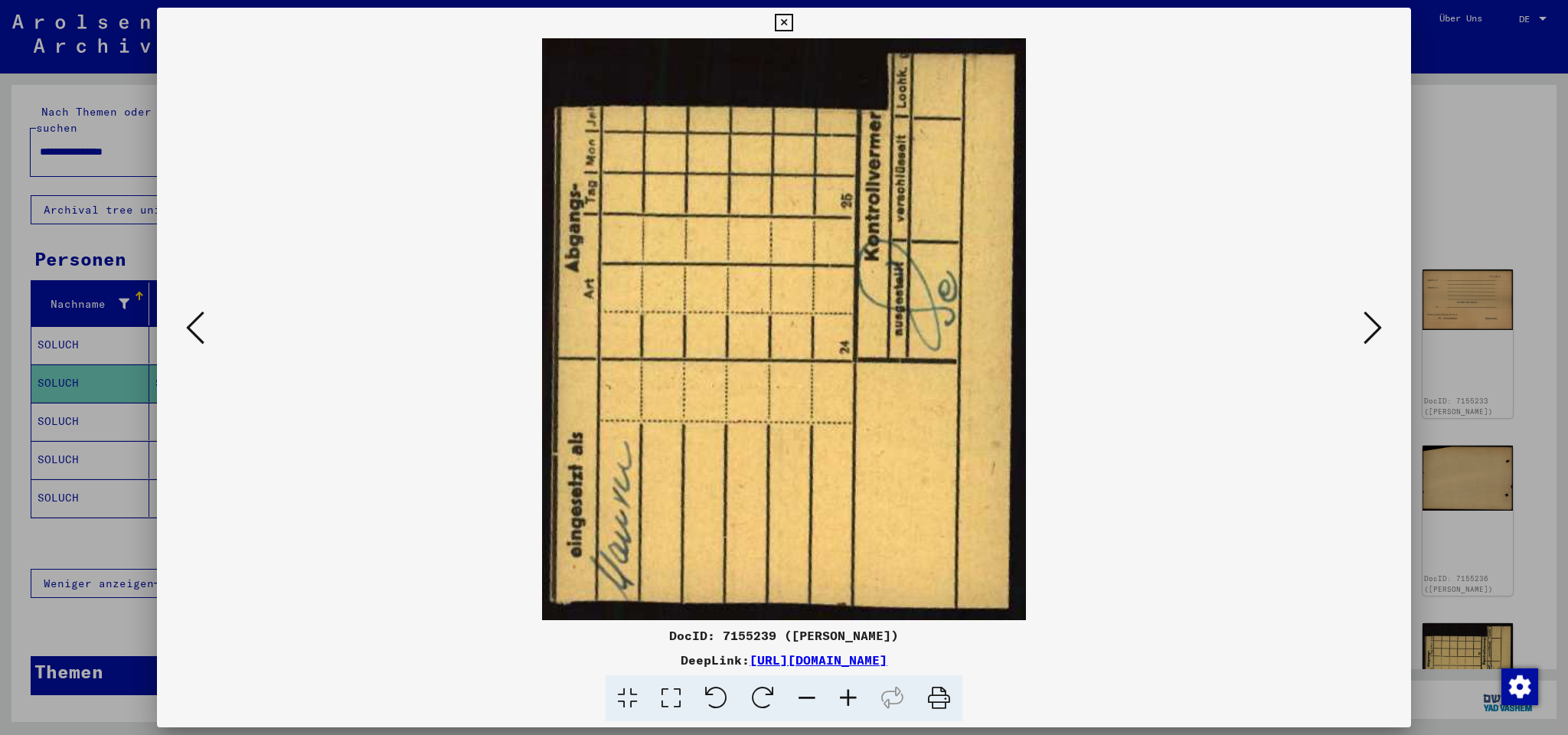
click at [1379, 326] on icon at bounding box center [1372, 327] width 19 height 37
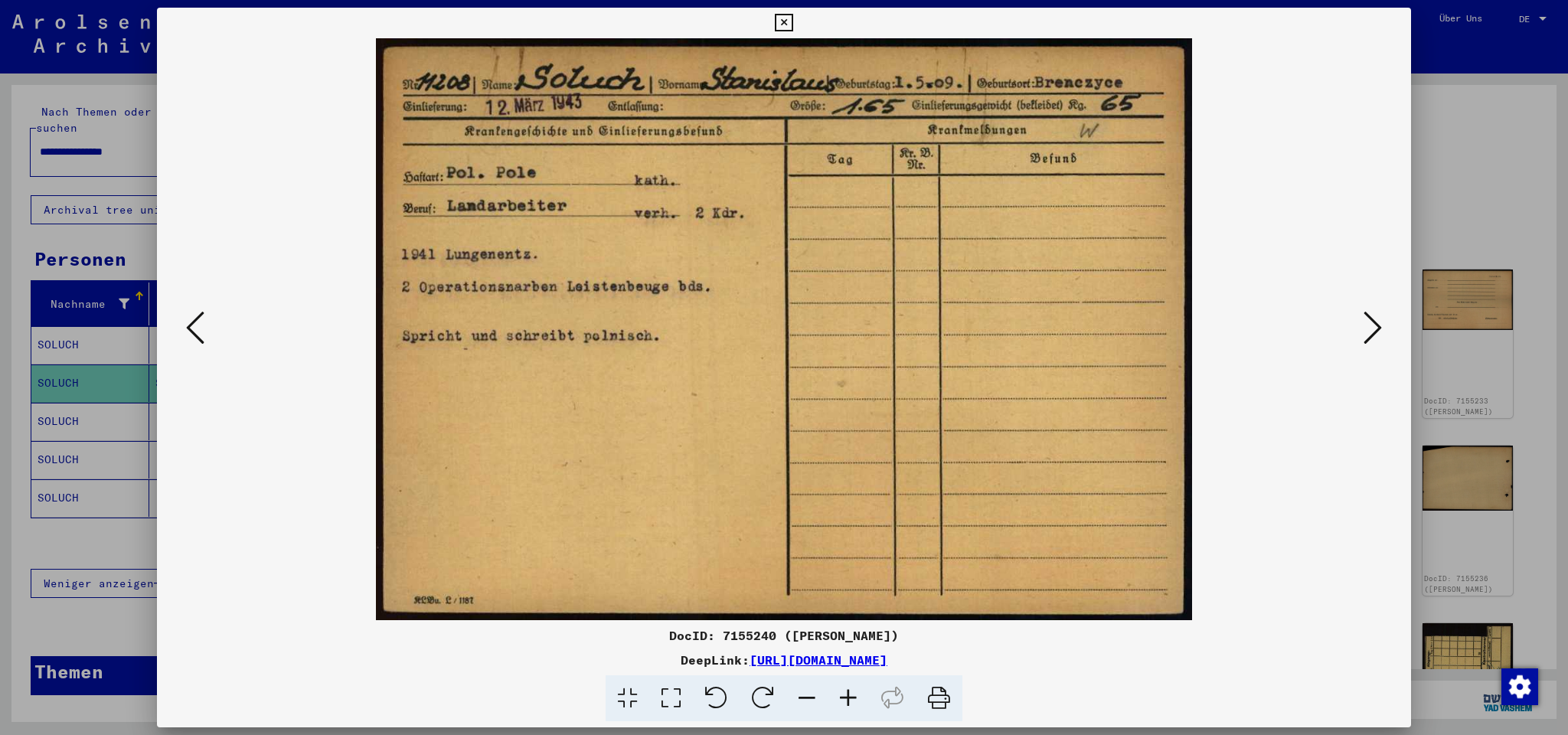
click at [887, 664] on link "[URL][DOMAIN_NAME]" at bounding box center [818, 659] width 137 height 15
click at [1363, 330] on button at bounding box center [1372, 328] width 28 height 44
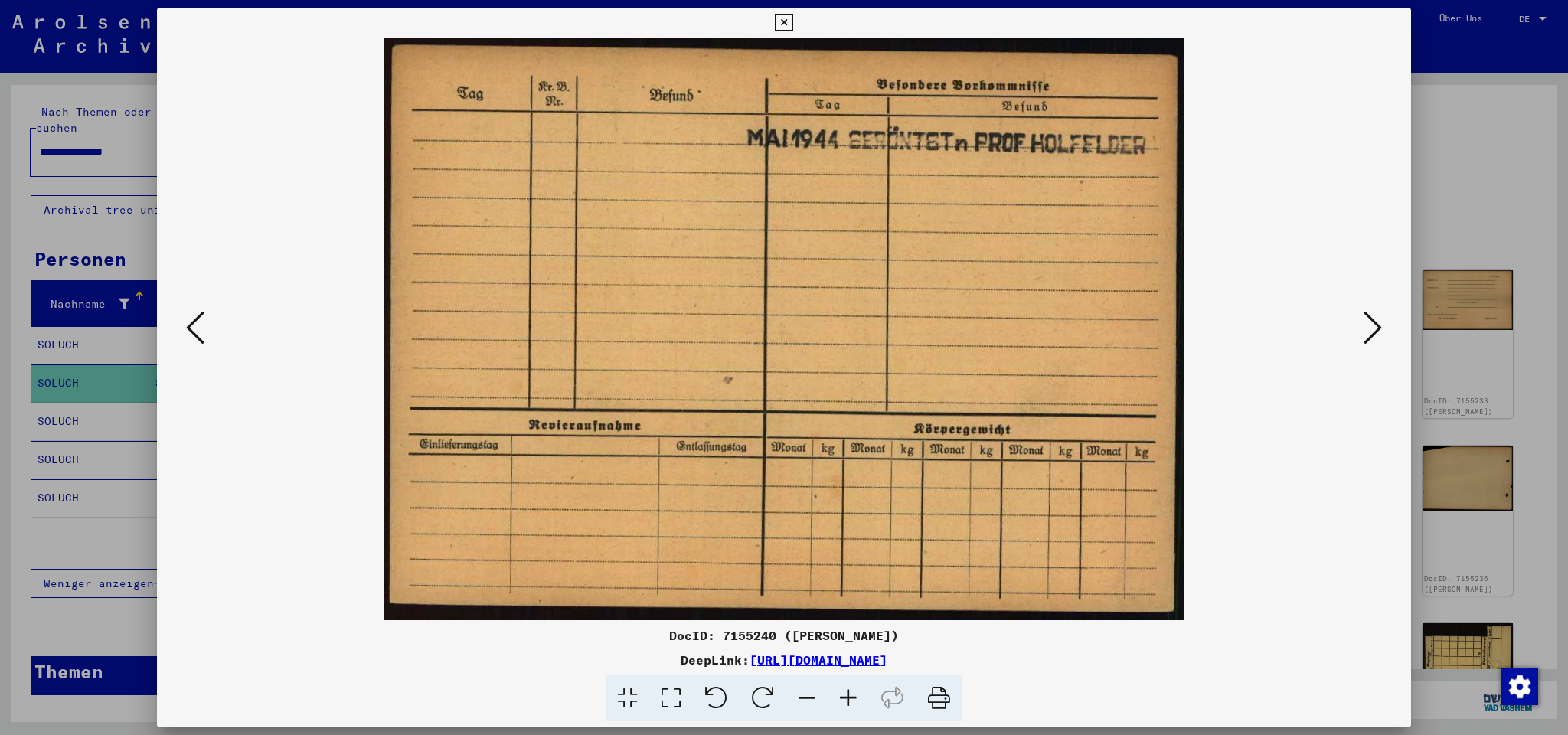
click at [1363, 329] on button at bounding box center [1372, 328] width 28 height 44
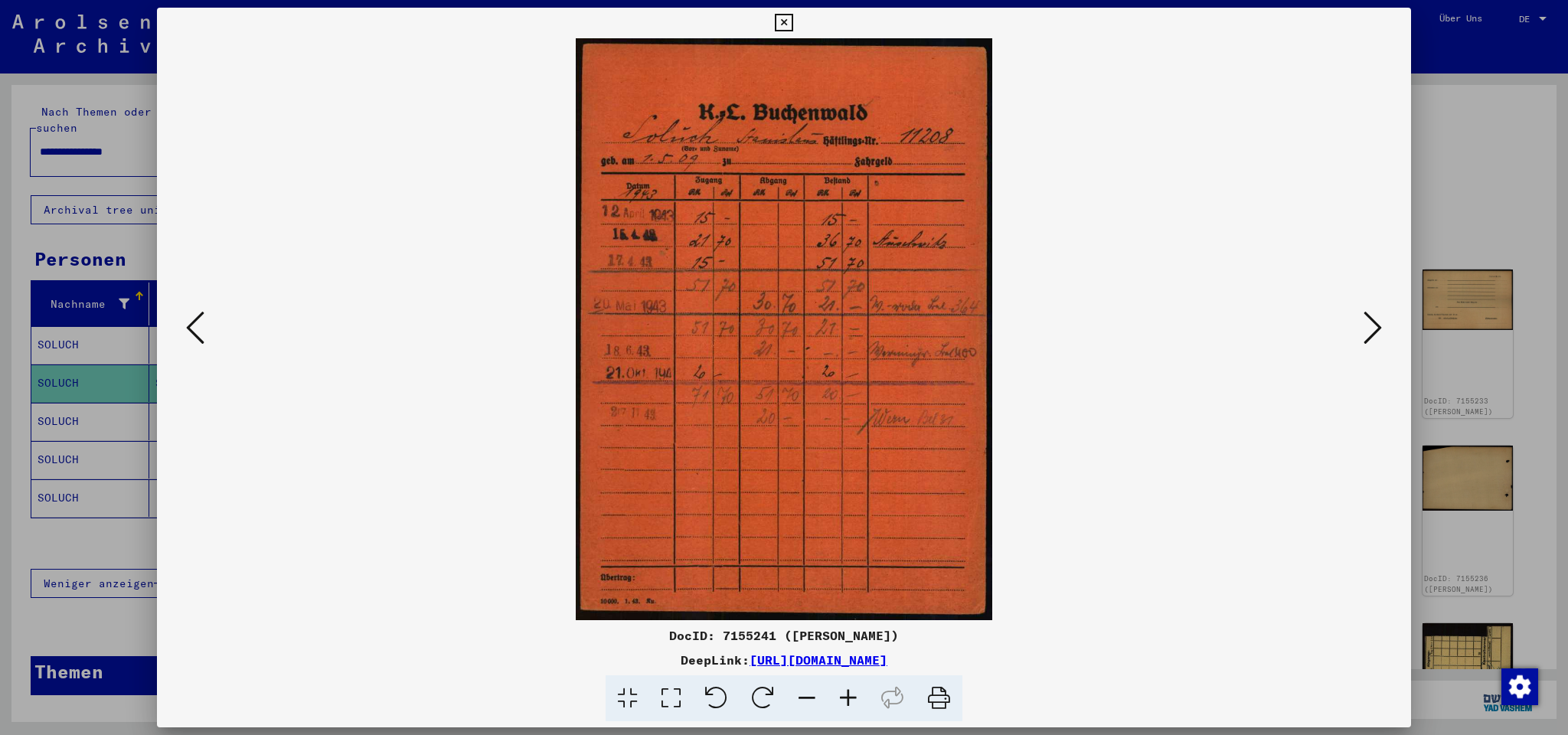
click at [1016, 678] on div at bounding box center [784, 698] width 1242 height 46
click at [887, 662] on link "[URL][DOMAIN_NAME]" at bounding box center [818, 659] width 137 height 15
click at [1362, 336] on button at bounding box center [1372, 328] width 28 height 44
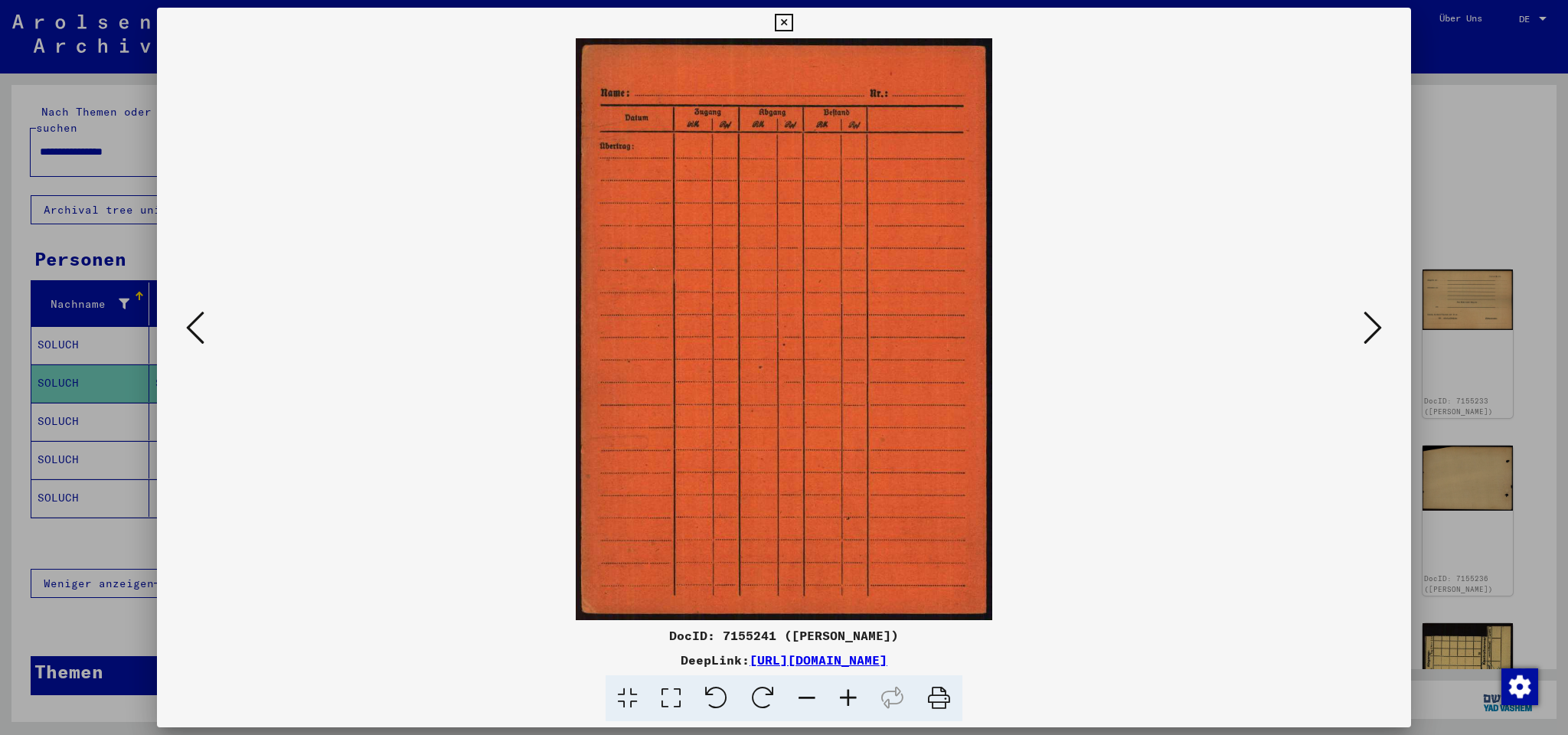
click at [1363, 332] on button at bounding box center [1372, 328] width 28 height 44
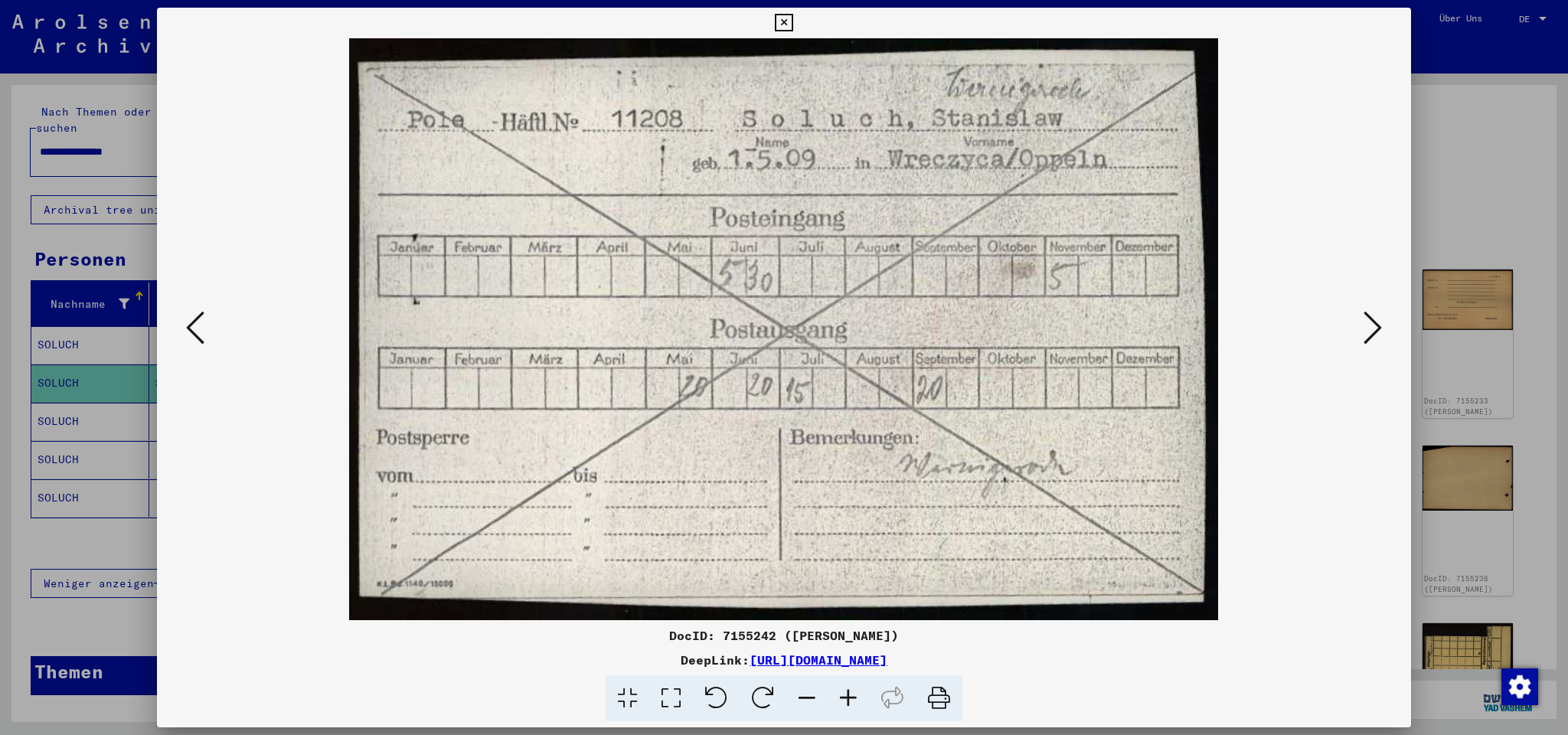
click at [887, 658] on link "[URL][DOMAIN_NAME]" at bounding box center [818, 659] width 137 height 15
click at [1366, 327] on icon at bounding box center [1372, 327] width 19 height 37
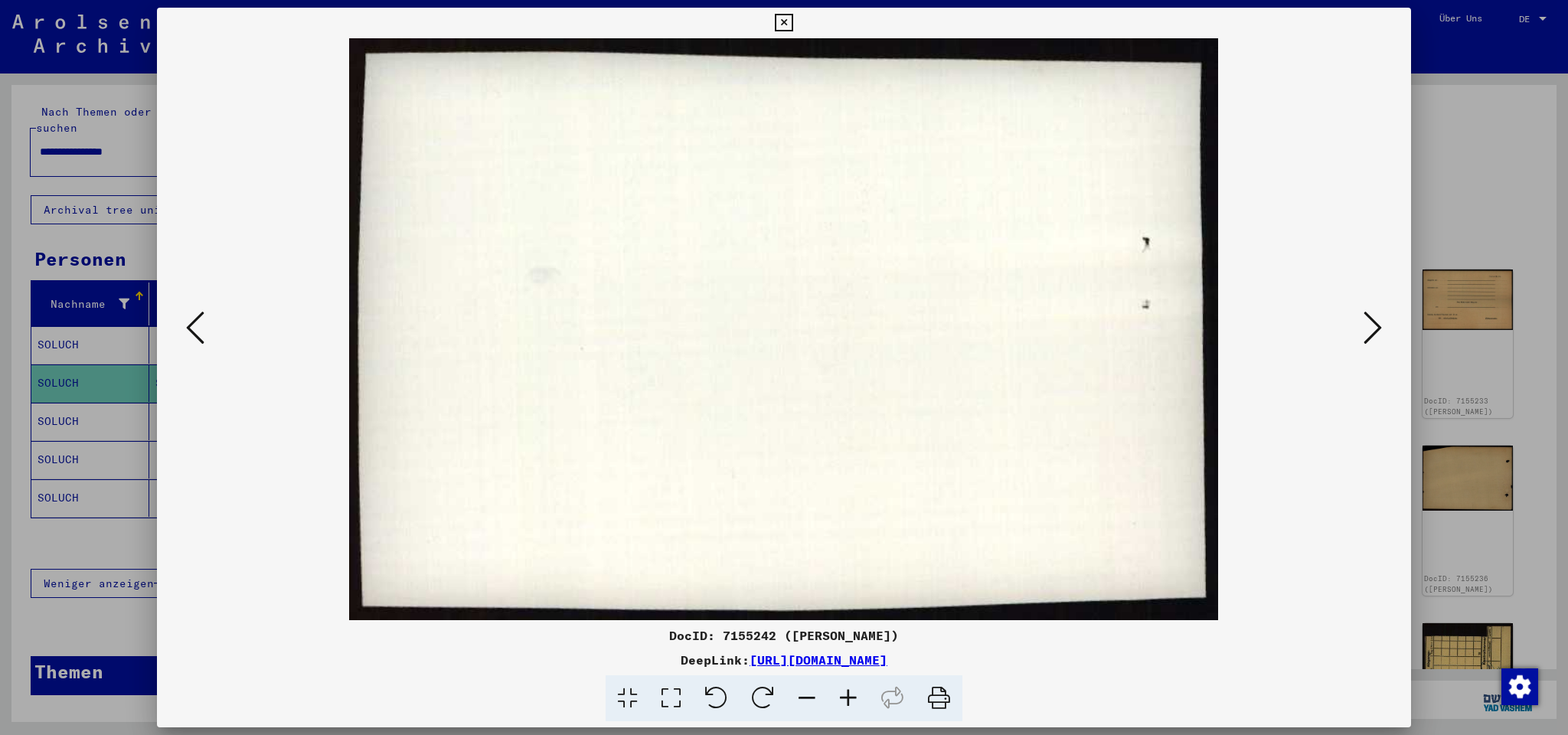
click at [1366, 327] on icon at bounding box center [1372, 327] width 19 height 37
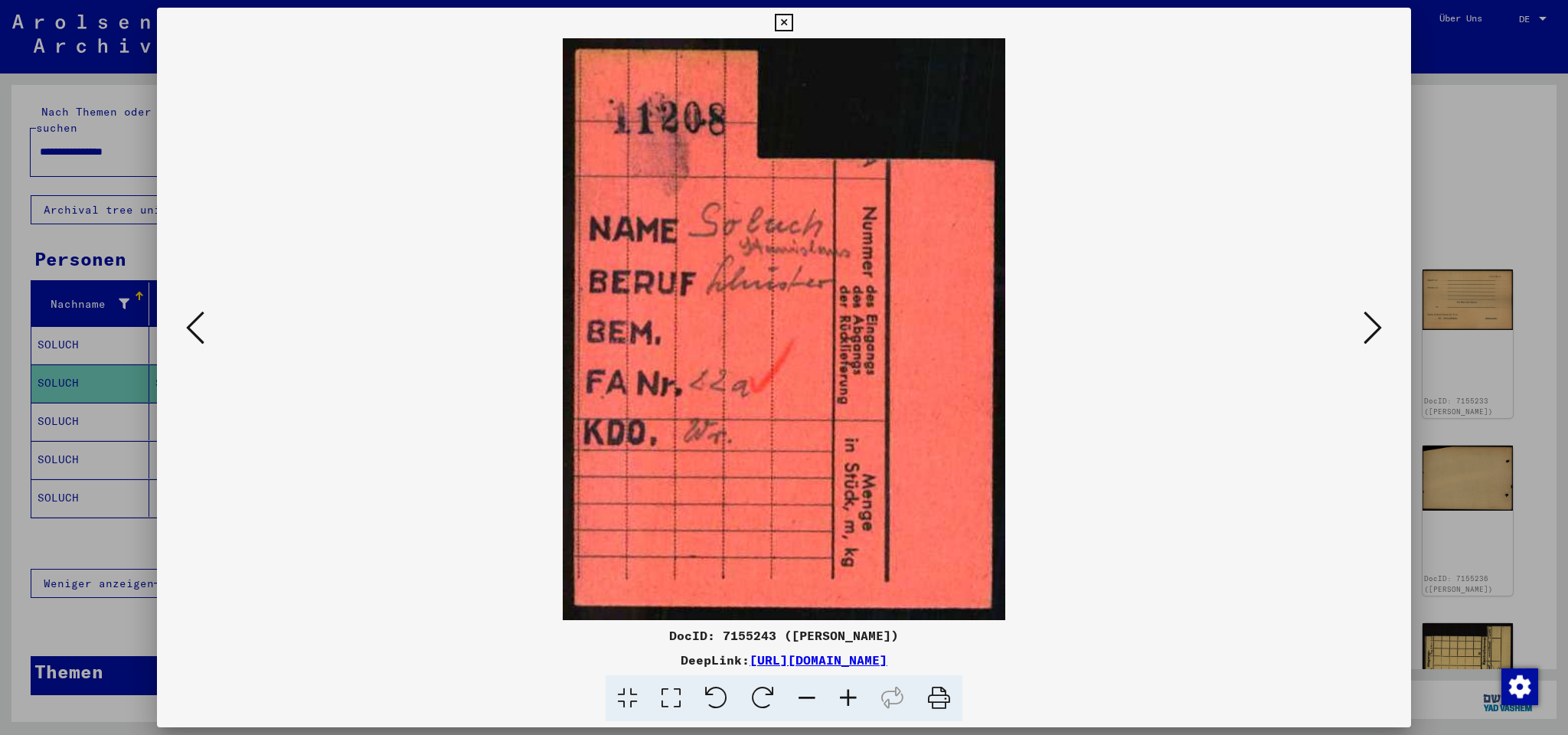
click at [887, 657] on link "[URL][DOMAIN_NAME]" at bounding box center [818, 659] width 137 height 15
click at [792, 22] on icon at bounding box center [783, 22] width 18 height 19
